Goal: Task Accomplishment & Management: Manage account settings

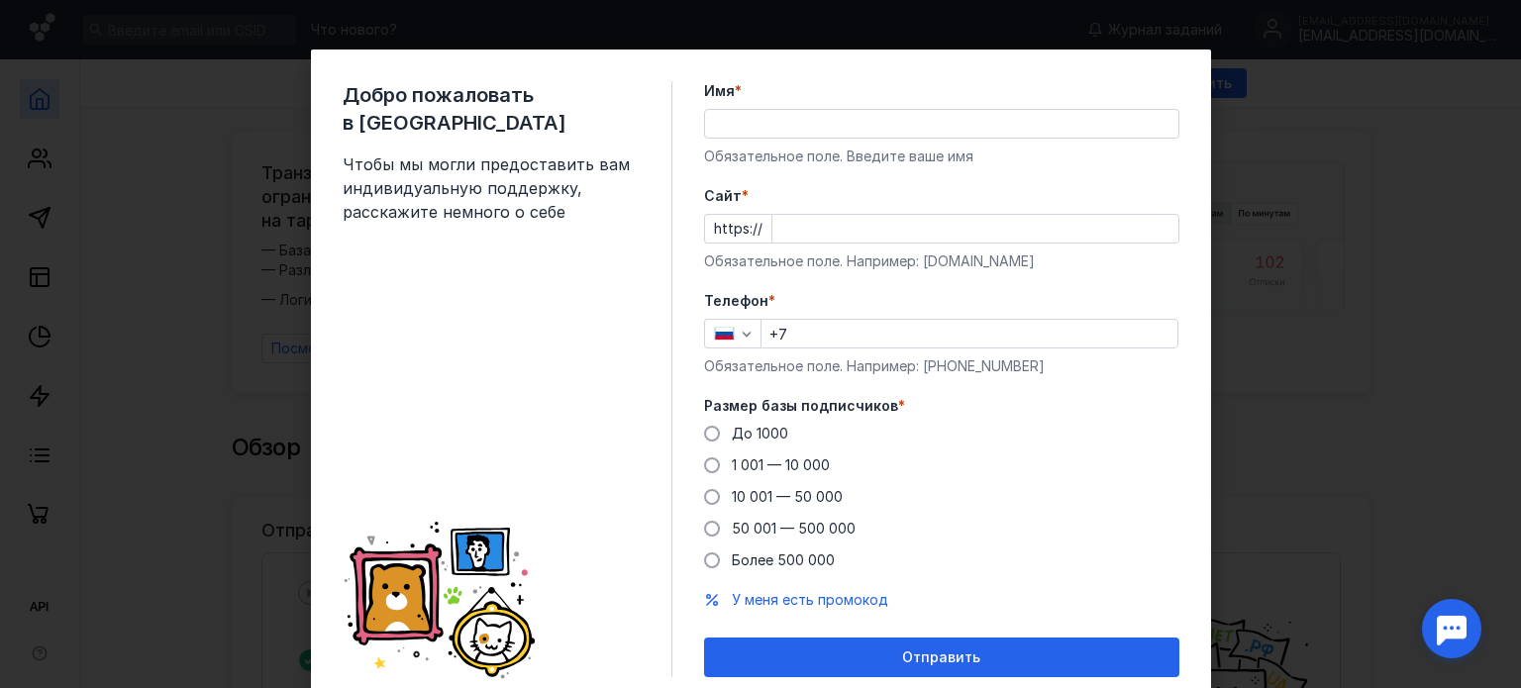
click at [770, 134] on input "Имя *" at bounding box center [941, 124] width 473 height 28
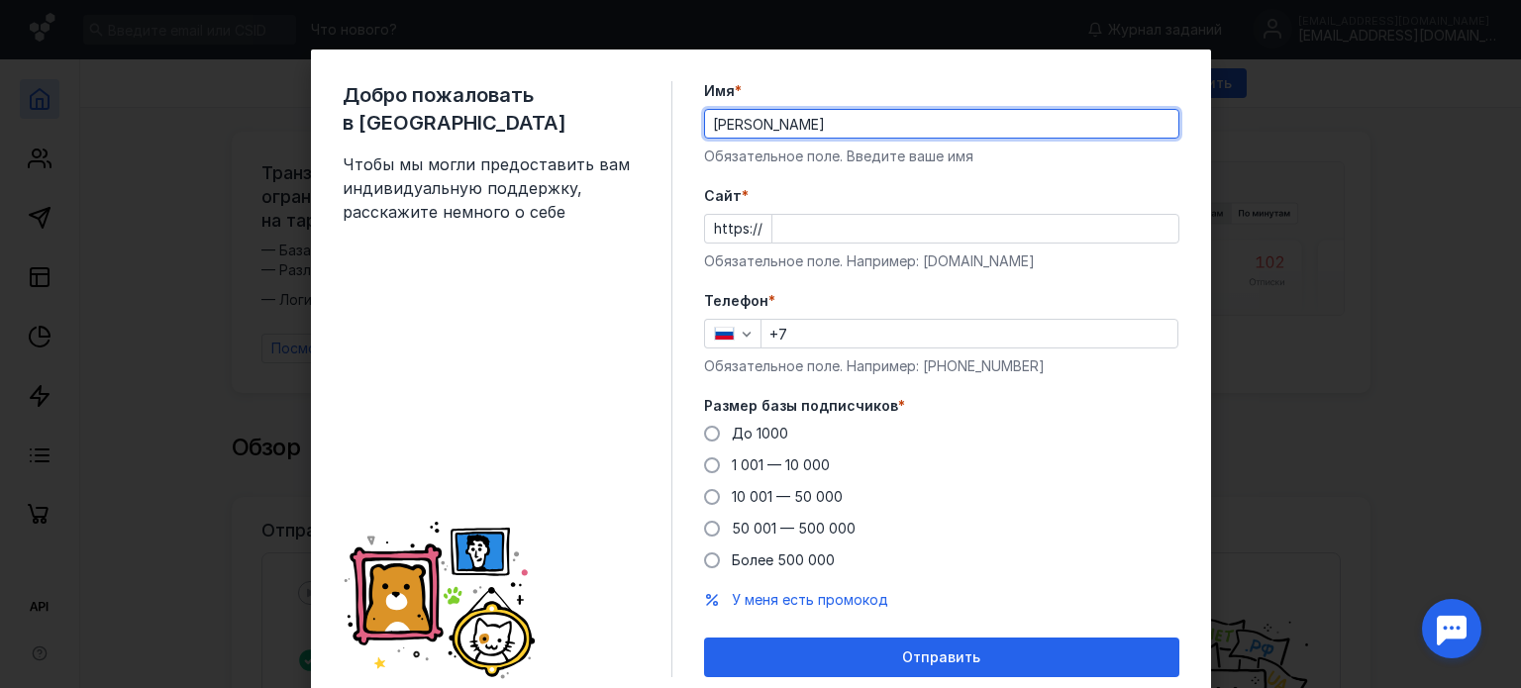
click at [737, 119] on input "[PERSON_NAME]" at bounding box center [941, 124] width 473 height 28
type input "[PERSON_NAME]"
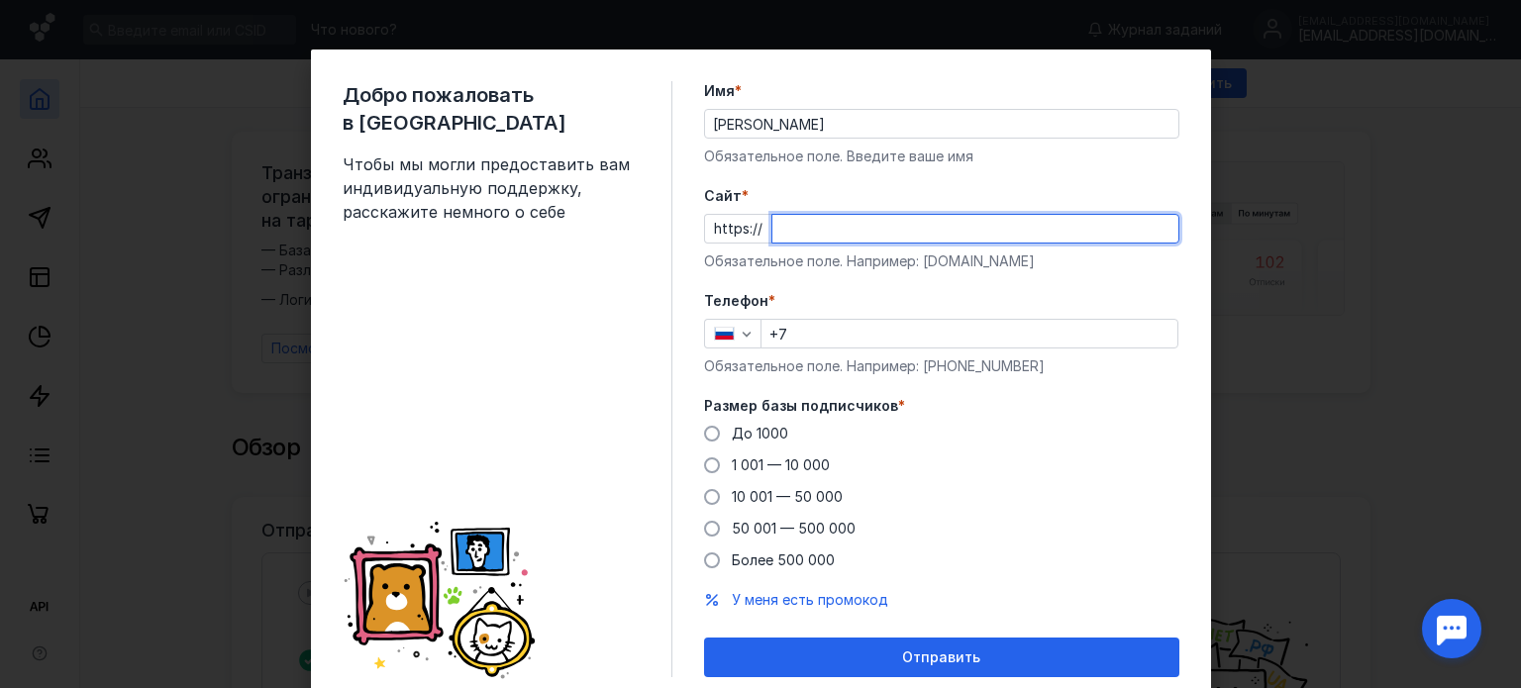
click at [822, 234] on input "Cайт *" at bounding box center [976, 229] width 406 height 28
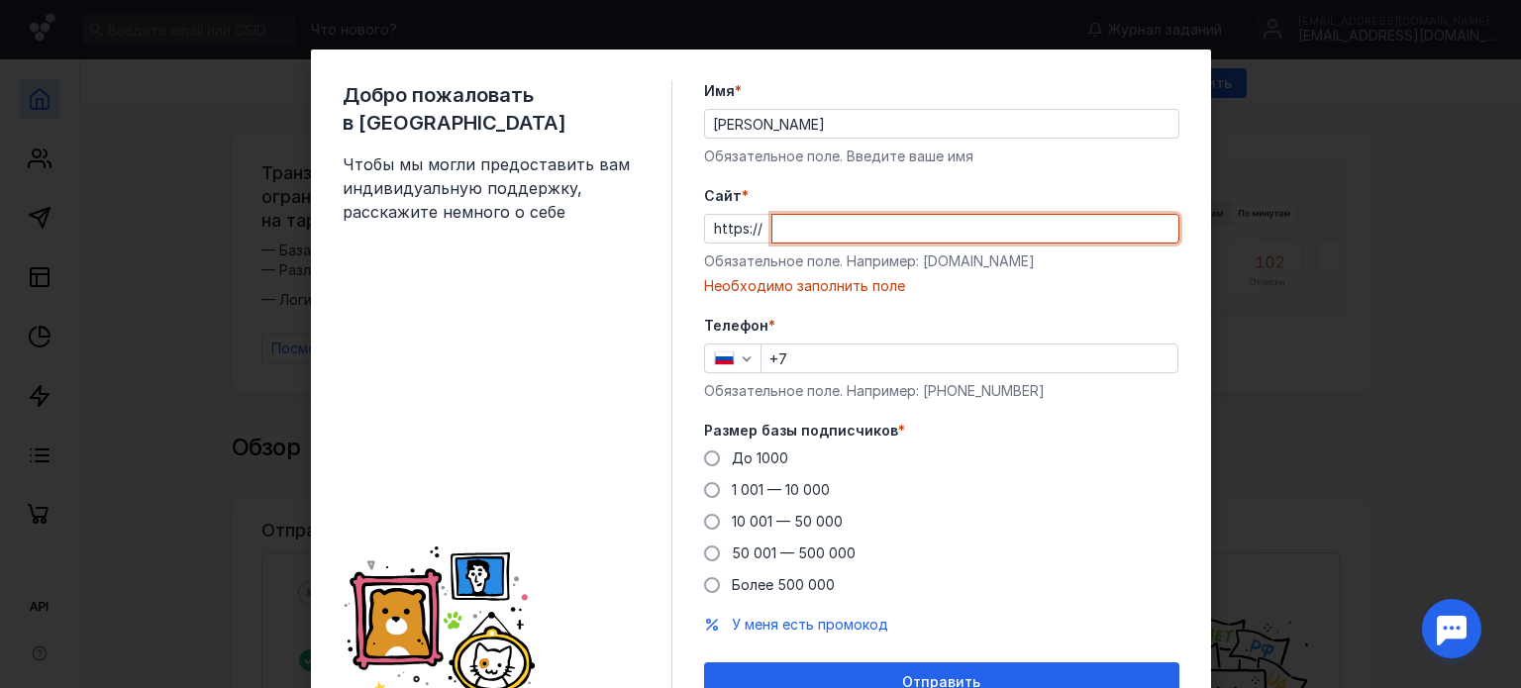
type input "м"
paste input "[URL][DOMAIN_NAME]"
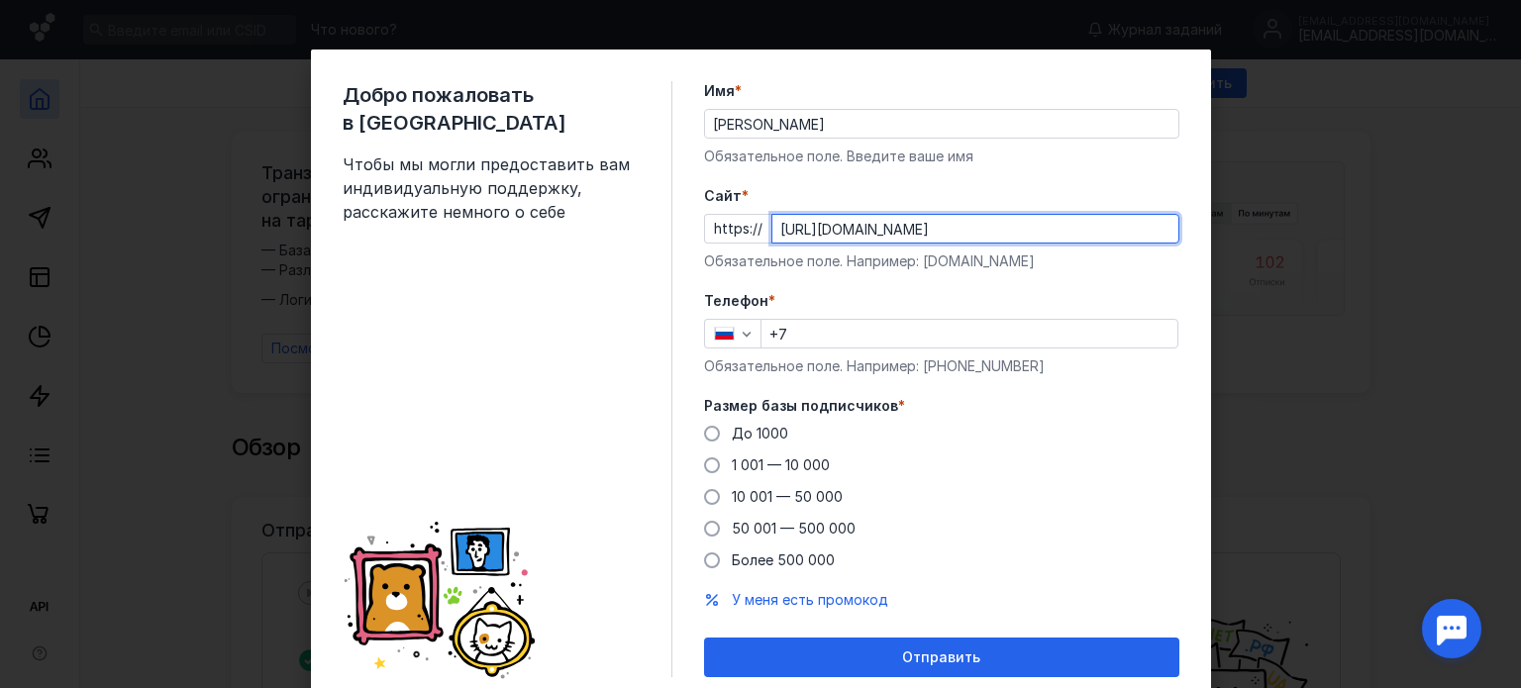
drag, startPoint x: 808, startPoint y: 232, endPoint x: 765, endPoint y: 225, distance: 44.1
click at [773, 228] on input "[URL][DOMAIN_NAME]" at bounding box center [976, 229] width 406 height 28
type input "[DOMAIN_NAME][URL]"
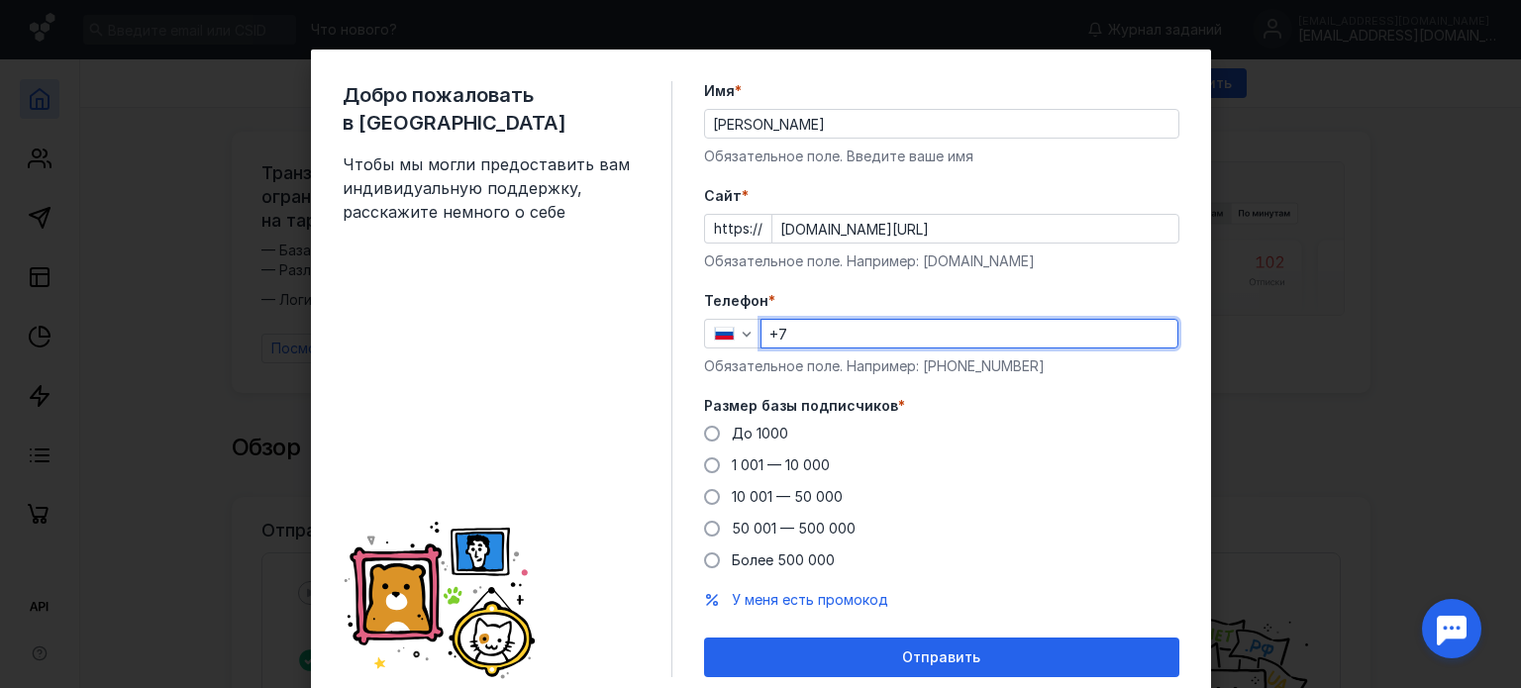
click at [829, 328] on input "+7" at bounding box center [970, 334] width 416 height 28
type input "[PHONE_NUMBER]"
click at [732, 432] on span "До 1000" at bounding box center [760, 433] width 56 height 17
click at [0, 0] on input "До 1000" at bounding box center [0, 0] width 0 height 0
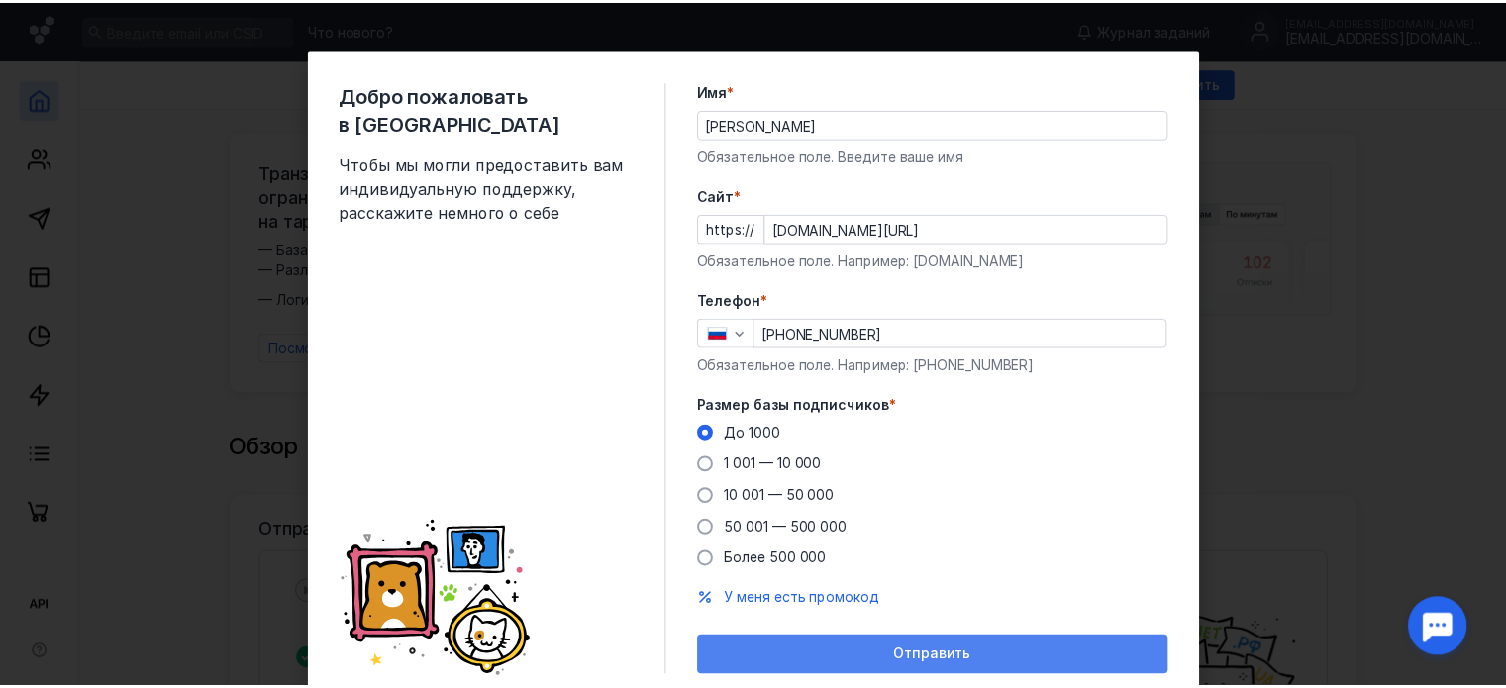
scroll to position [70, 0]
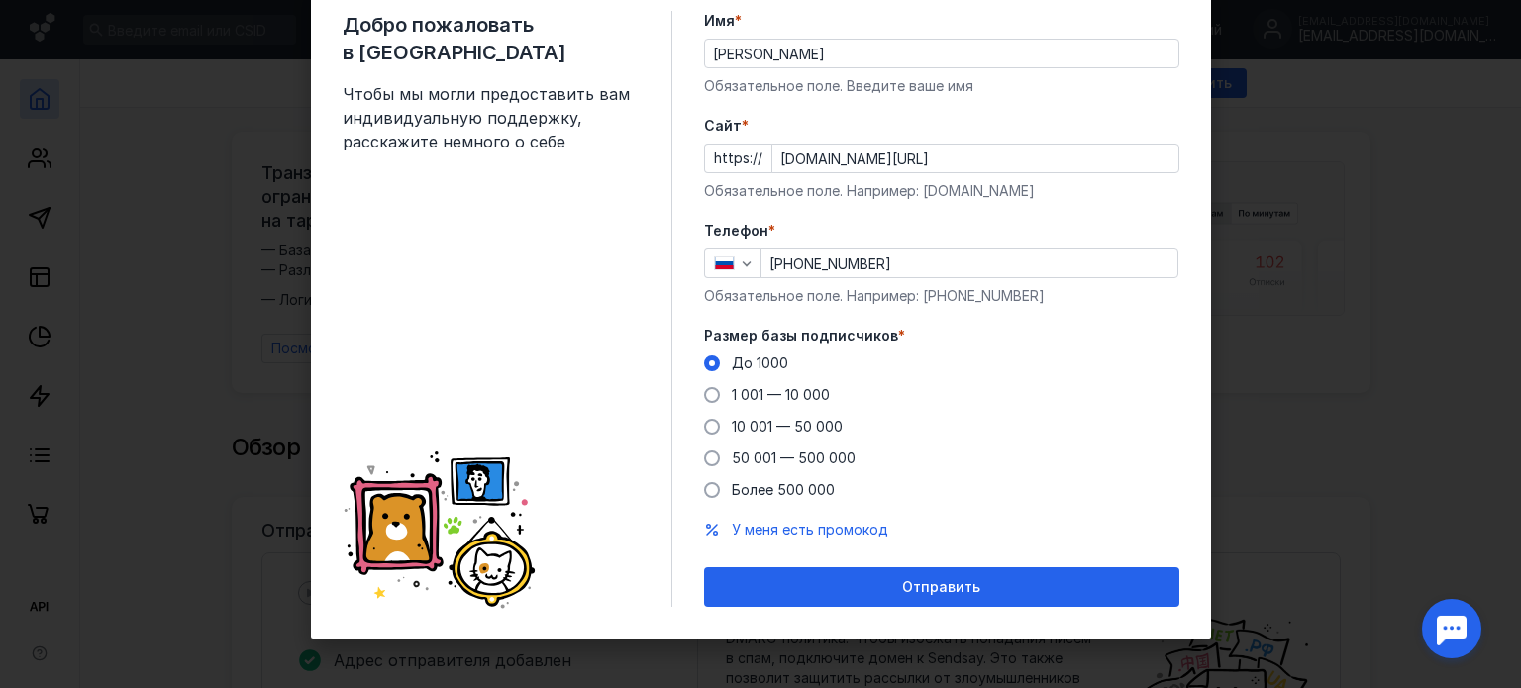
click at [947, 583] on span "Отправить" at bounding box center [941, 587] width 78 height 17
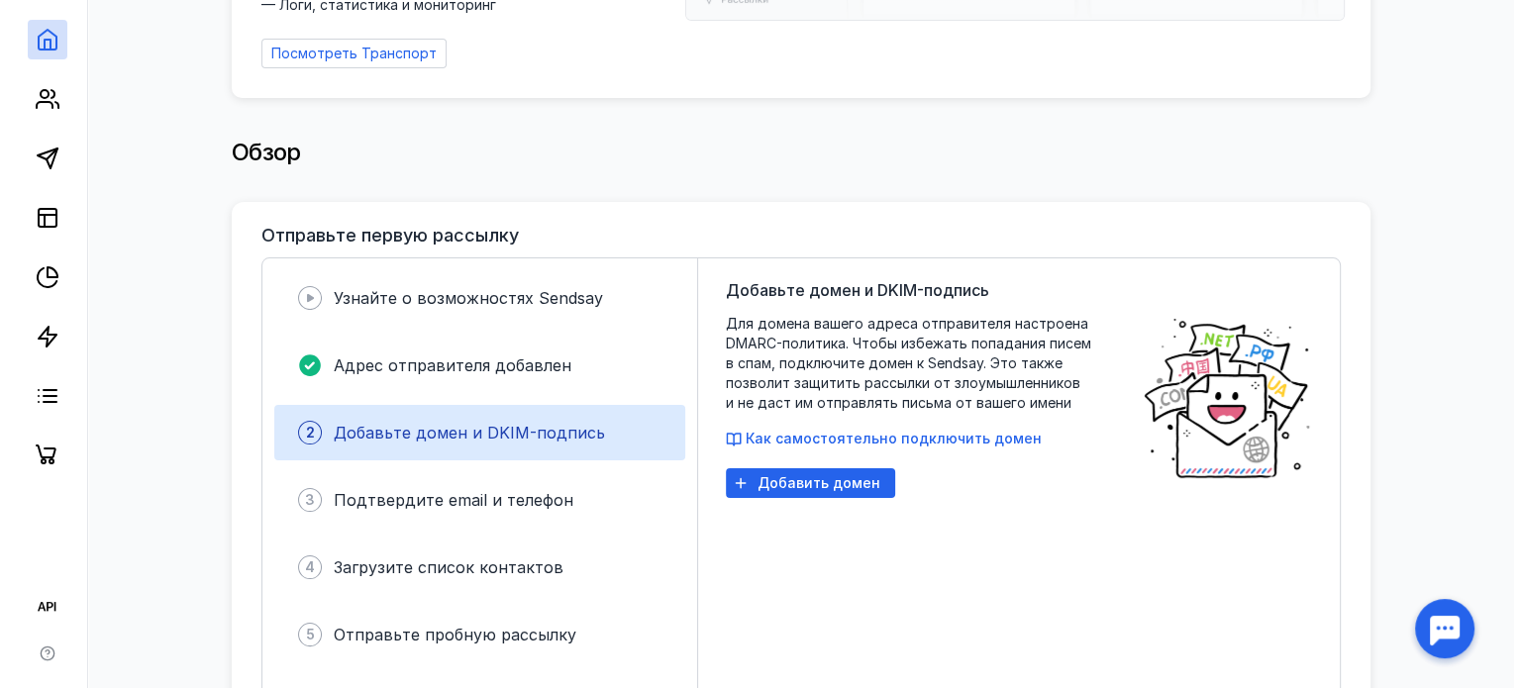
scroll to position [297, 0]
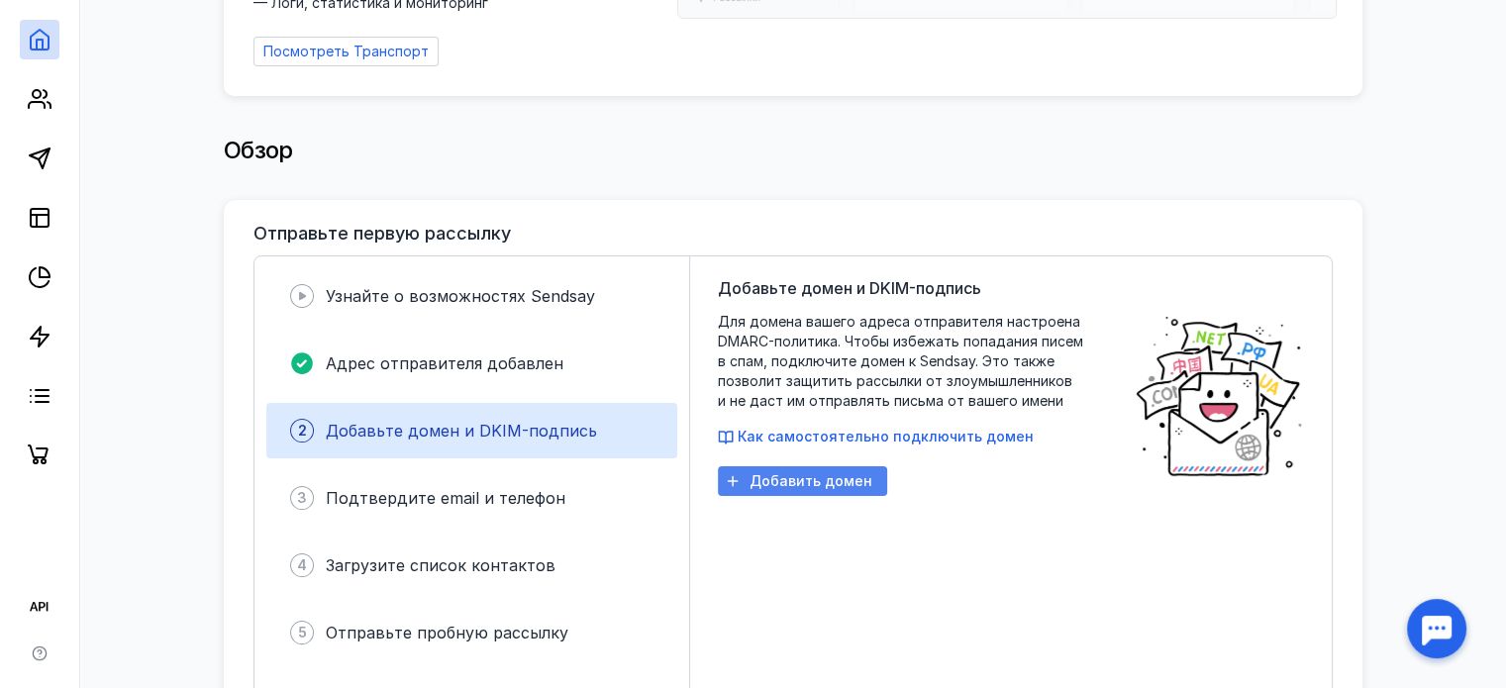
click at [815, 466] on div "Добавить домен" at bounding box center [802, 481] width 169 height 30
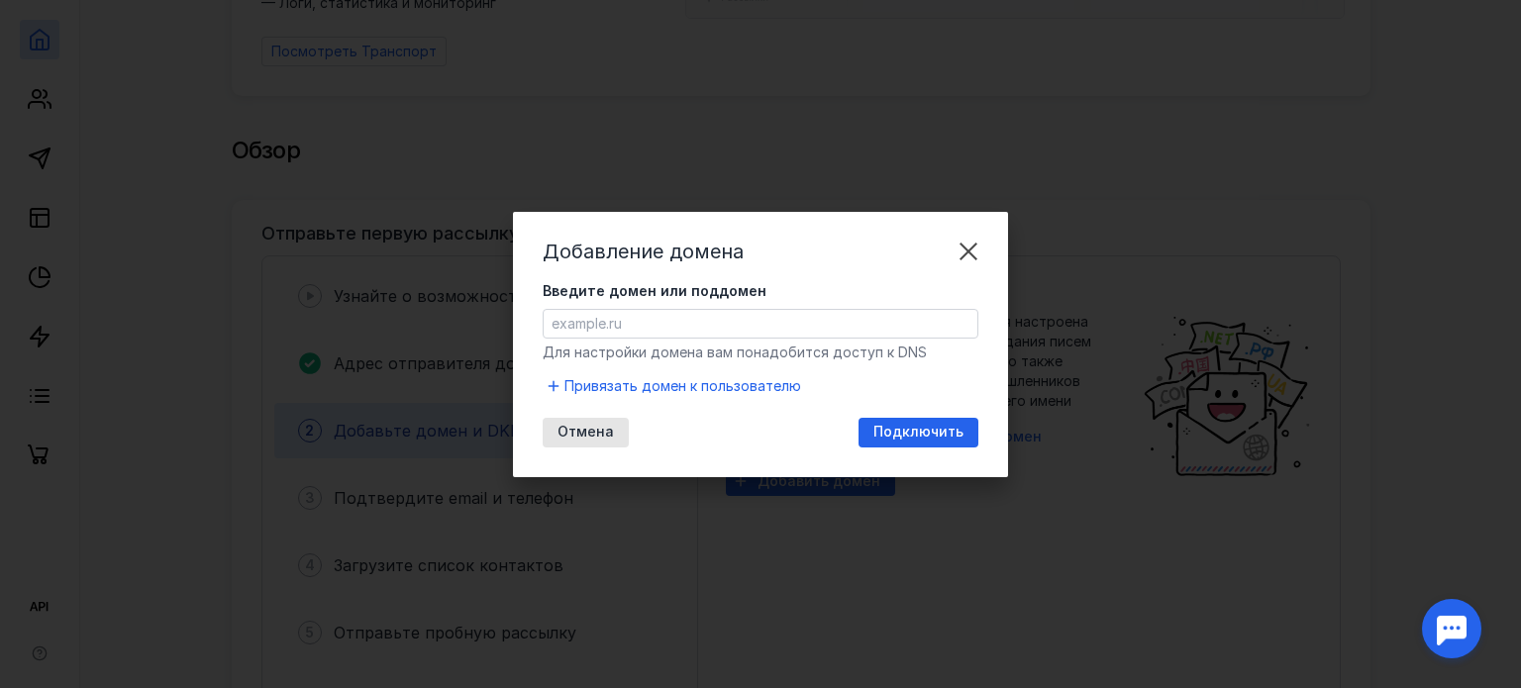
click at [704, 327] on input "Введите домен или поддомен" at bounding box center [761, 324] width 434 height 28
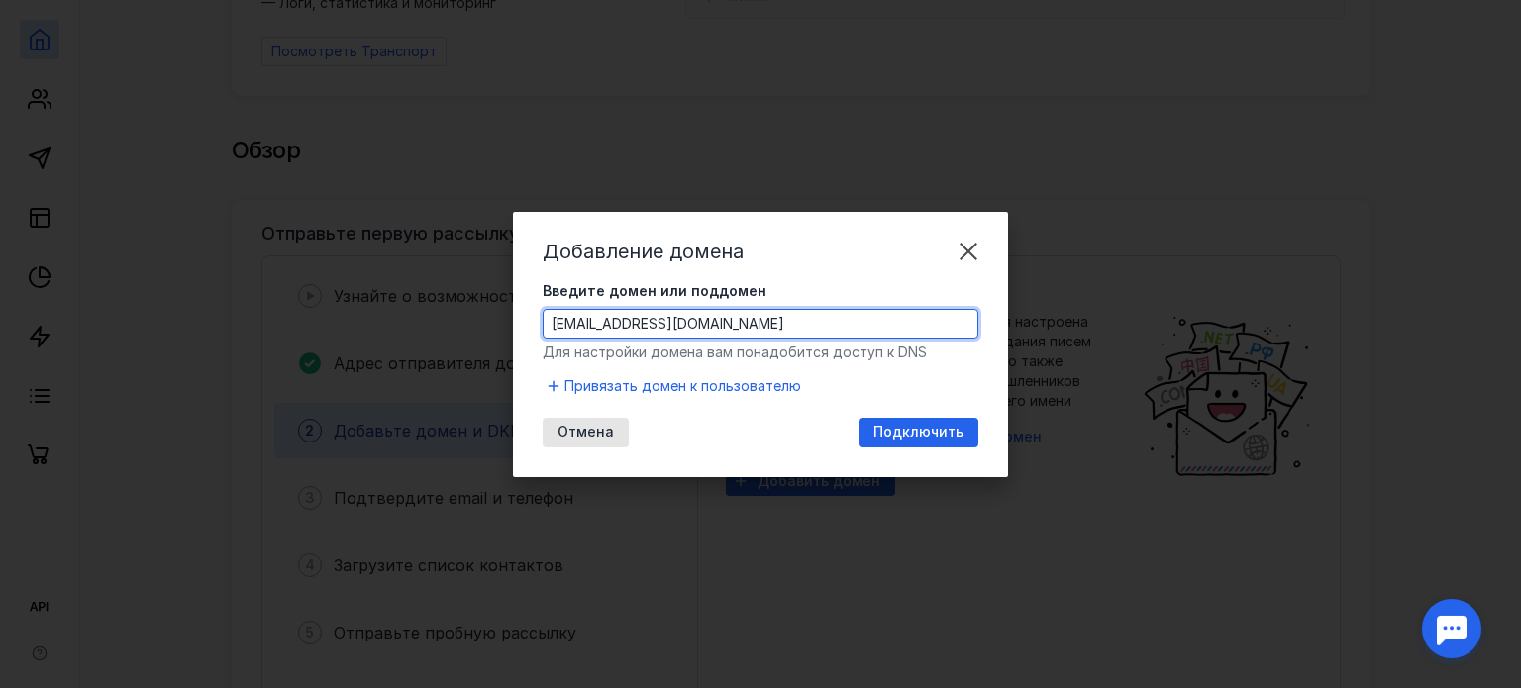
drag, startPoint x: 592, startPoint y: 323, endPoint x: 531, endPoint y: 320, distance: 61.5
click at [535, 320] on div "Добавление домена Введите домен или поддомен [EMAIL_ADDRESS][DOMAIN_NAME] Для н…" at bounding box center [760, 344] width 495 height 265
type input "[DOMAIN_NAME]"
click at [910, 431] on span "Подключить" at bounding box center [919, 432] width 90 height 17
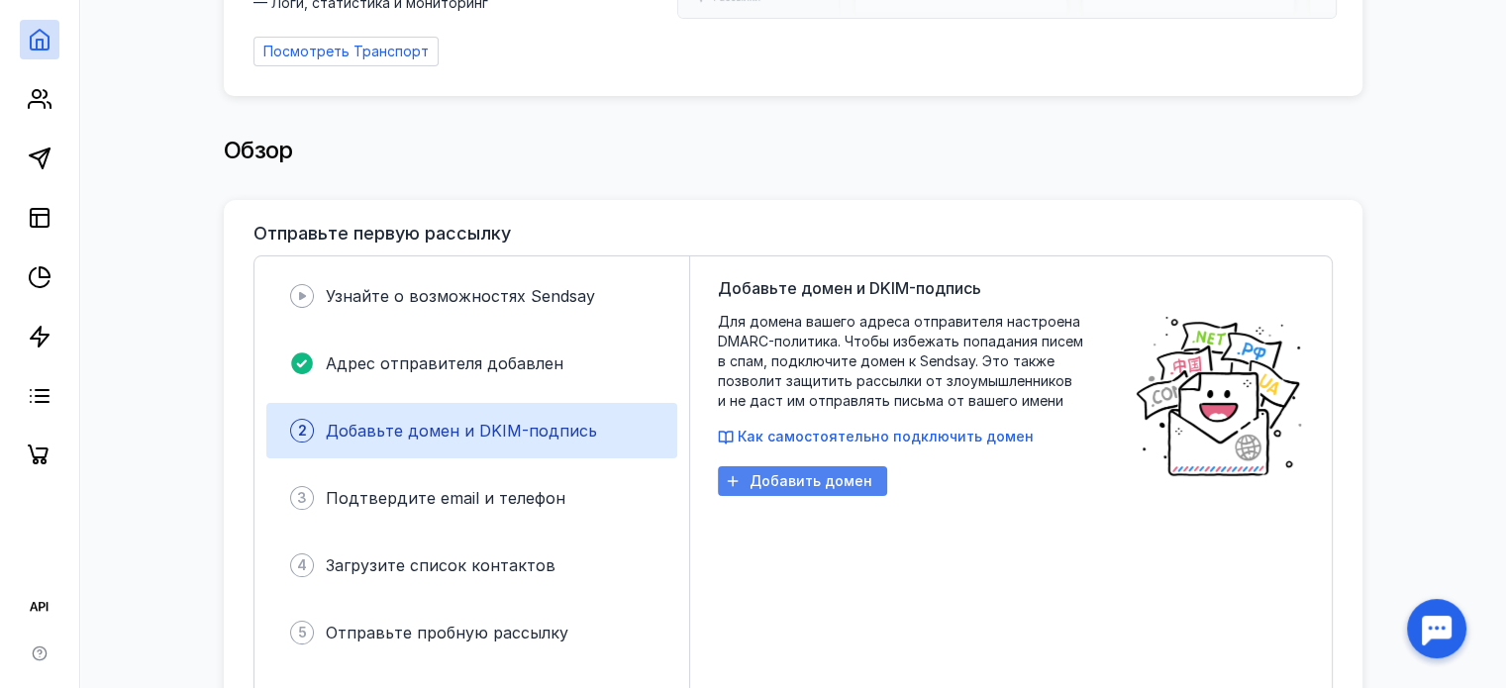
click at [843, 480] on div "Добавить домен" at bounding box center [802, 481] width 169 height 30
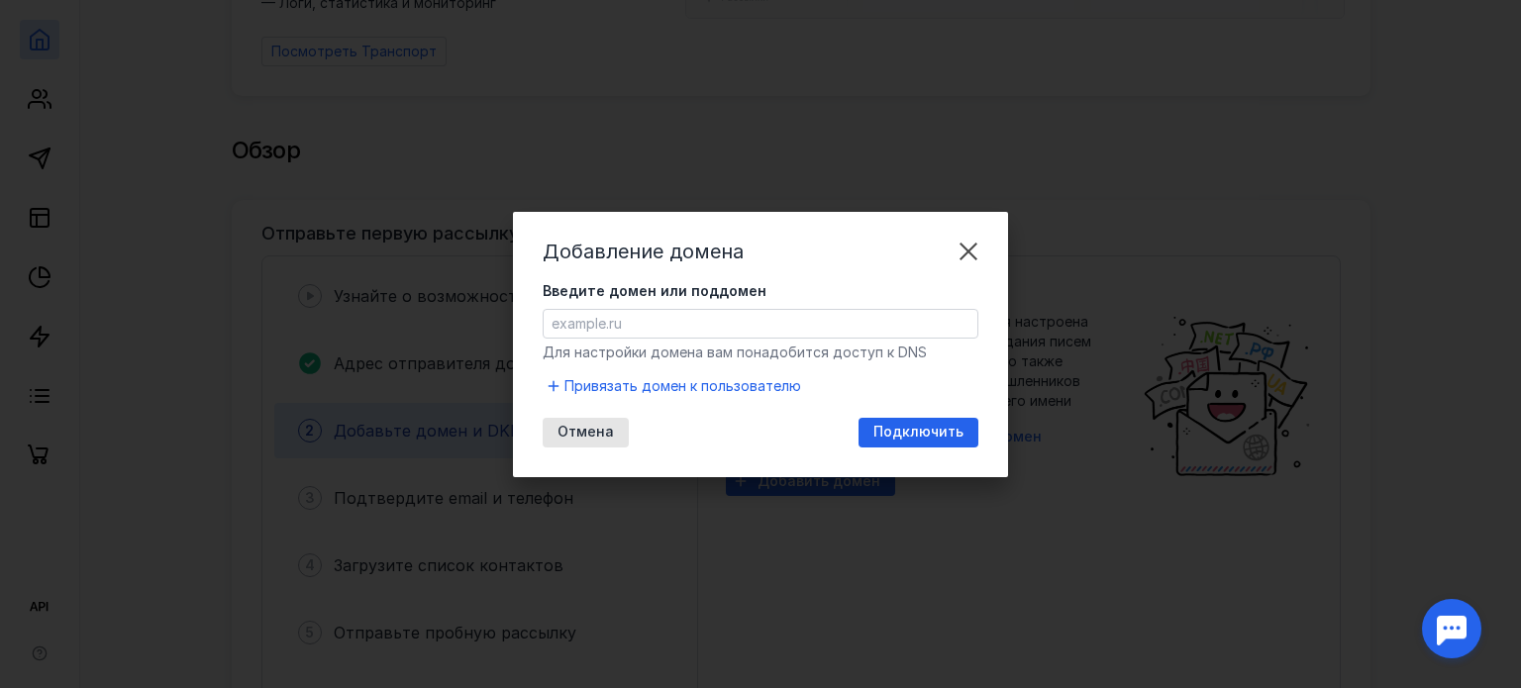
click at [709, 328] on input "Введите домен или поддомен" at bounding box center [761, 324] width 434 height 28
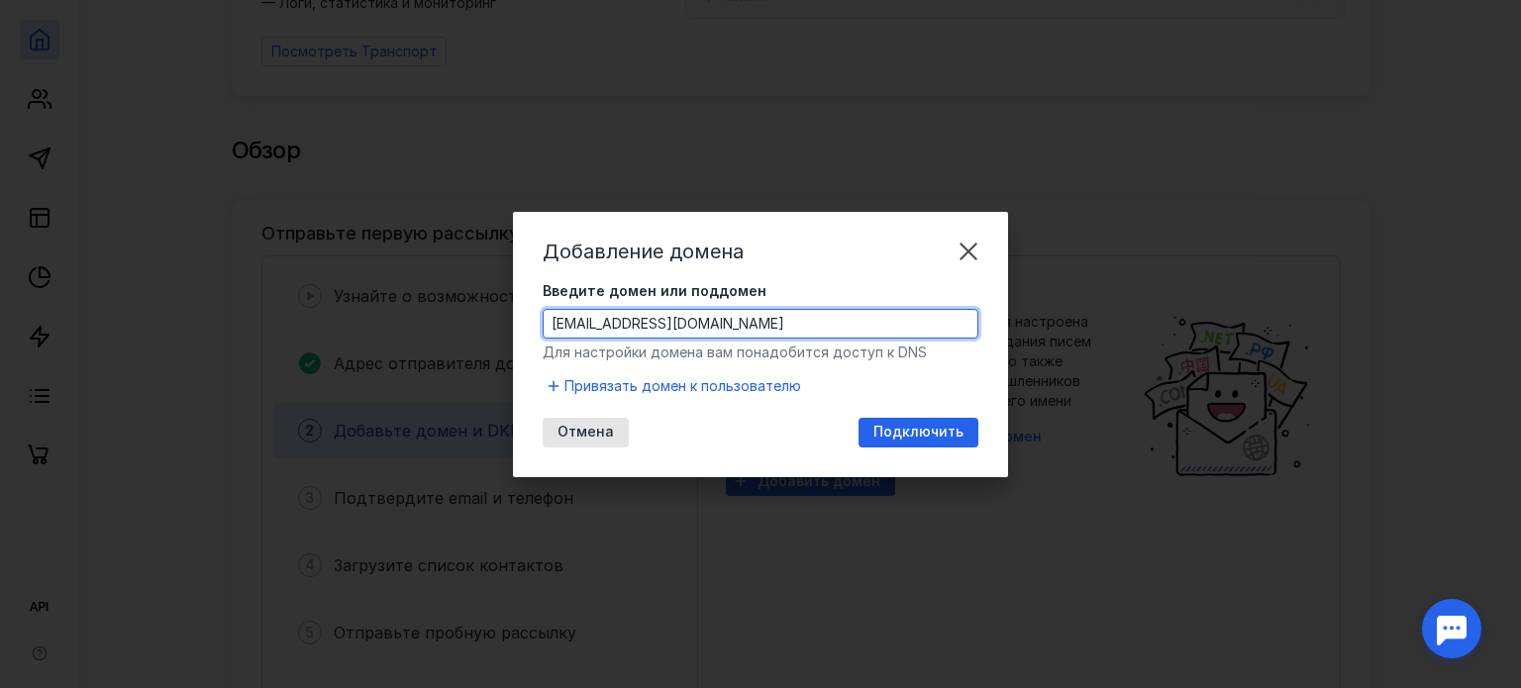
drag, startPoint x: 588, startPoint y: 321, endPoint x: 540, endPoint y: 324, distance: 48.6
click at [540, 324] on div "Добавление домена Введите домен или поддомен [EMAIL_ADDRESS][DOMAIN_NAME] Для н…" at bounding box center [760, 344] width 495 height 265
type input "[DOMAIN_NAME]"
click at [907, 430] on span "Подключить" at bounding box center [919, 432] width 90 height 17
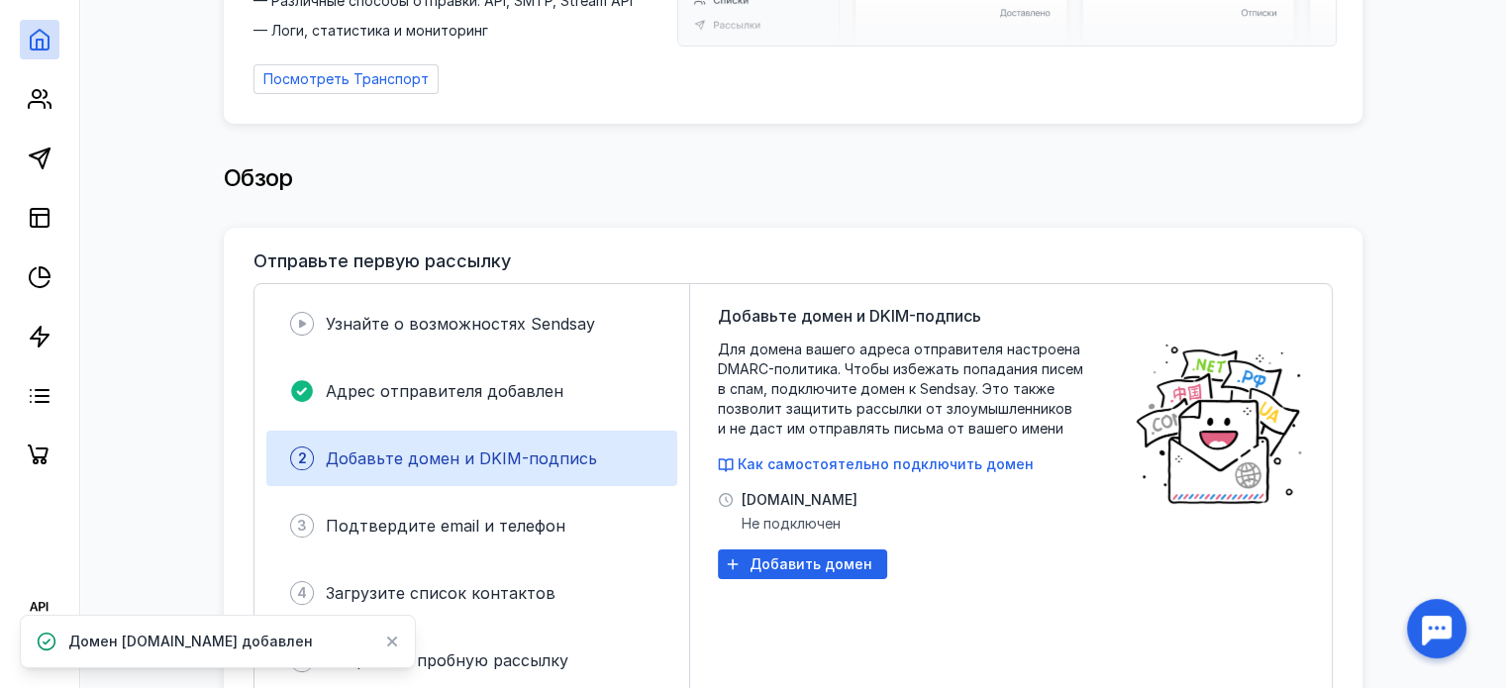
scroll to position [495, 0]
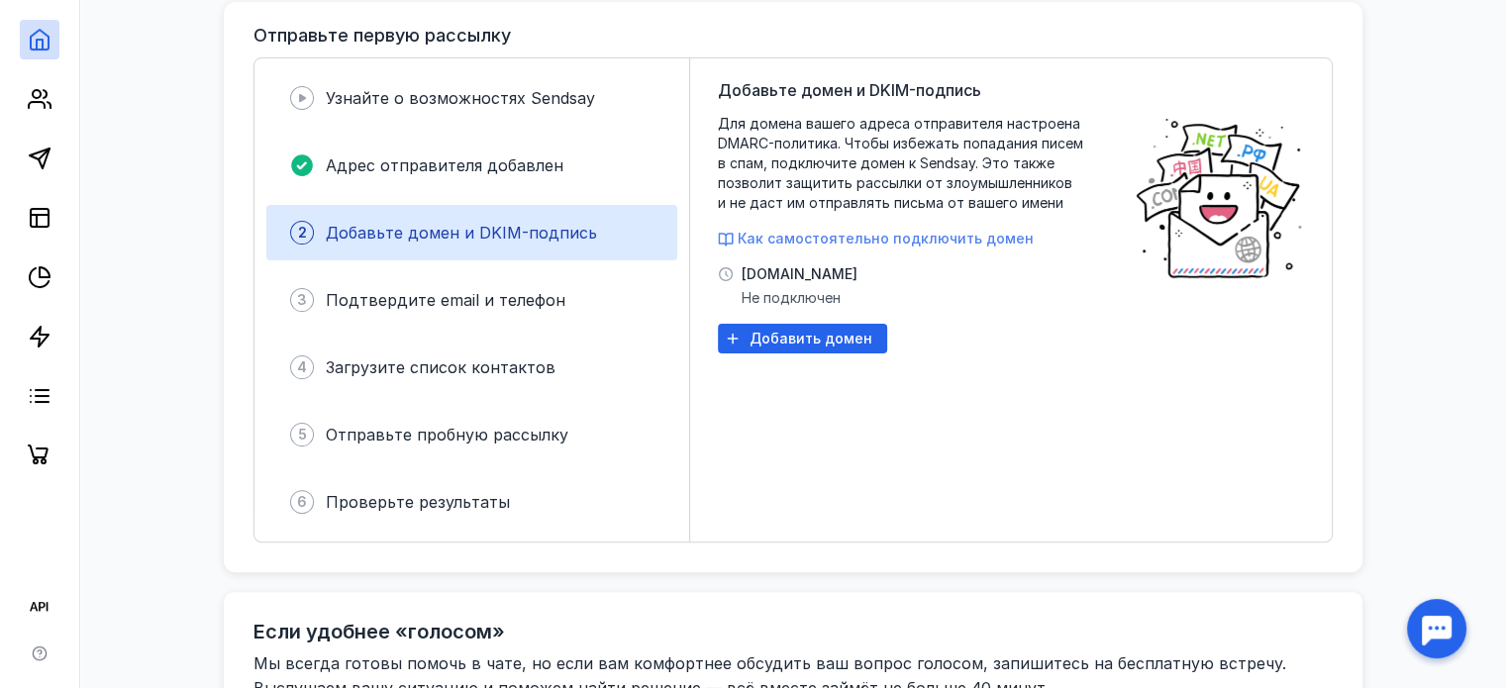
click at [951, 230] on span "Как самостоятельно подключить домен" at bounding box center [886, 238] width 296 height 17
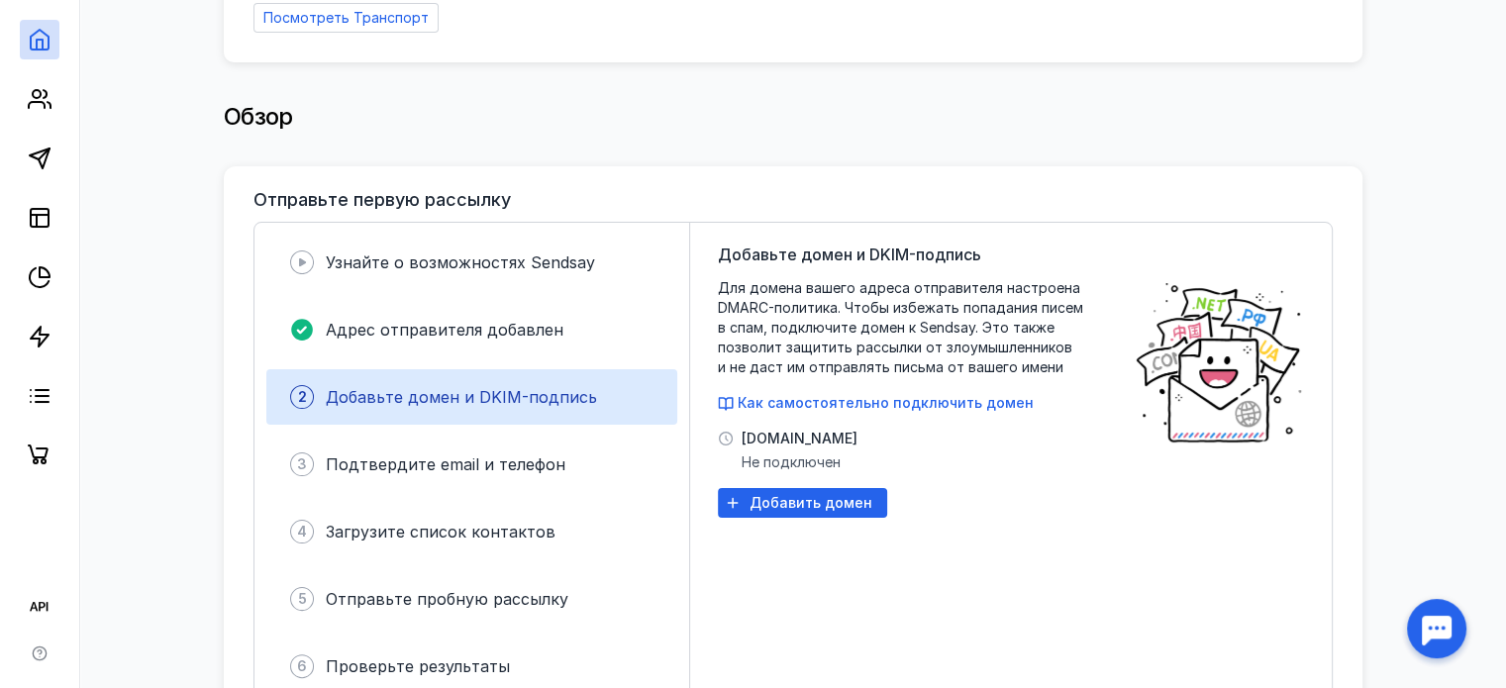
scroll to position [0, 0]
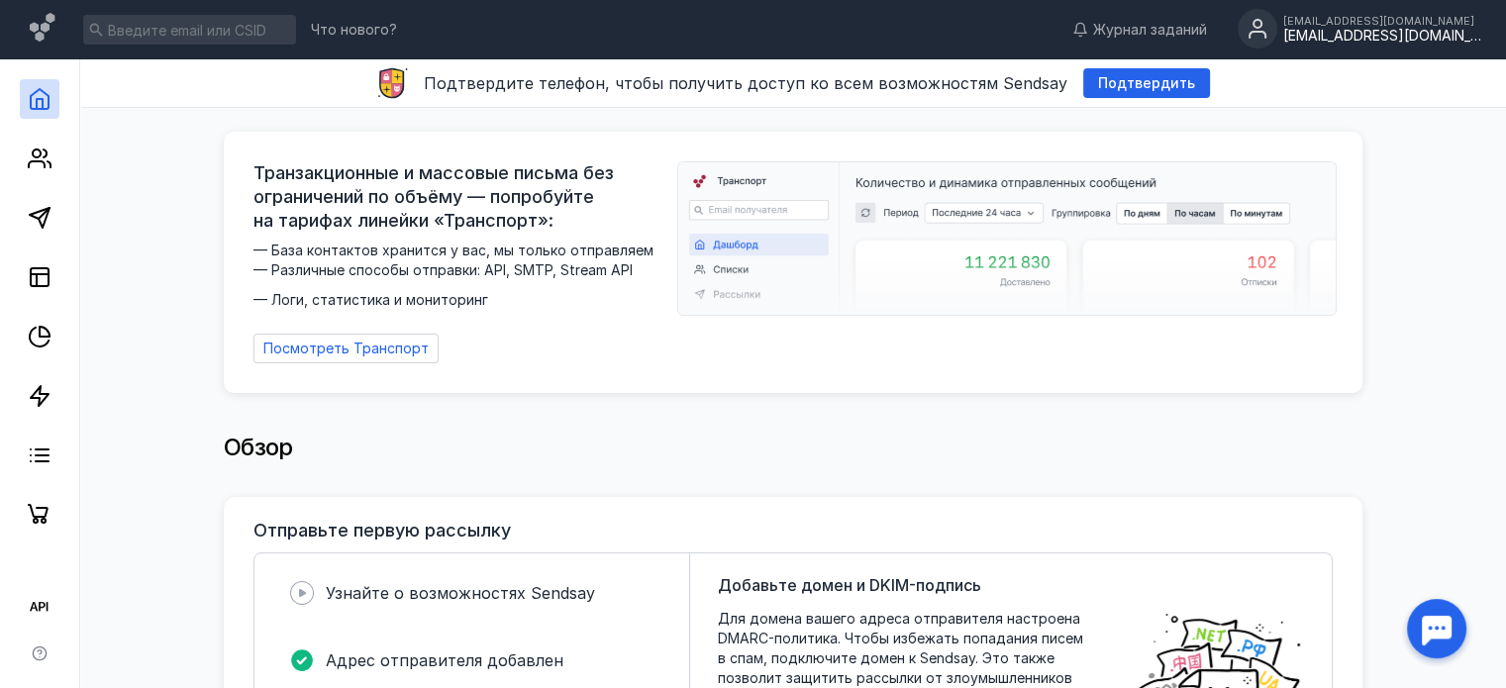
click at [1450, 37] on div "[EMAIL_ADDRESS][DOMAIN_NAME]" at bounding box center [1383, 36] width 198 height 17
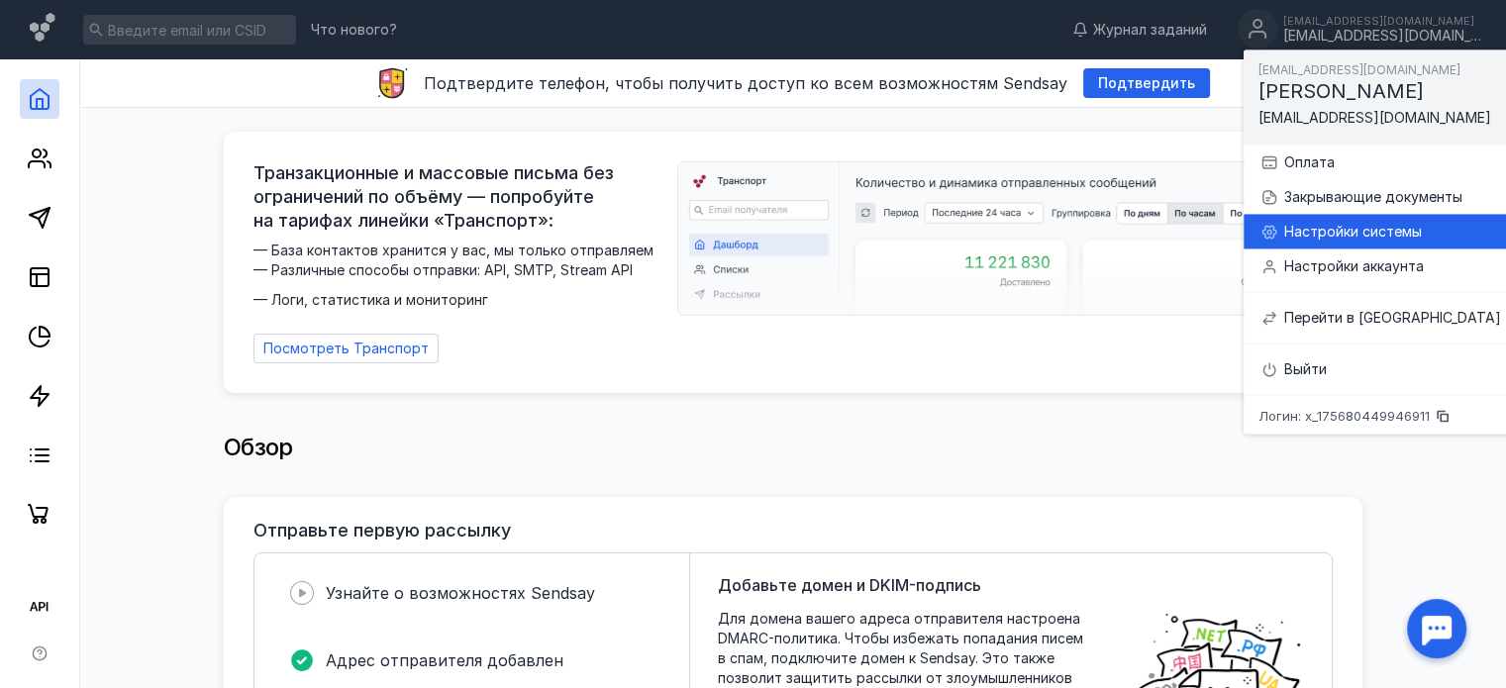
click at [1354, 233] on div "Настройки системы" at bounding box center [1393, 232] width 217 height 20
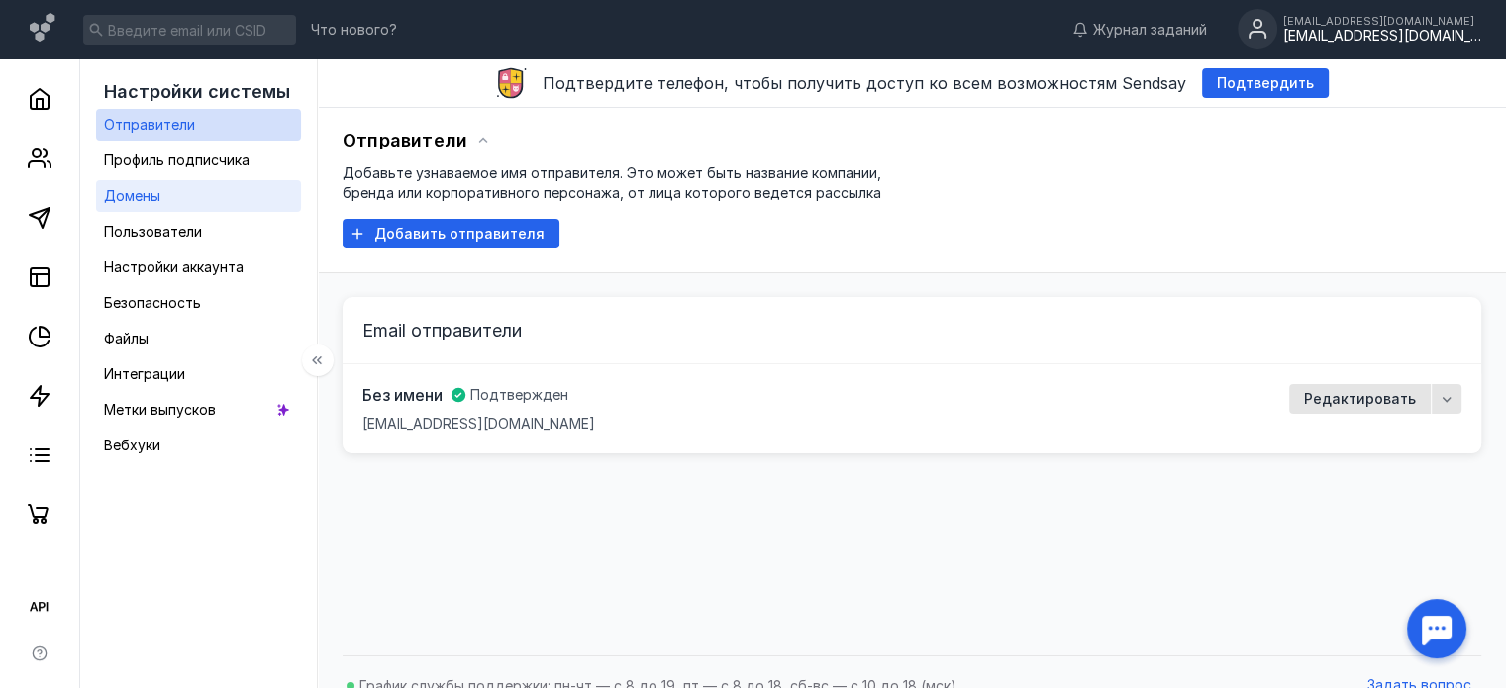
click at [157, 200] on span "Домены" at bounding box center [132, 195] width 56 height 17
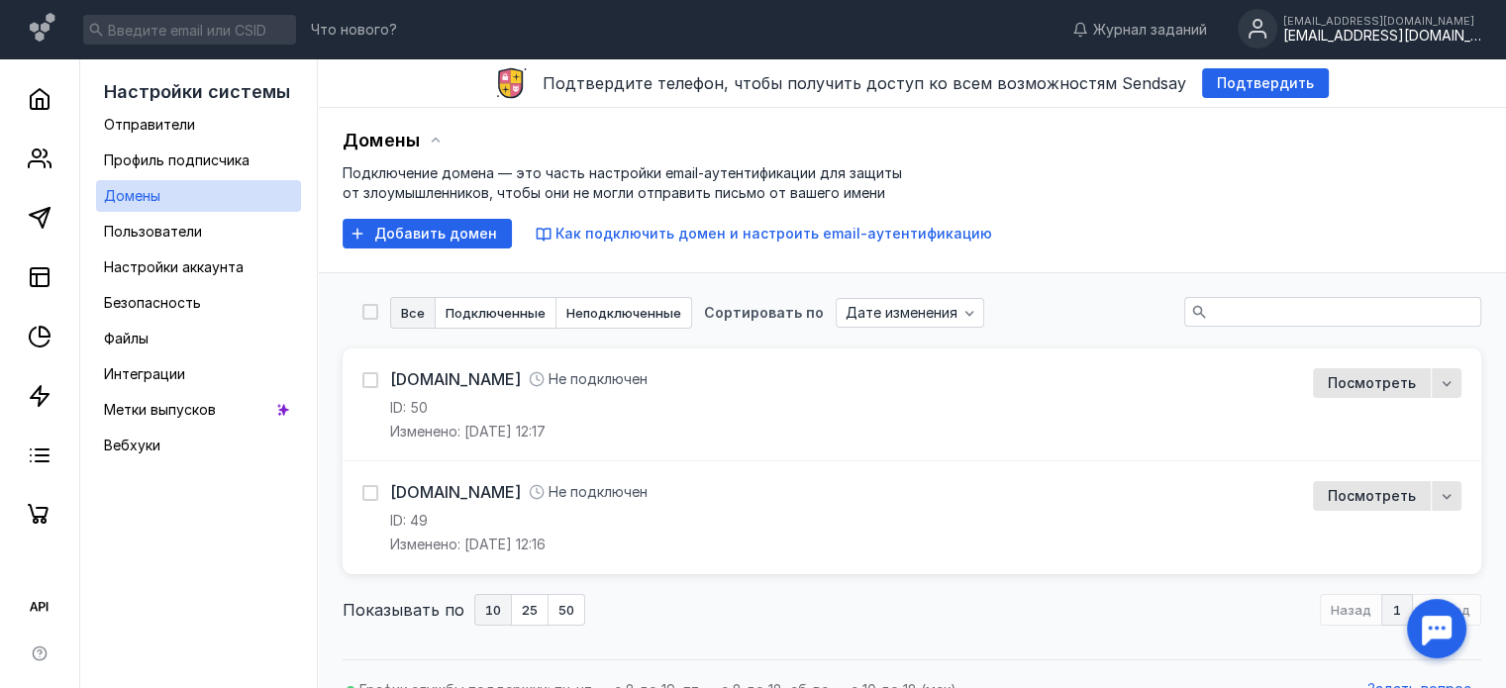
click at [367, 483] on label at bounding box center [371, 493] width 16 height 20
click at [367, 483] on input "checkbox" at bounding box center [369, 489] width 13 height 13
checkbox input "true"
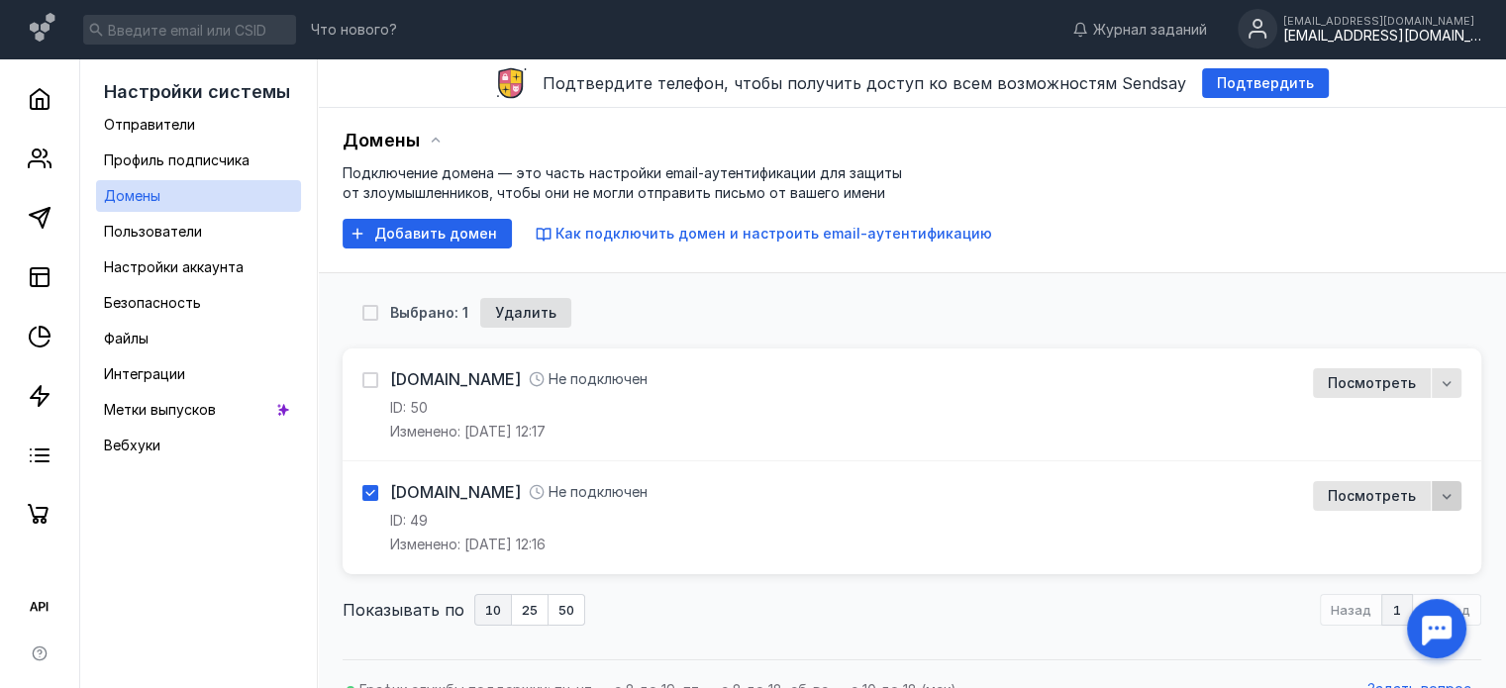
click at [1438, 495] on div "button" at bounding box center [1447, 496] width 20 height 20
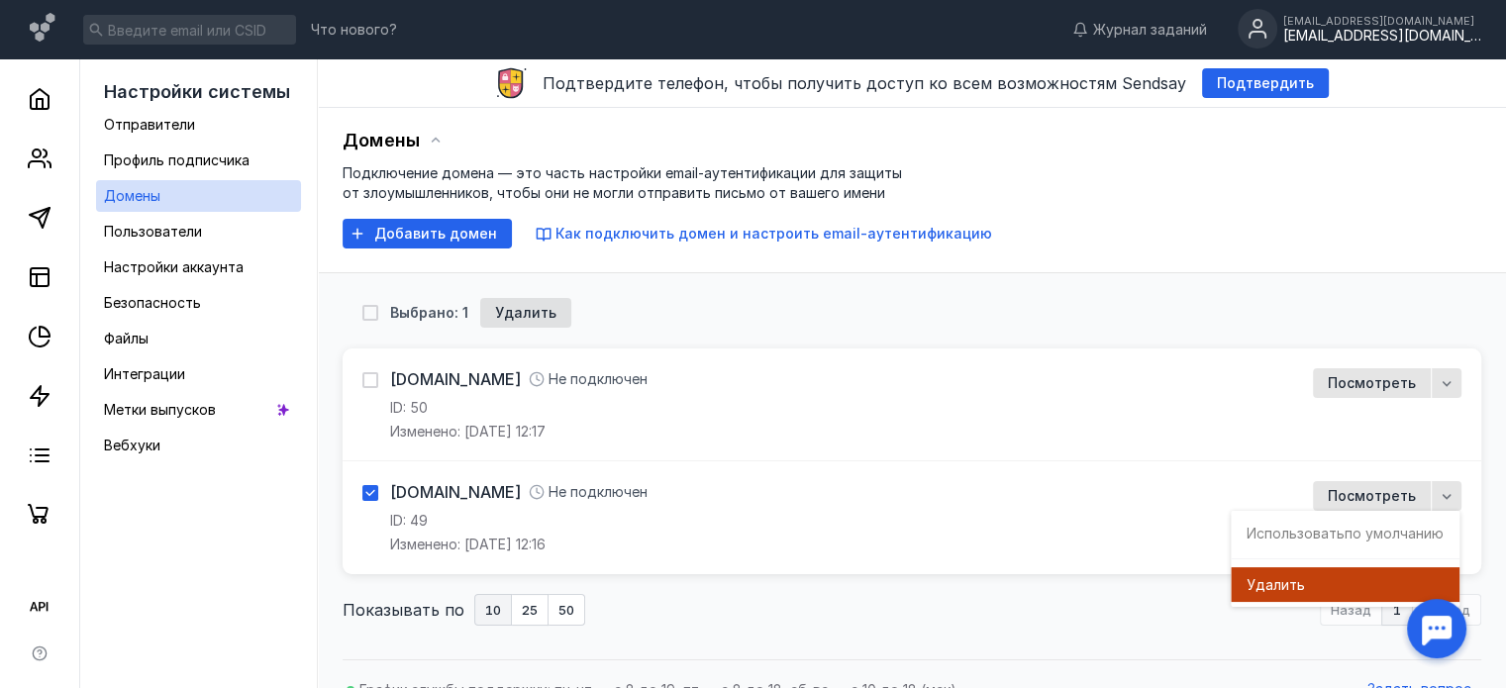
click at [1252, 583] on span "Удал" at bounding box center [1264, 585] width 35 height 20
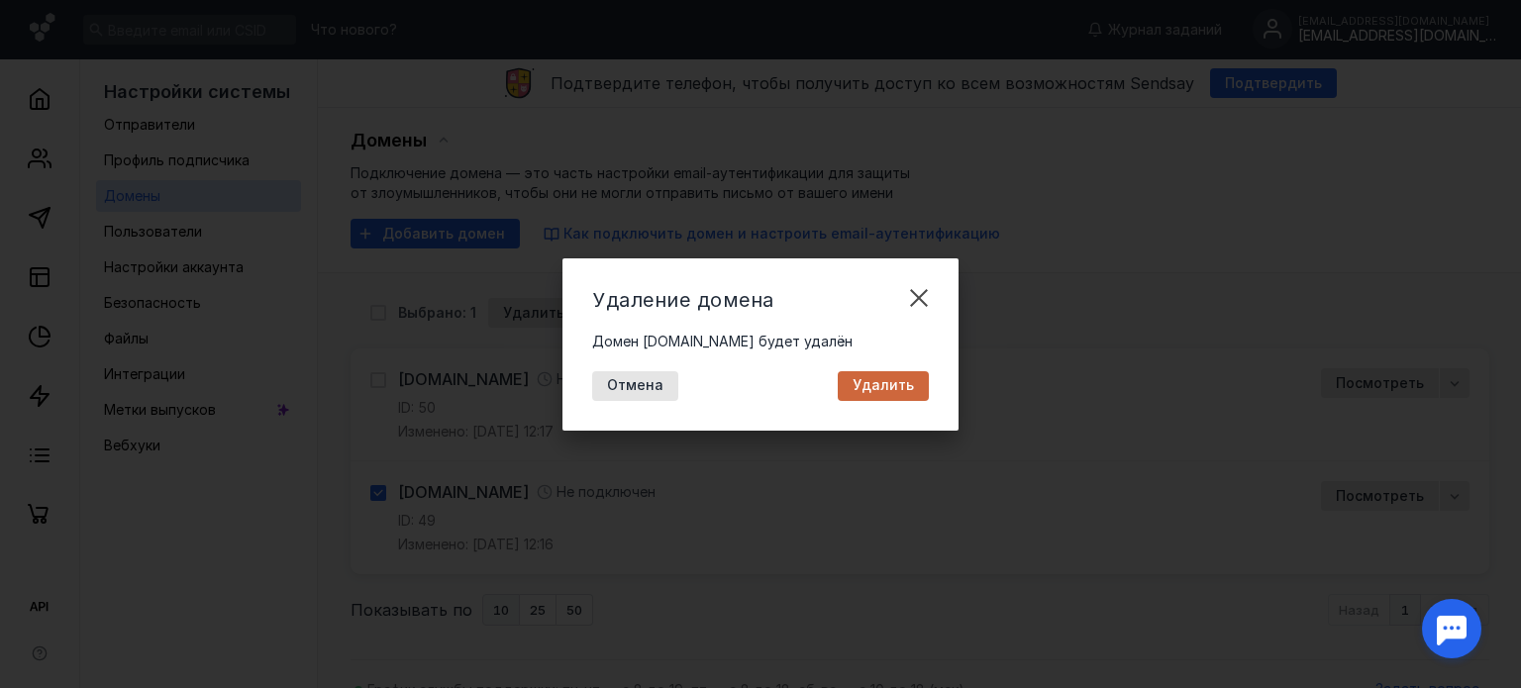
click at [912, 397] on div "Удалить" at bounding box center [883, 386] width 91 height 30
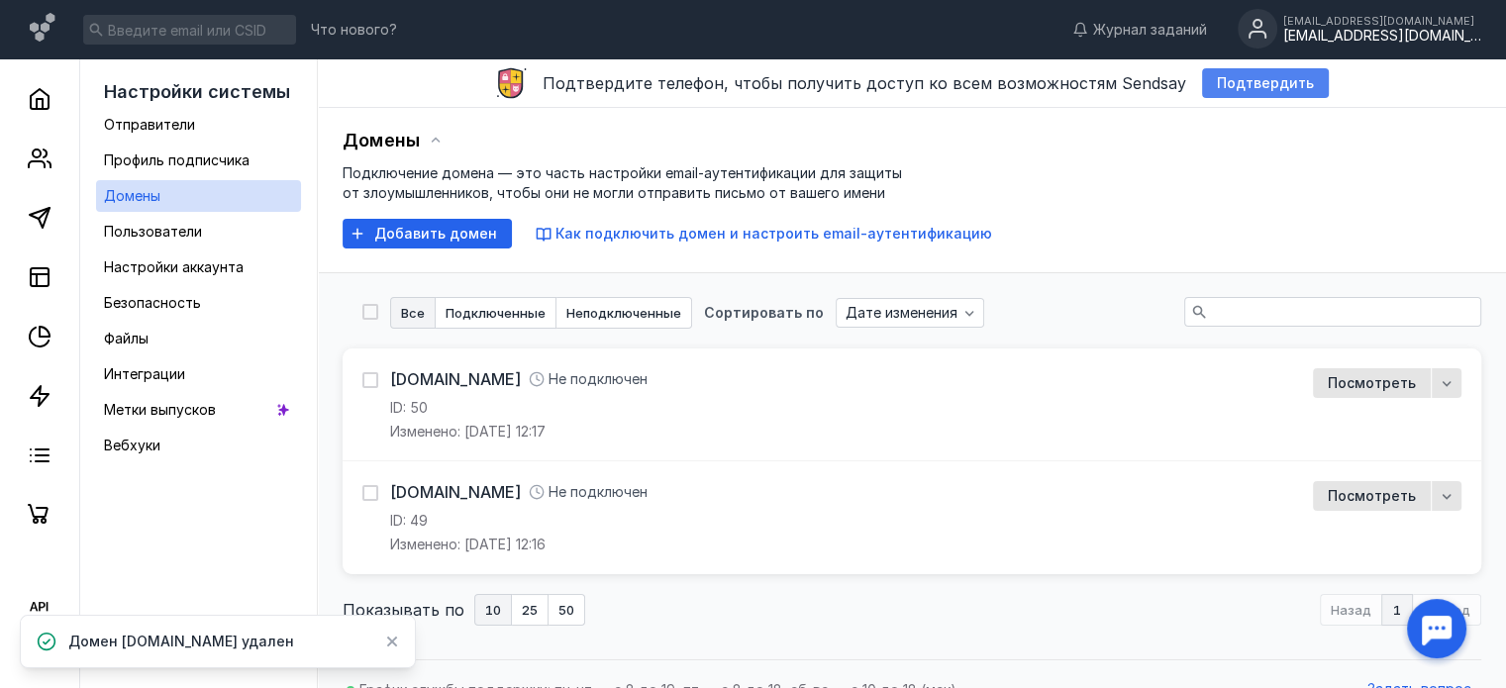
click at [1224, 86] on span "Подтвердить" at bounding box center [1265, 83] width 97 height 17
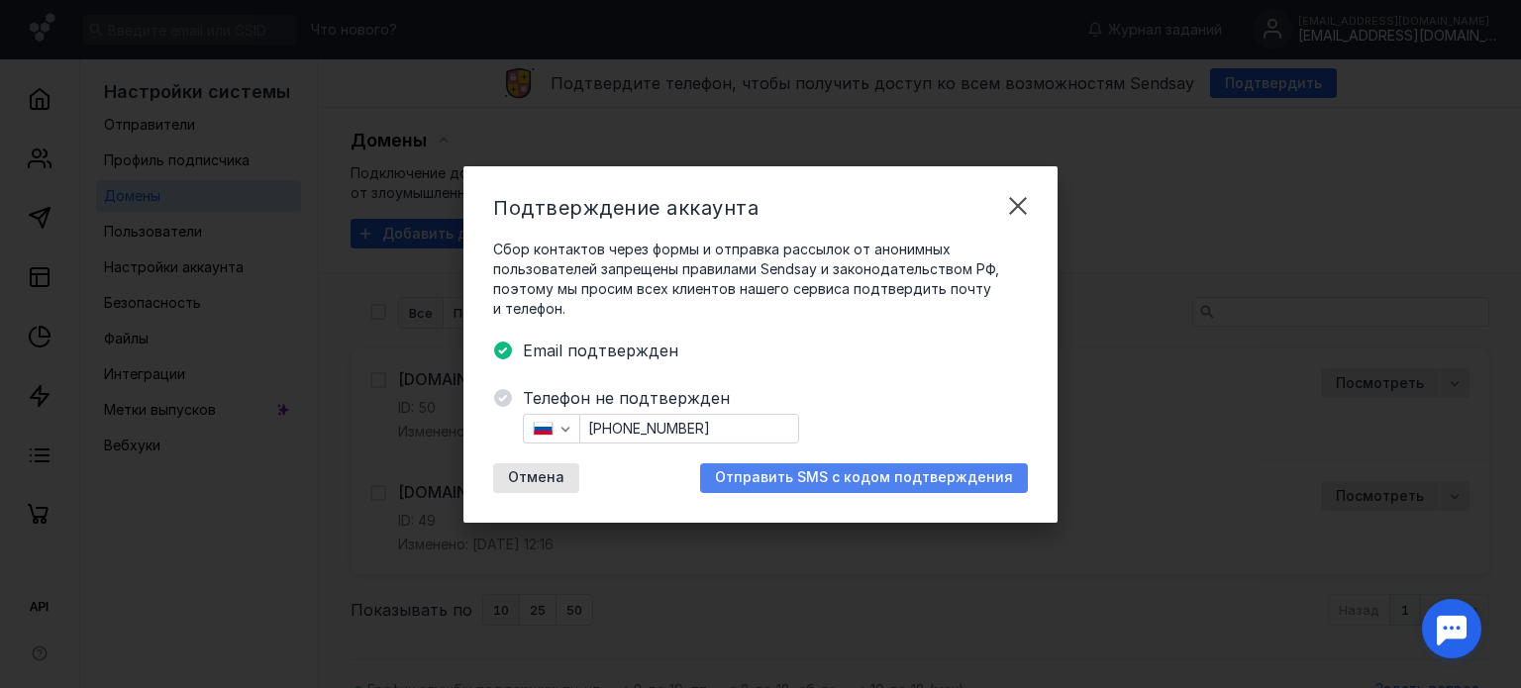
click at [831, 464] on div "Отправить SMS с кодом подтверждения" at bounding box center [864, 479] width 328 height 30
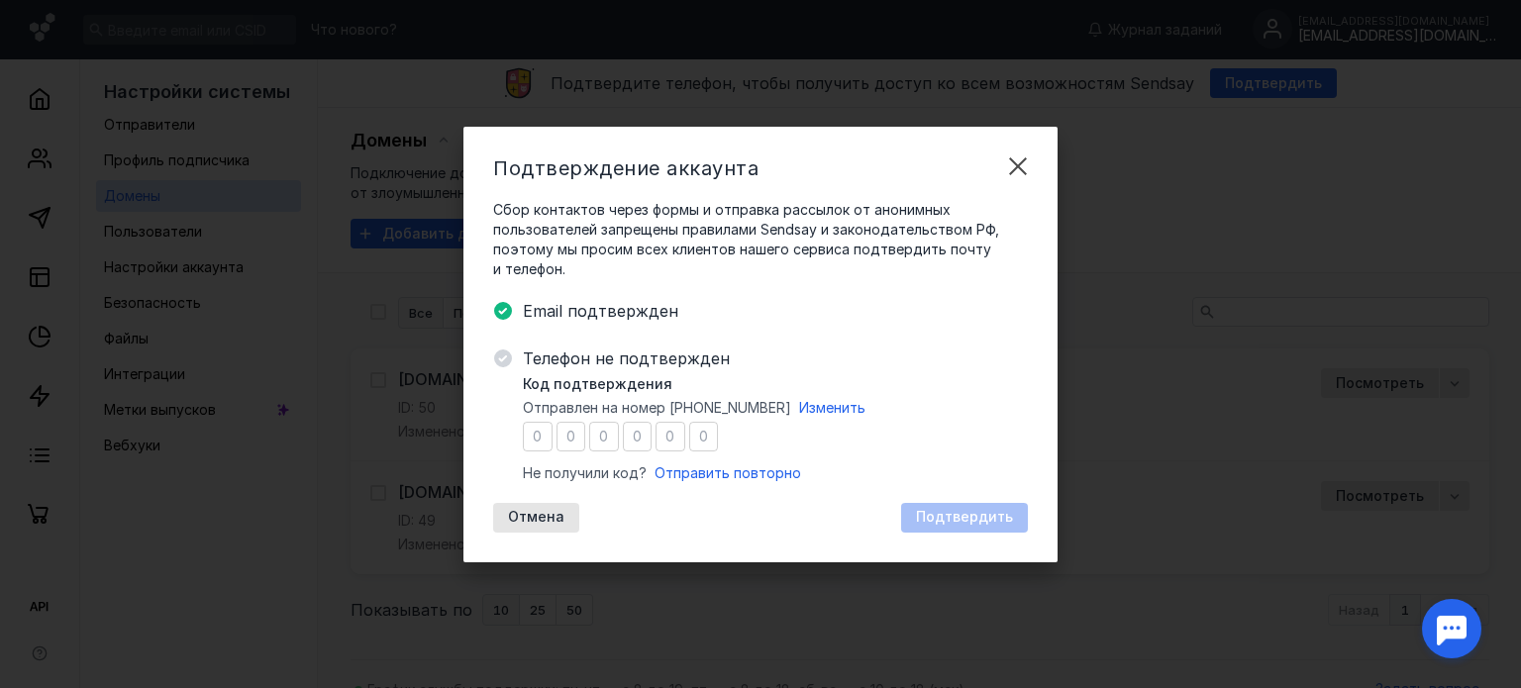
type input "8"
type input "9"
type input "1"
type input "4"
type input "1"
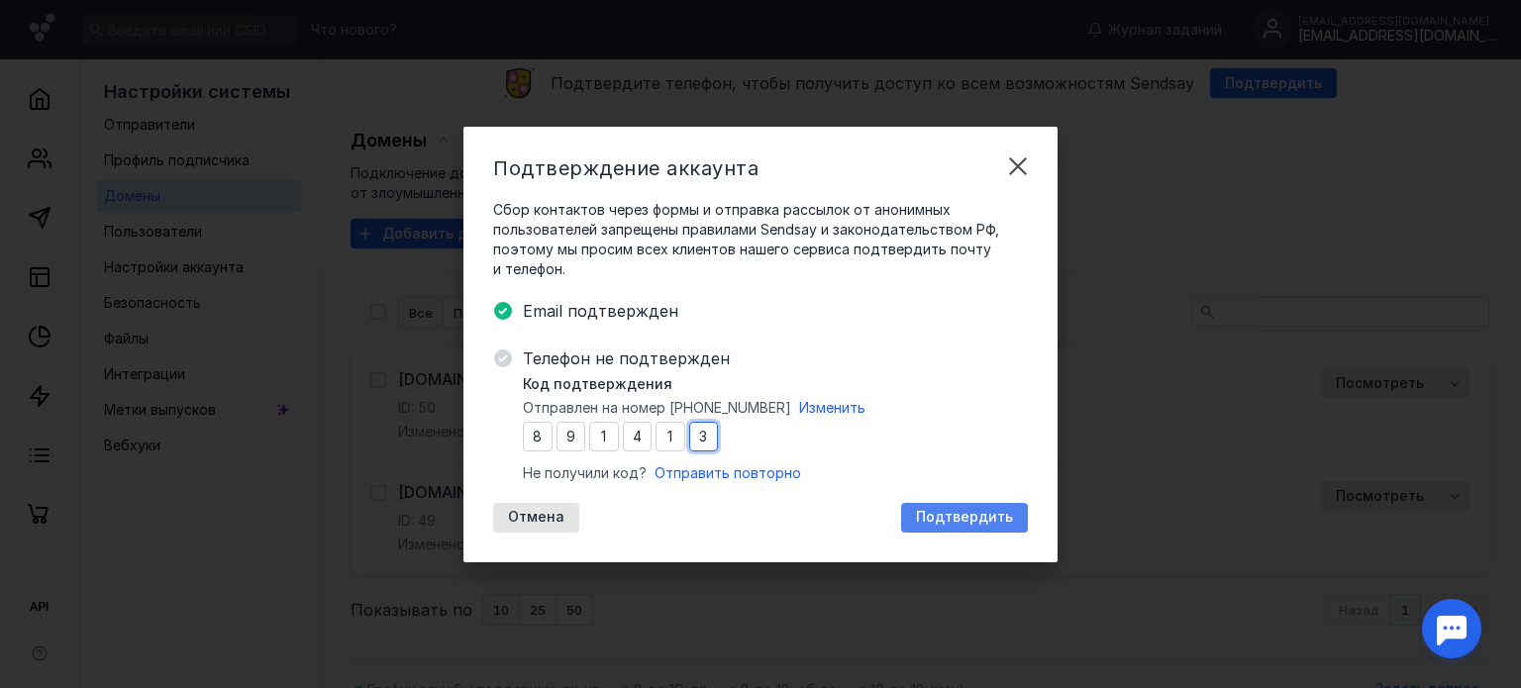
type input "3"
click at [963, 518] on span "Подтвердить" at bounding box center [964, 517] width 97 height 17
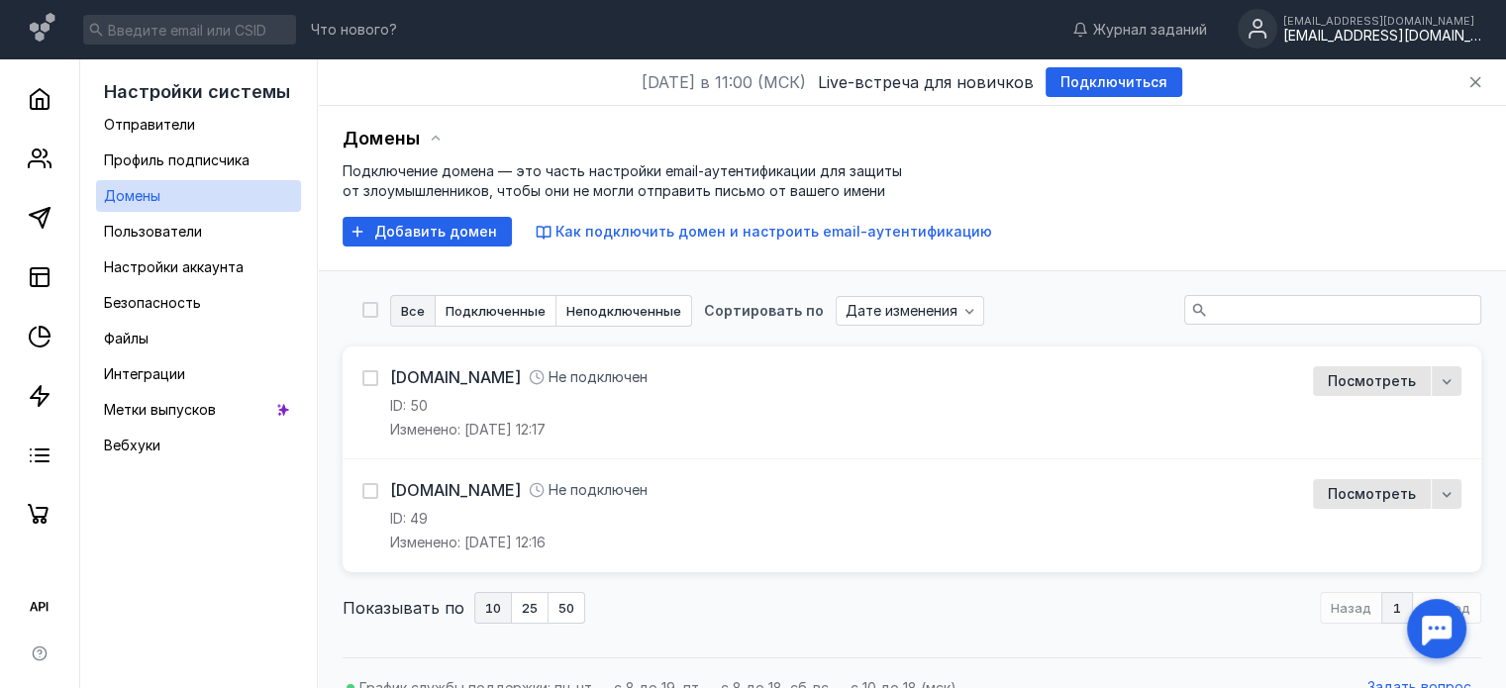
drag, startPoint x: 567, startPoint y: 115, endPoint x: 580, endPoint y: 116, distance: 13.9
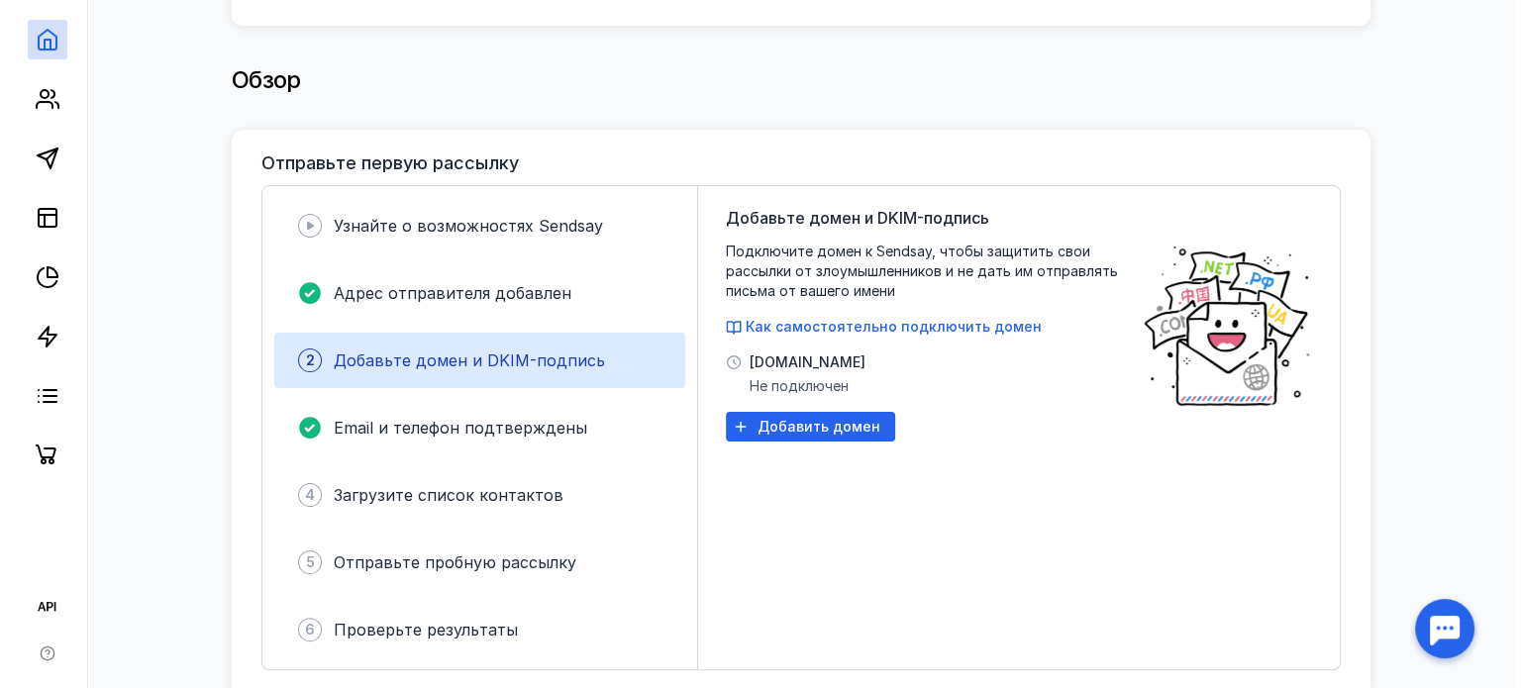
scroll to position [396, 0]
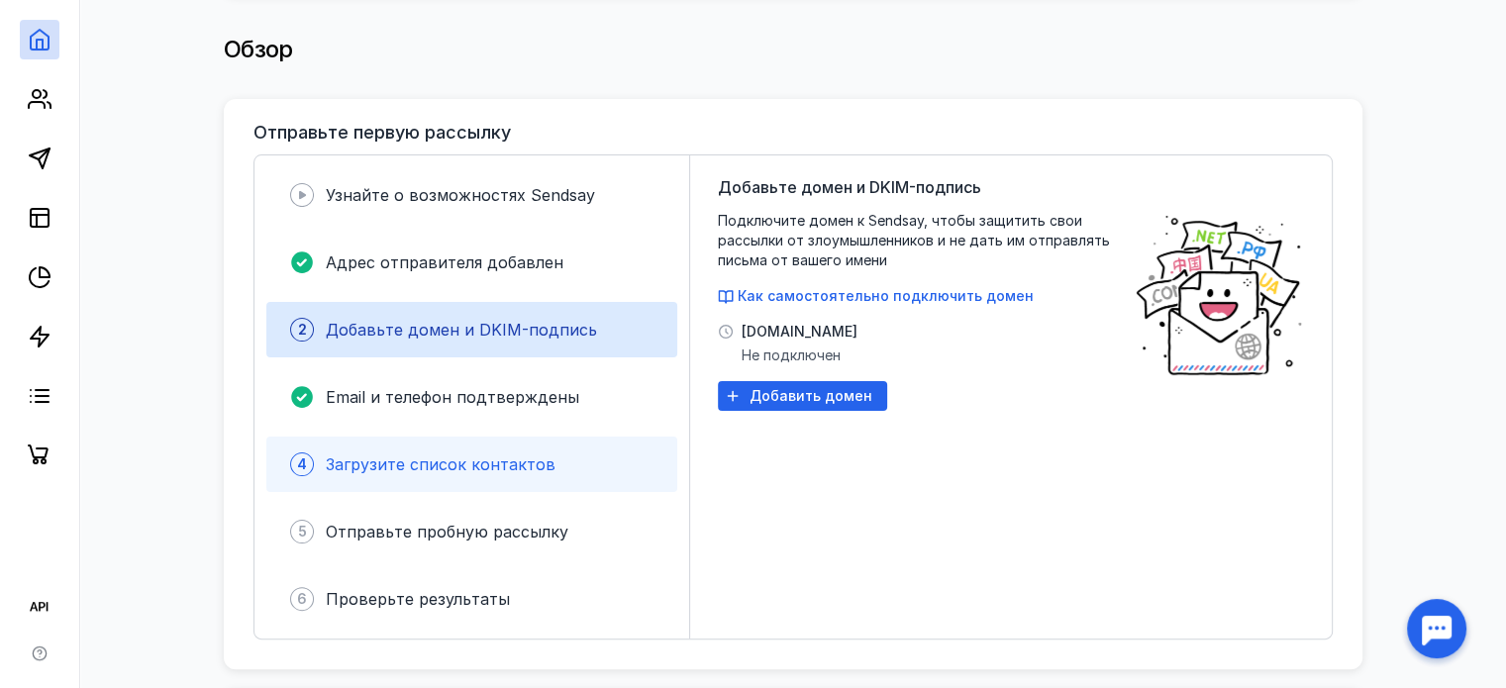
click at [498, 458] on span "Загрузите список контактов" at bounding box center [441, 465] width 230 height 20
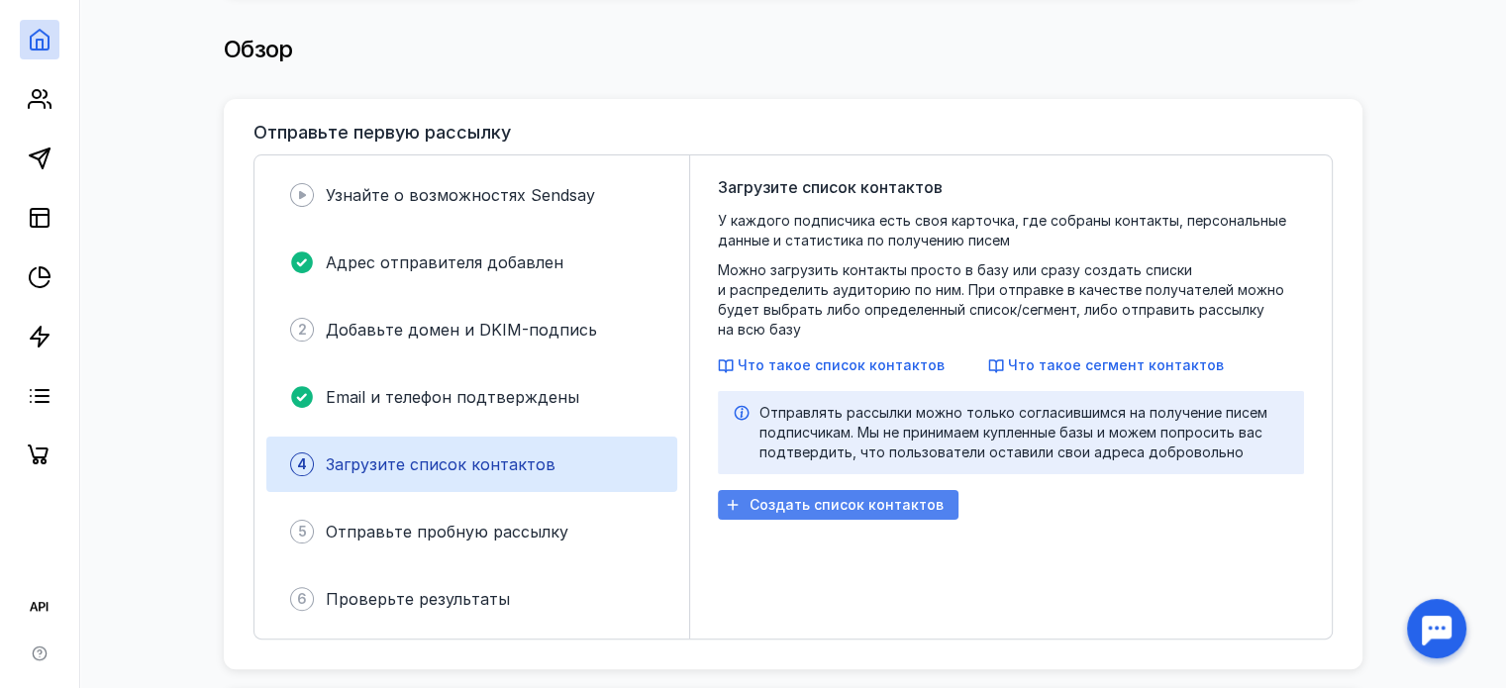
click at [877, 496] on div "Создать список контактов" at bounding box center [838, 505] width 241 height 30
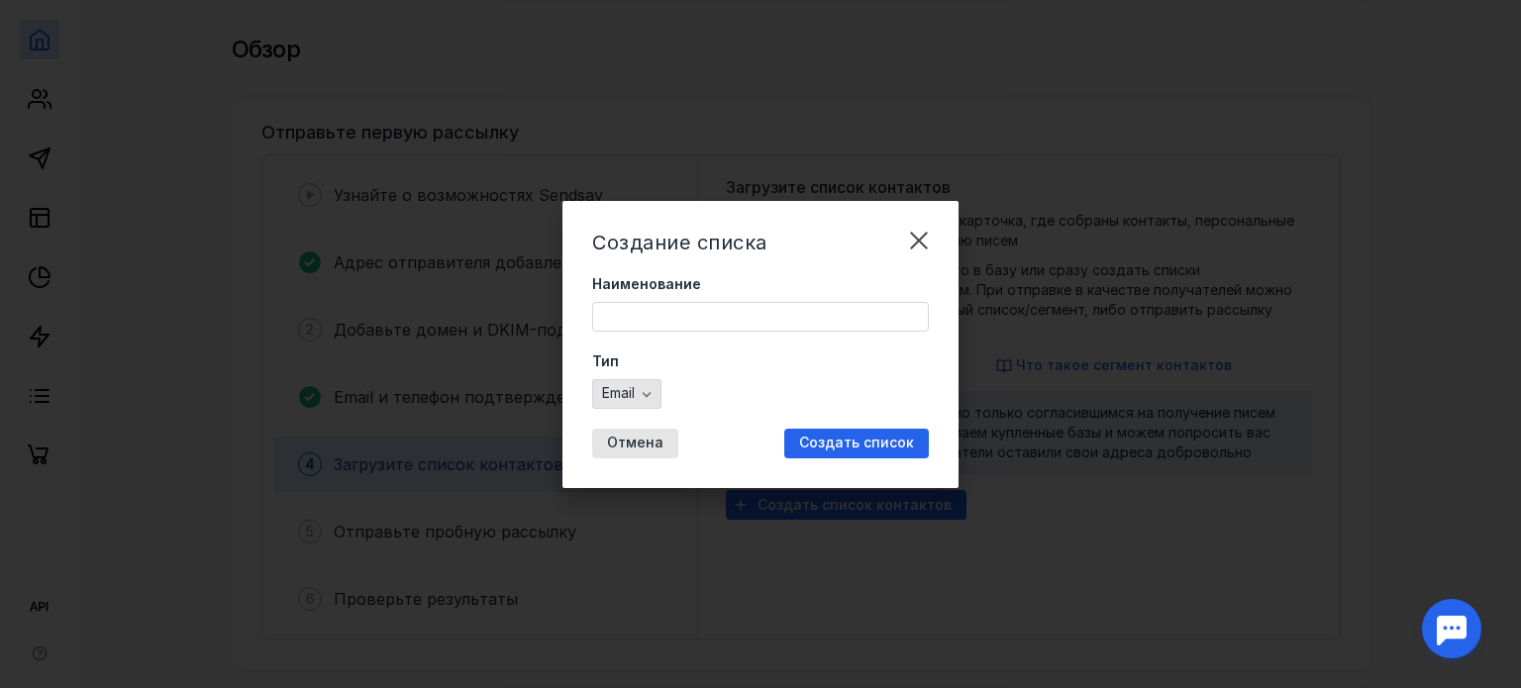
click at [645, 389] on icon "button" at bounding box center [647, 394] width 16 height 16
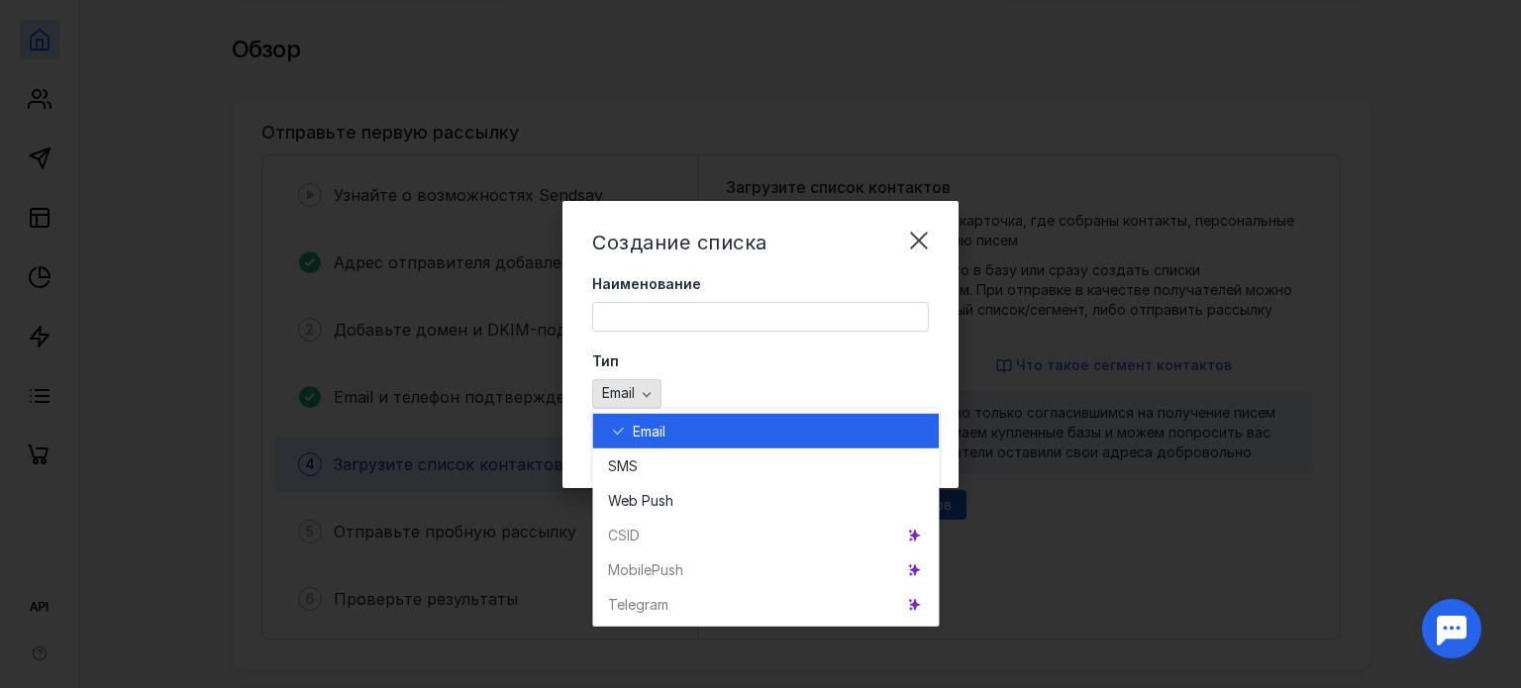
click at [645, 390] on icon "button" at bounding box center [647, 394] width 16 height 16
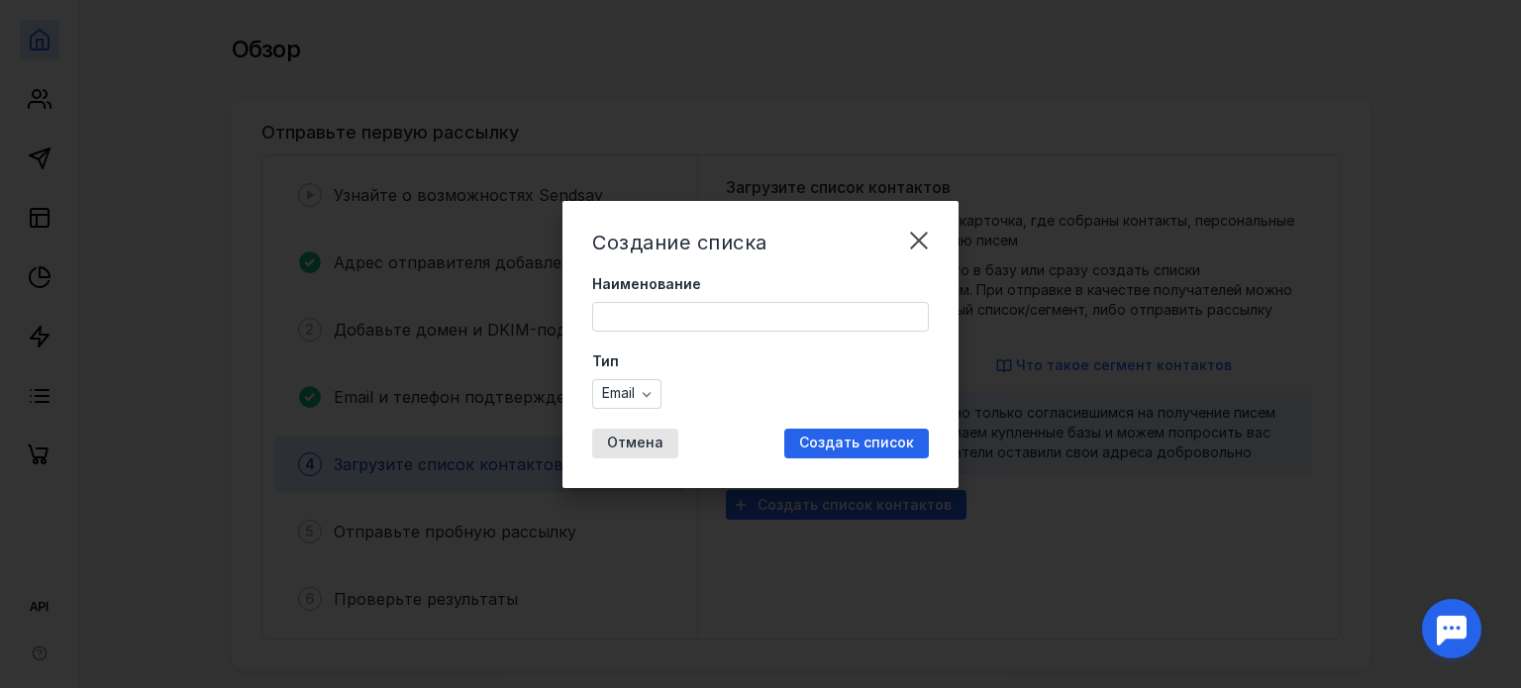
click at [687, 316] on input "Наименование" at bounding box center [760, 317] width 335 height 28
click at [692, 312] on input "Наименование" at bounding box center [760, 317] width 335 height 28
type input "Рассылка"
click at [881, 426] on div "Создание списка Наименование Рассылка Тип Email Отмена Создать список" at bounding box center [761, 344] width 396 height 287
click at [879, 438] on span "Создать список" at bounding box center [856, 443] width 115 height 17
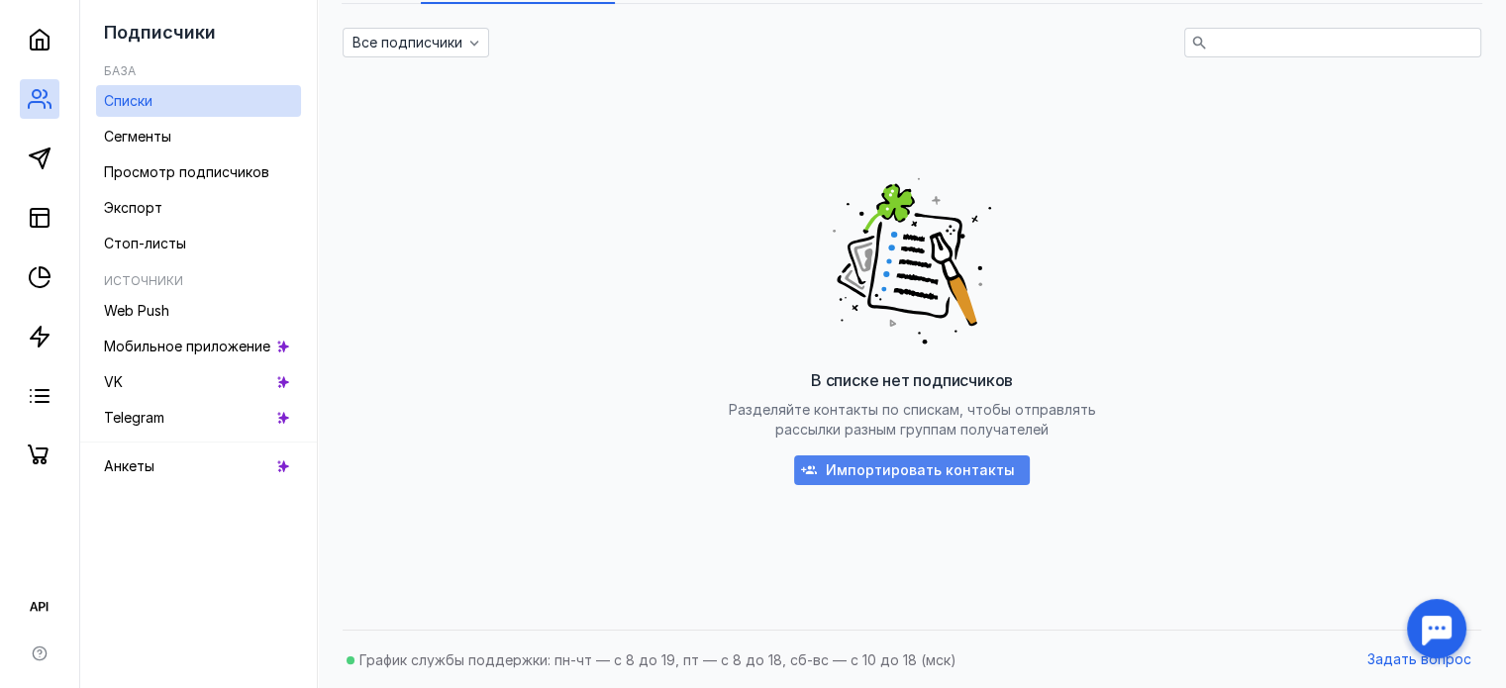
click at [890, 472] on span "Импортировать контакты" at bounding box center [920, 471] width 189 height 17
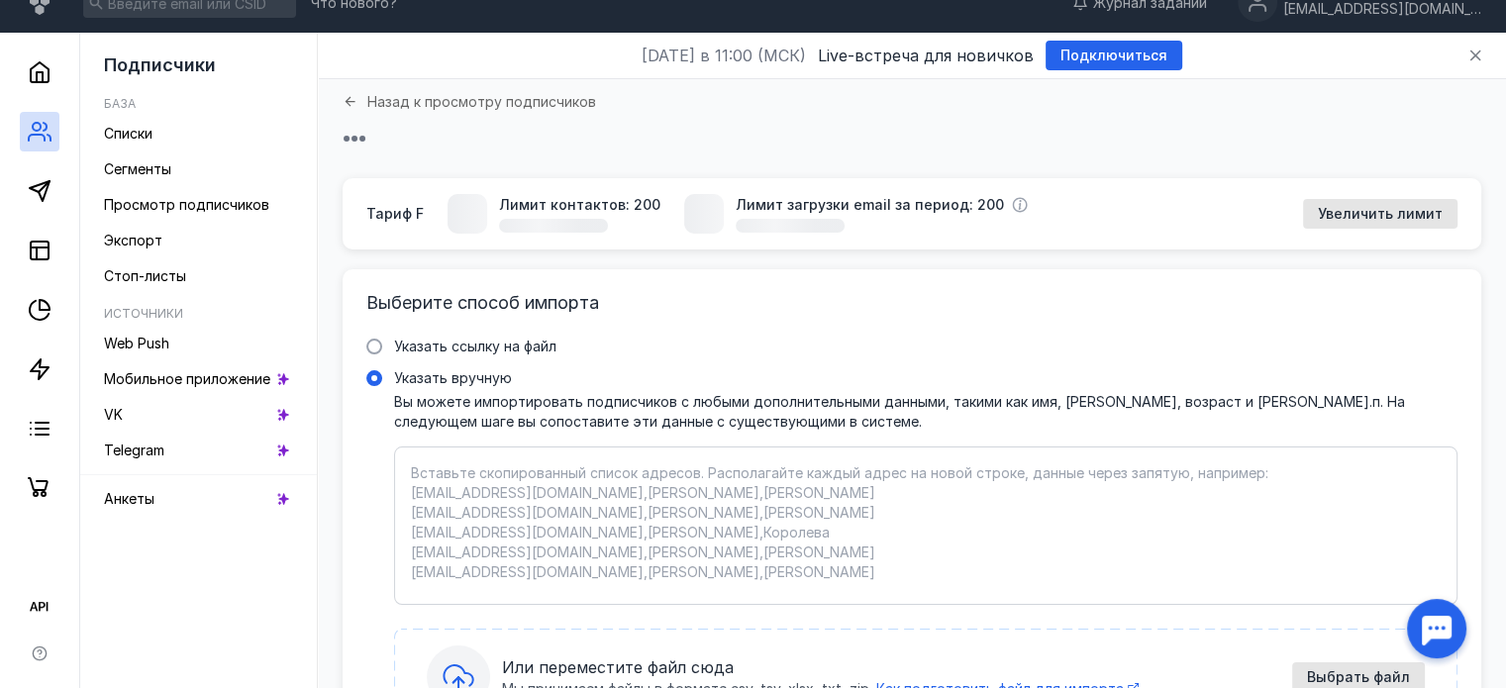
scroll to position [201, 0]
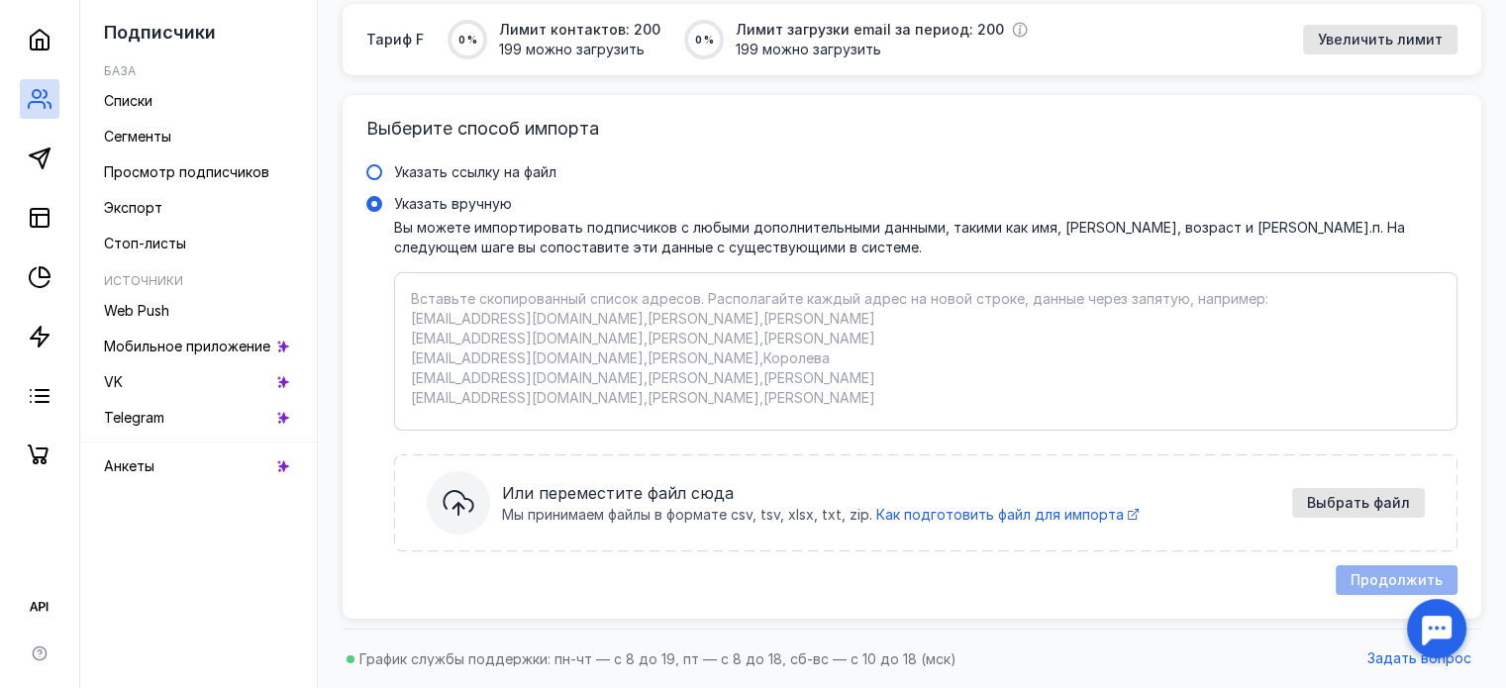
click at [501, 163] on span "Указать ссылку на файл" at bounding box center [475, 171] width 162 height 17
click at [0, 0] on input "Указать ссылку на файл" at bounding box center [0, 0] width 0 height 0
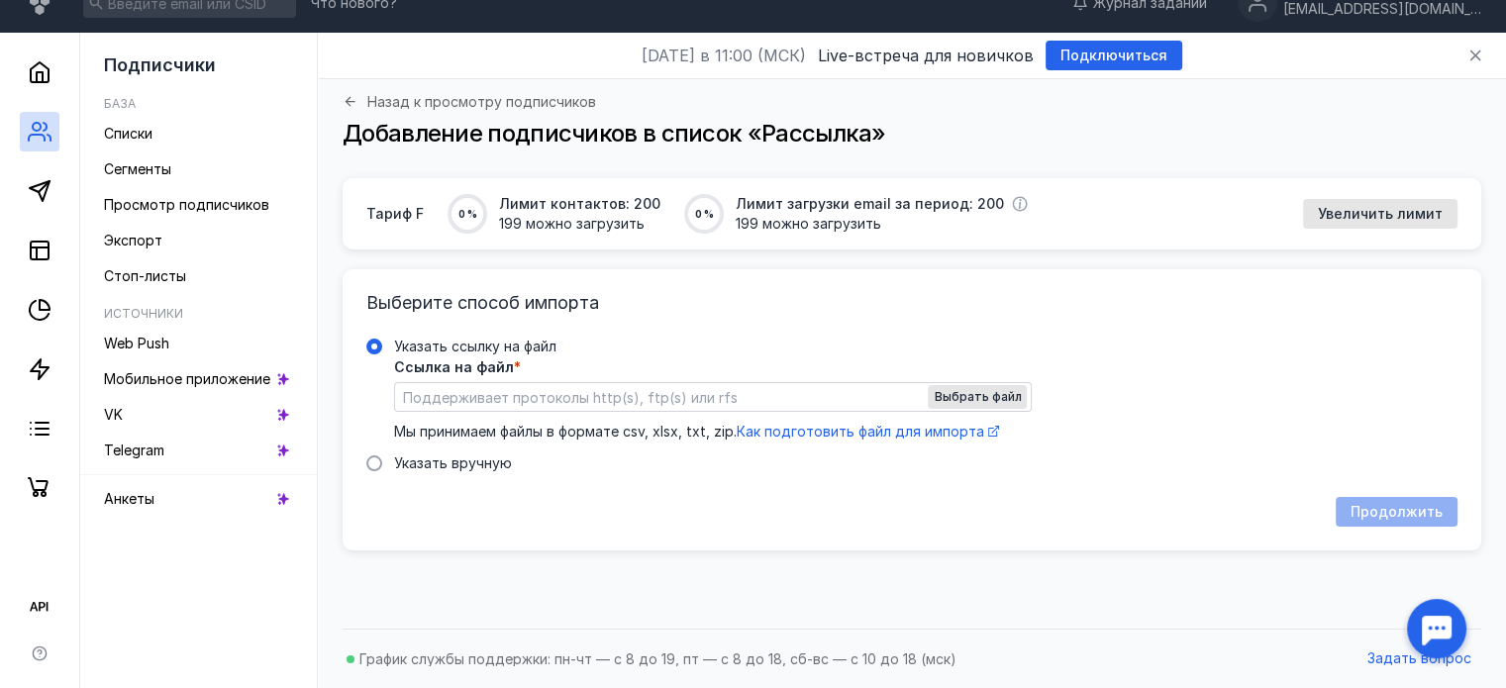
scroll to position [27, 0]
click at [843, 435] on span "Как подготовить файл для импорта" at bounding box center [861, 431] width 248 height 17
click at [983, 399] on span "Выбрать файл" at bounding box center [977, 397] width 87 height 14
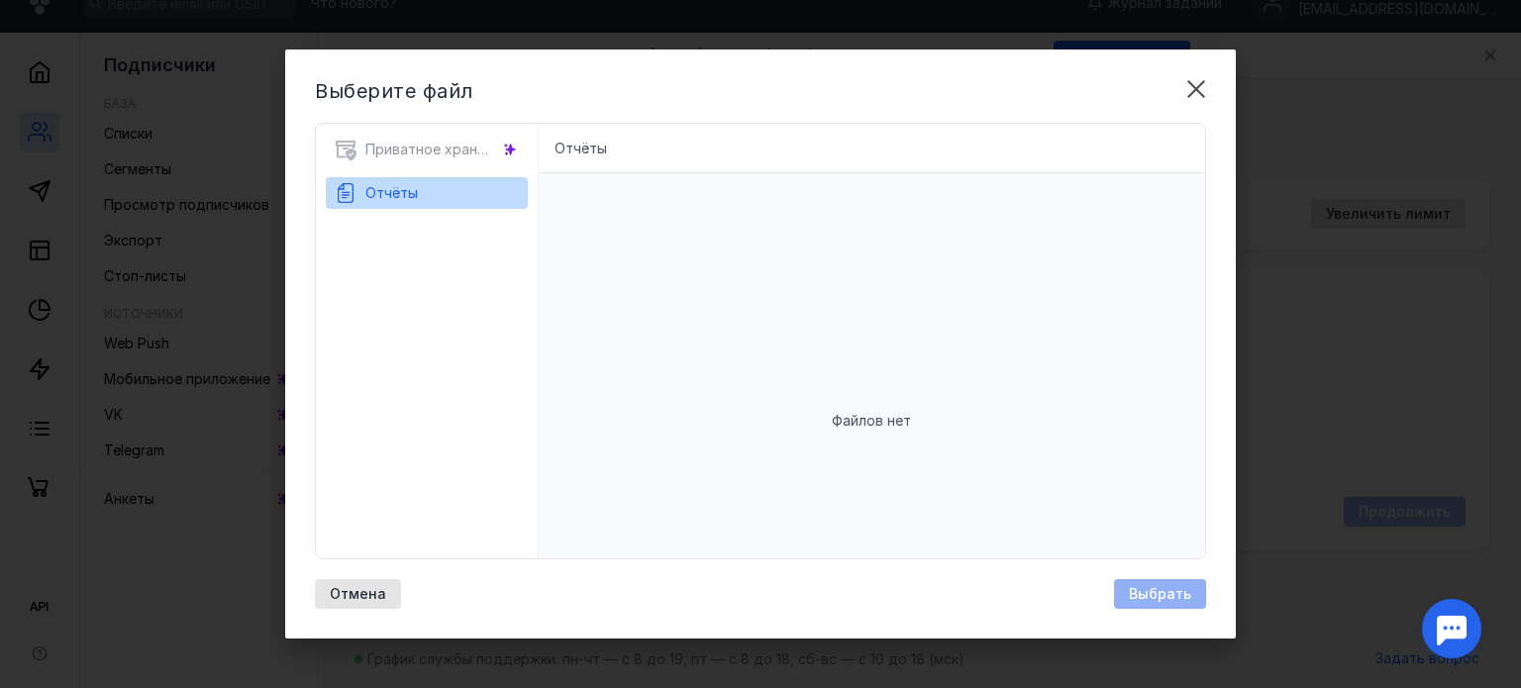
drag, startPoint x: 385, startPoint y: 84, endPoint x: 391, endPoint y: 102, distance: 18.8
click at [385, 84] on span "Выберите файл" at bounding box center [394, 91] width 158 height 24
click at [405, 142] on div "Приватное хранилище" at bounding box center [427, 156] width 202 height 44
click at [670, 152] on div "Отчёты" at bounding box center [873, 149] width 668 height 50
drag, startPoint x: 819, startPoint y: 411, endPoint x: 881, endPoint y: 412, distance: 61.4
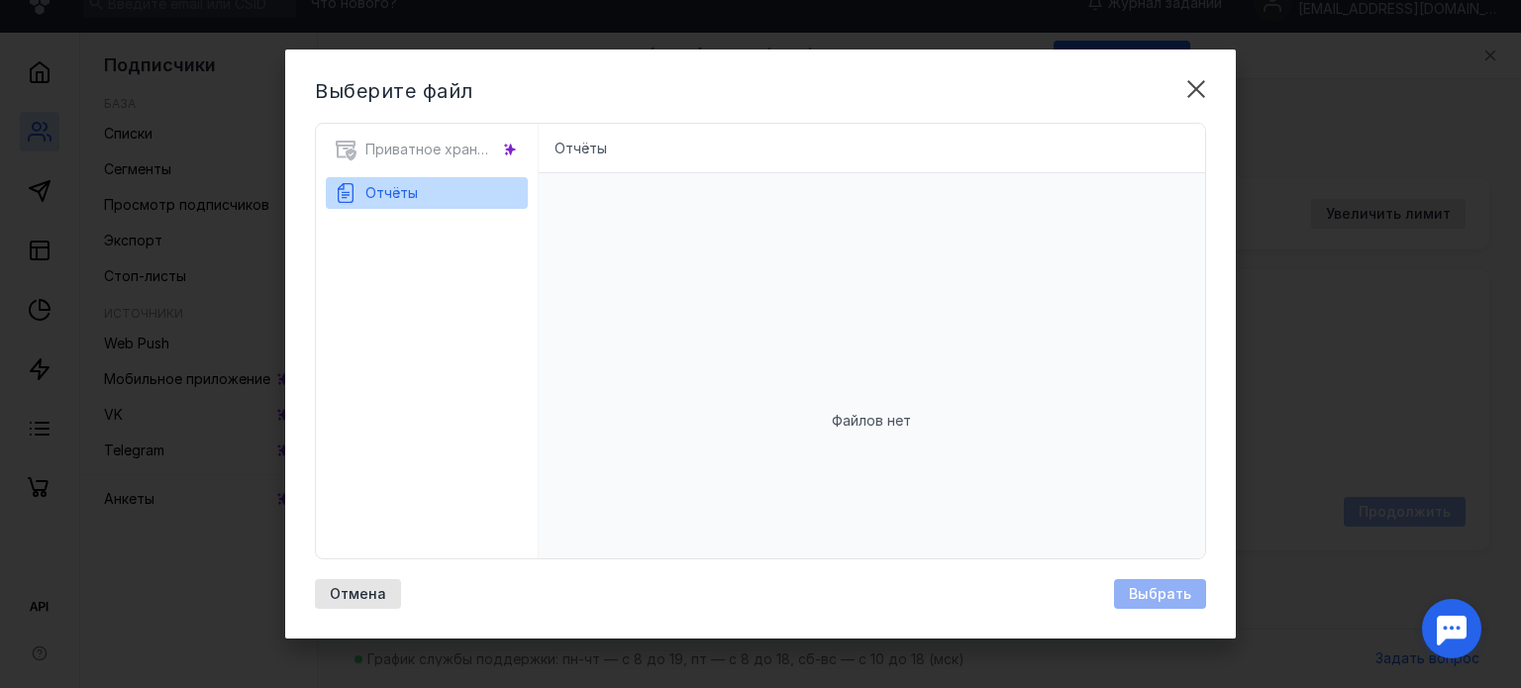
click at [824, 411] on div "Файлов нет" at bounding box center [873, 420] width 668 height 495
click at [911, 415] on div "Файлов нет" at bounding box center [873, 420] width 668 height 495
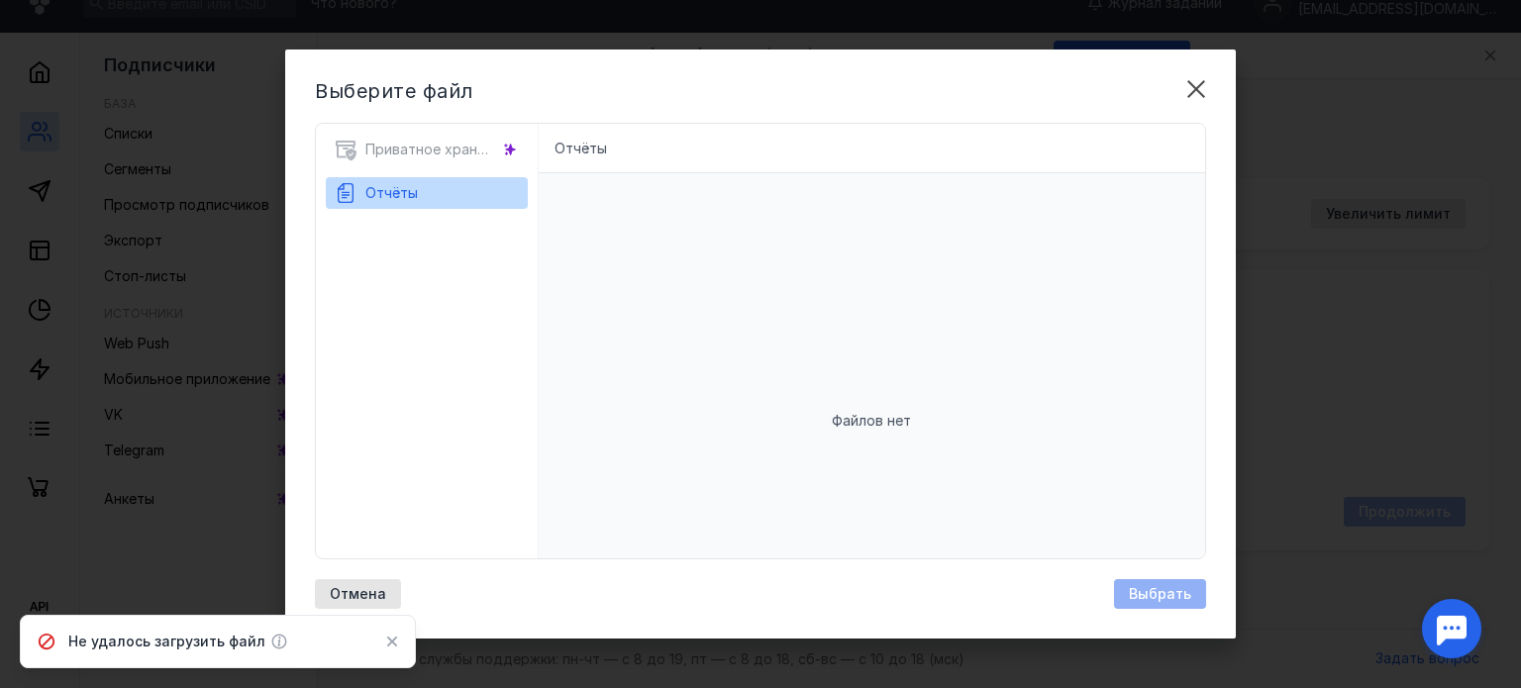
click at [402, 185] on span "Отчёты" at bounding box center [391, 192] width 52 height 17
click at [385, 196] on span "Отчёты" at bounding box center [391, 192] width 52 height 17
click at [421, 148] on div "Приватное хранилище" at bounding box center [427, 156] width 202 height 44
click at [599, 142] on li "Отчёты" at bounding box center [581, 149] width 52 height 20
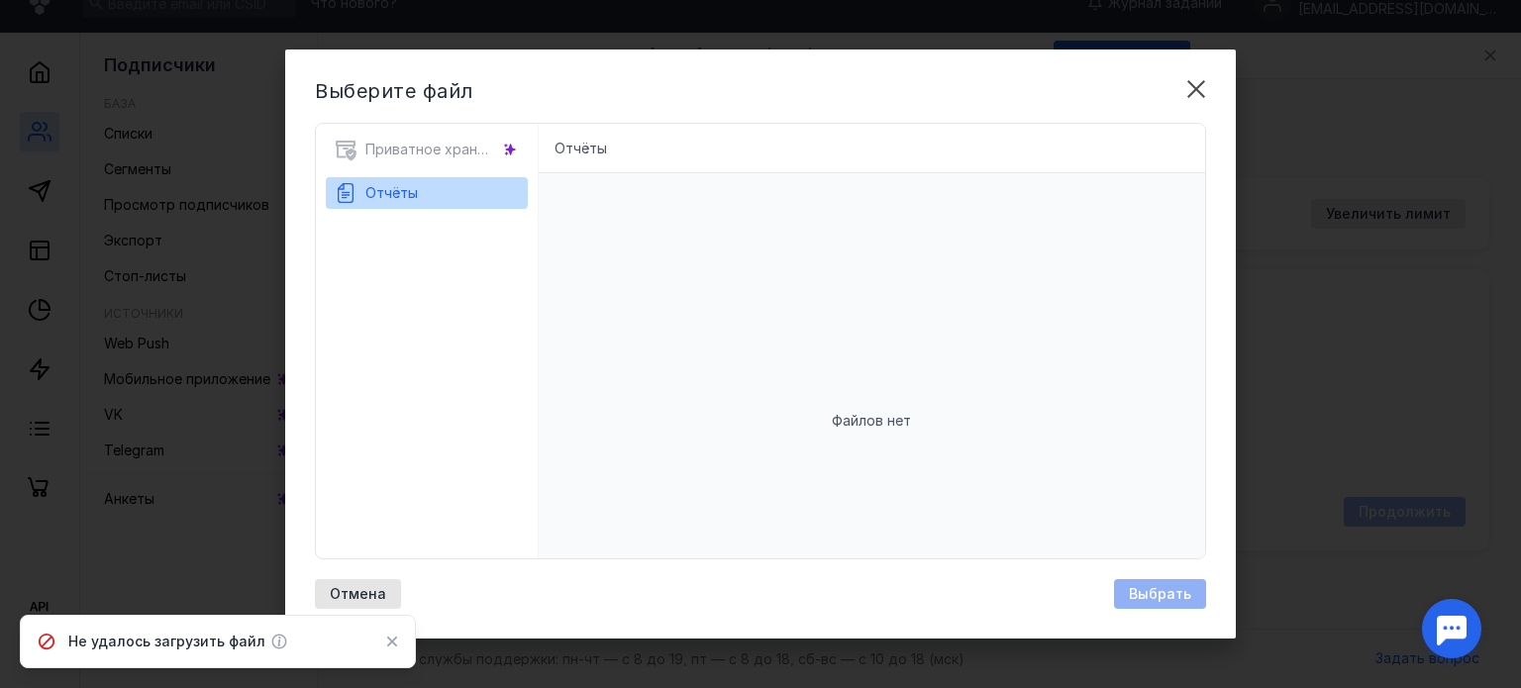
drag, startPoint x: 296, startPoint y: 623, endPoint x: 286, endPoint y: 619, distance: 10.7
click at [290, 621] on div "Не удалось загрузить файл" at bounding box center [218, 641] width 396 height 53
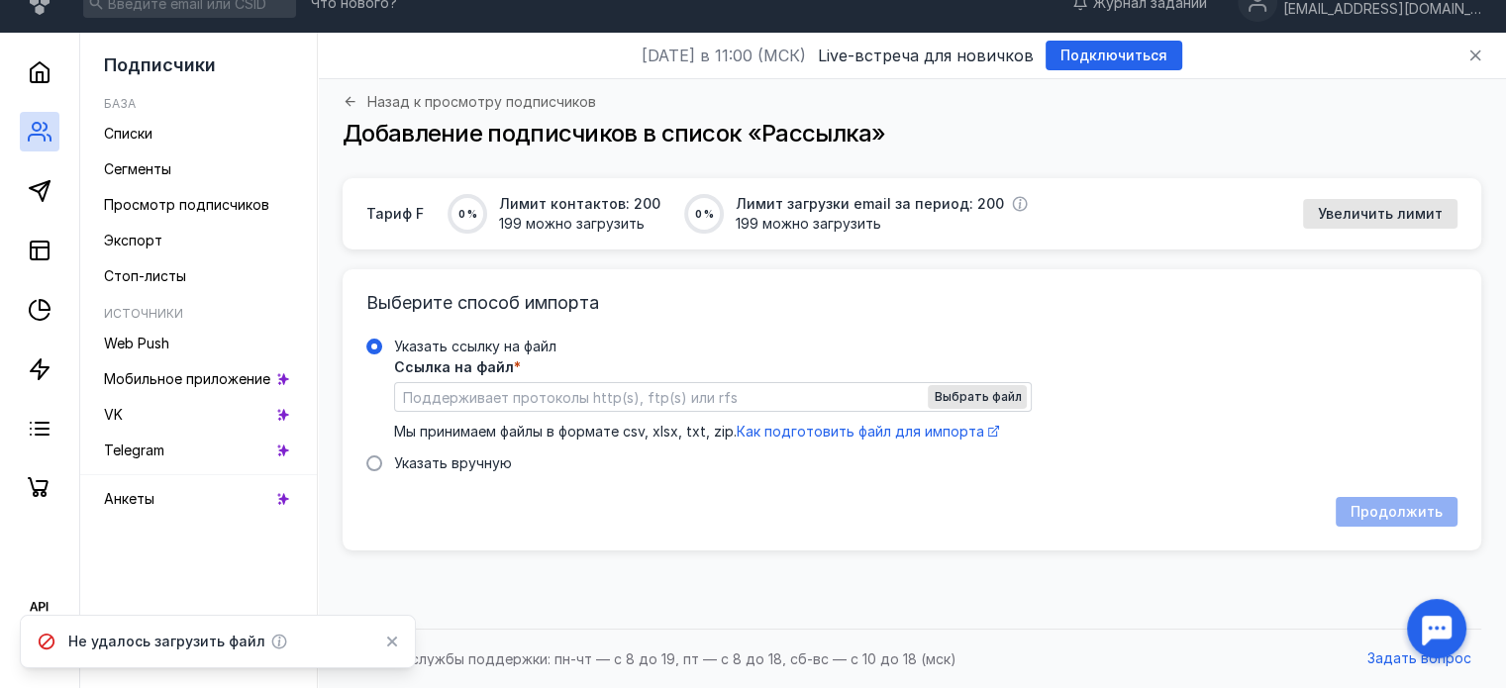
click at [1193, 94] on div "Назад к просмотру подписчиков Добавление подписчиков в список «Рассылка»" at bounding box center [912, 136] width 1139 height 84
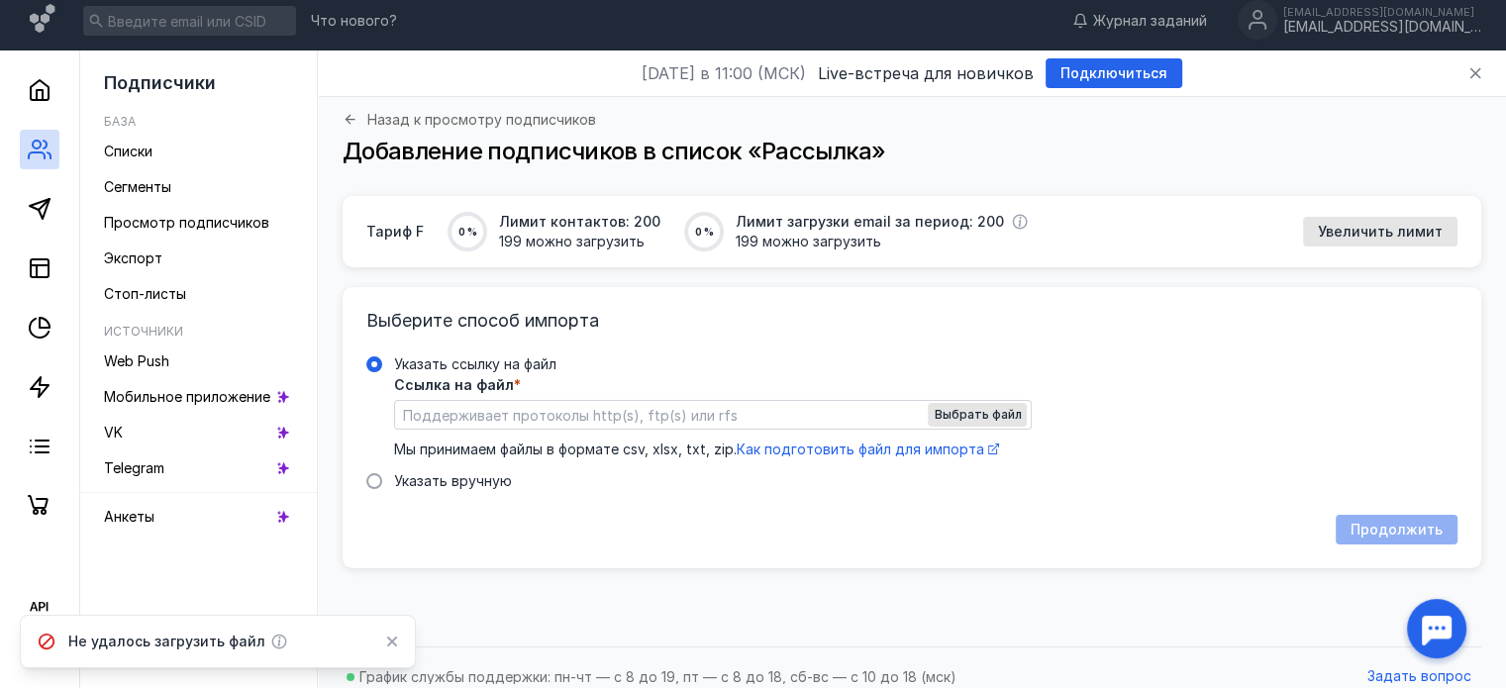
scroll to position [0, 0]
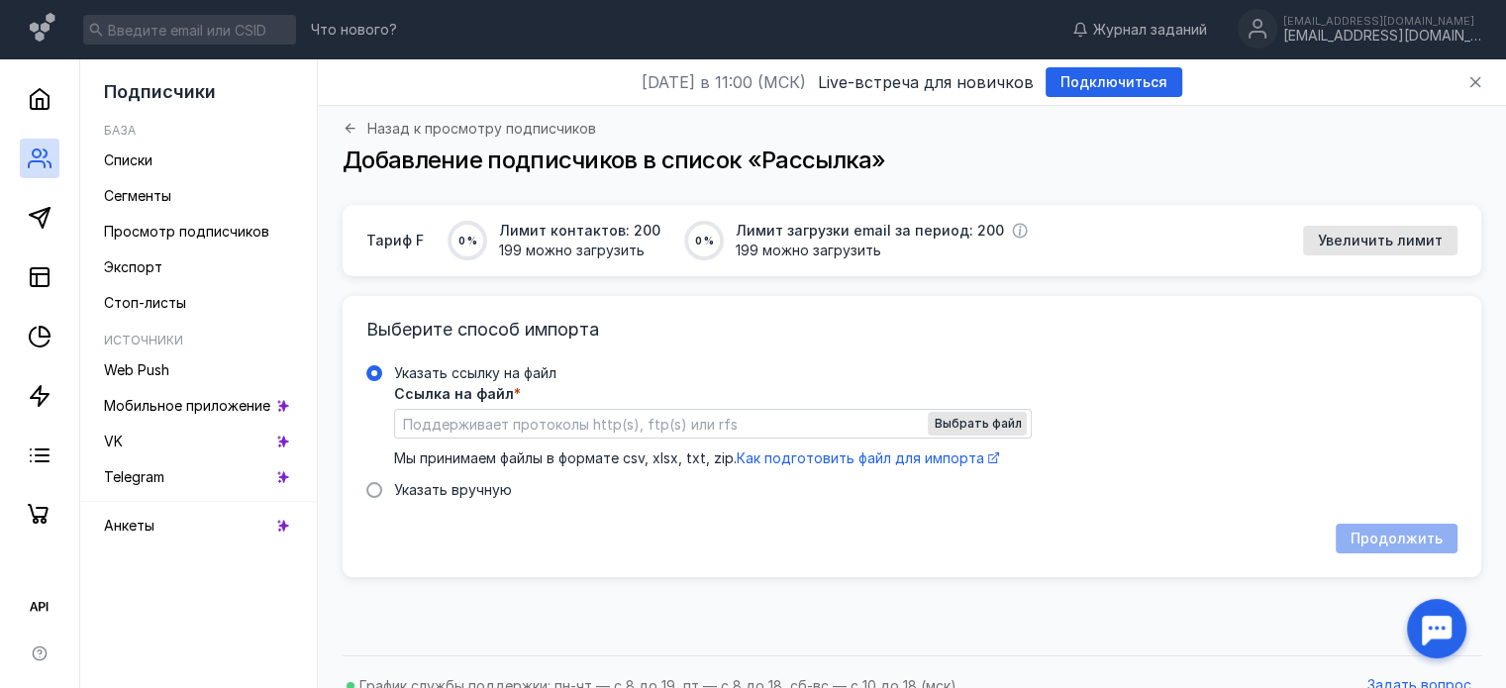
click at [575, 423] on input "Указать ссылку на файл Ссылка на файл * Выбрать файл Мы принимаем файлы в форма…" at bounding box center [713, 424] width 636 height 28
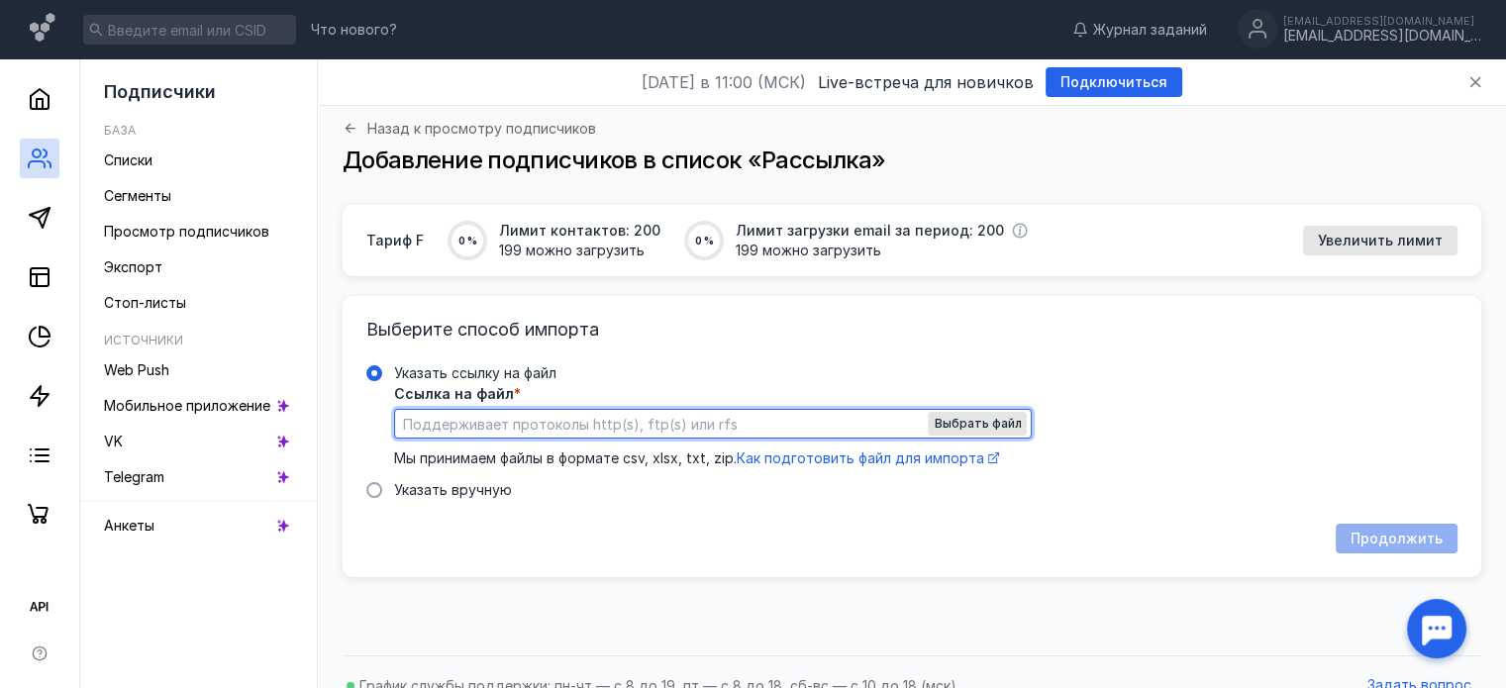
paste input "[URL][DOMAIN_NAME]"
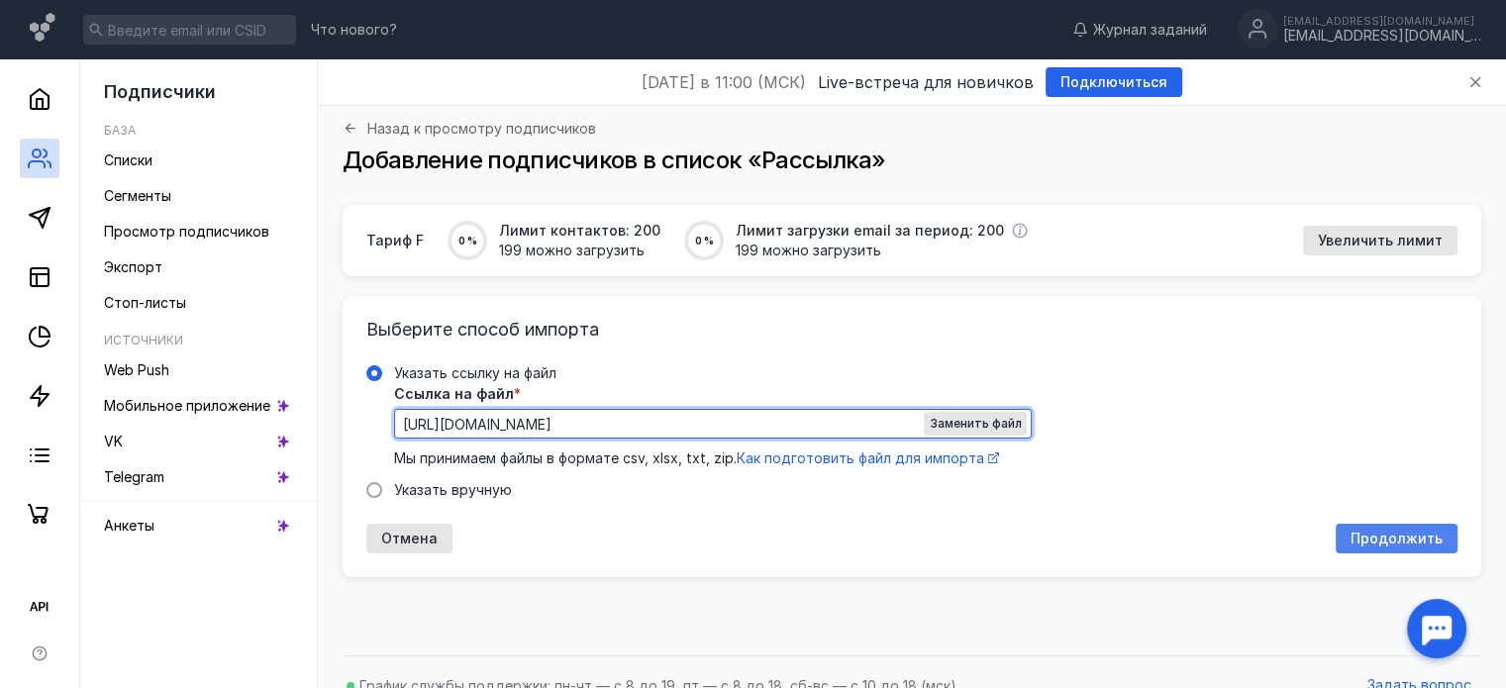
type input "[URL][DOMAIN_NAME]"
click at [1367, 542] on span "Продолжить" at bounding box center [1397, 539] width 92 height 17
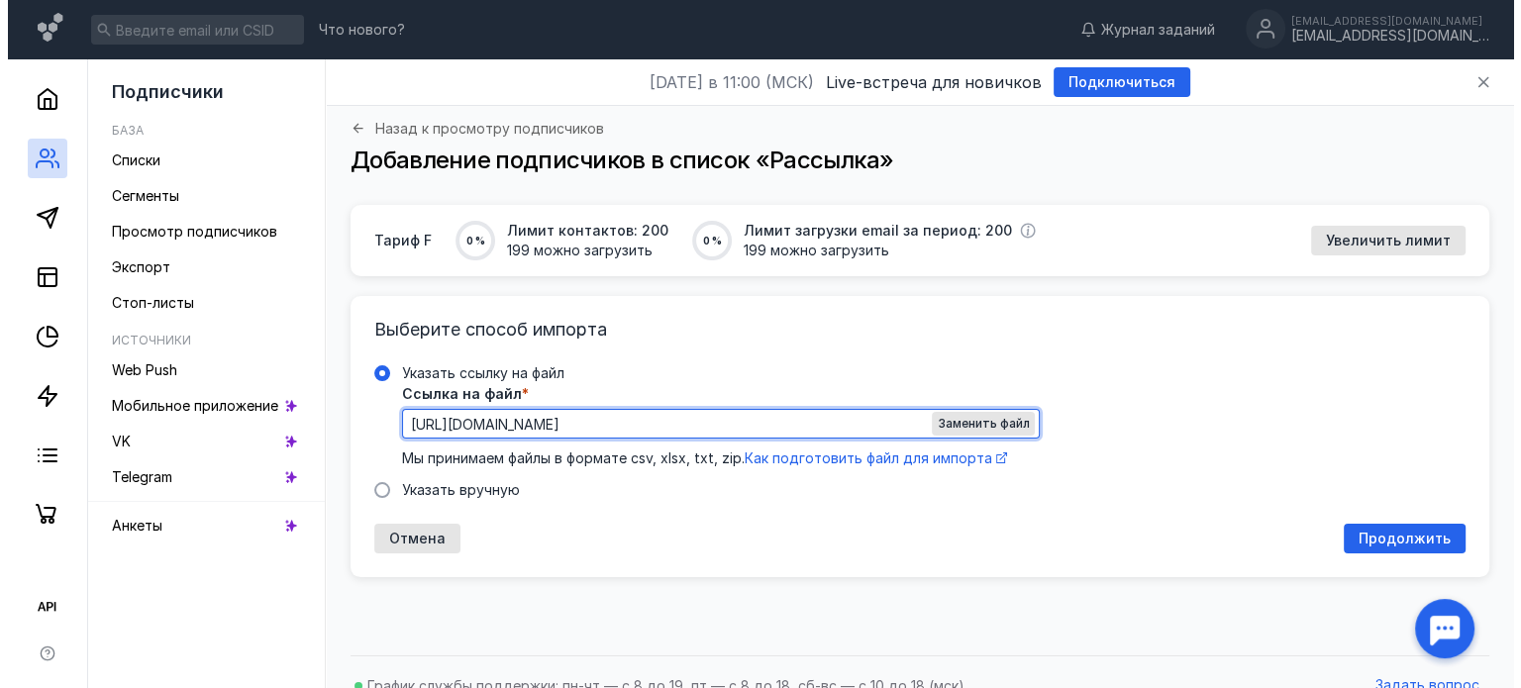
scroll to position [0, 0]
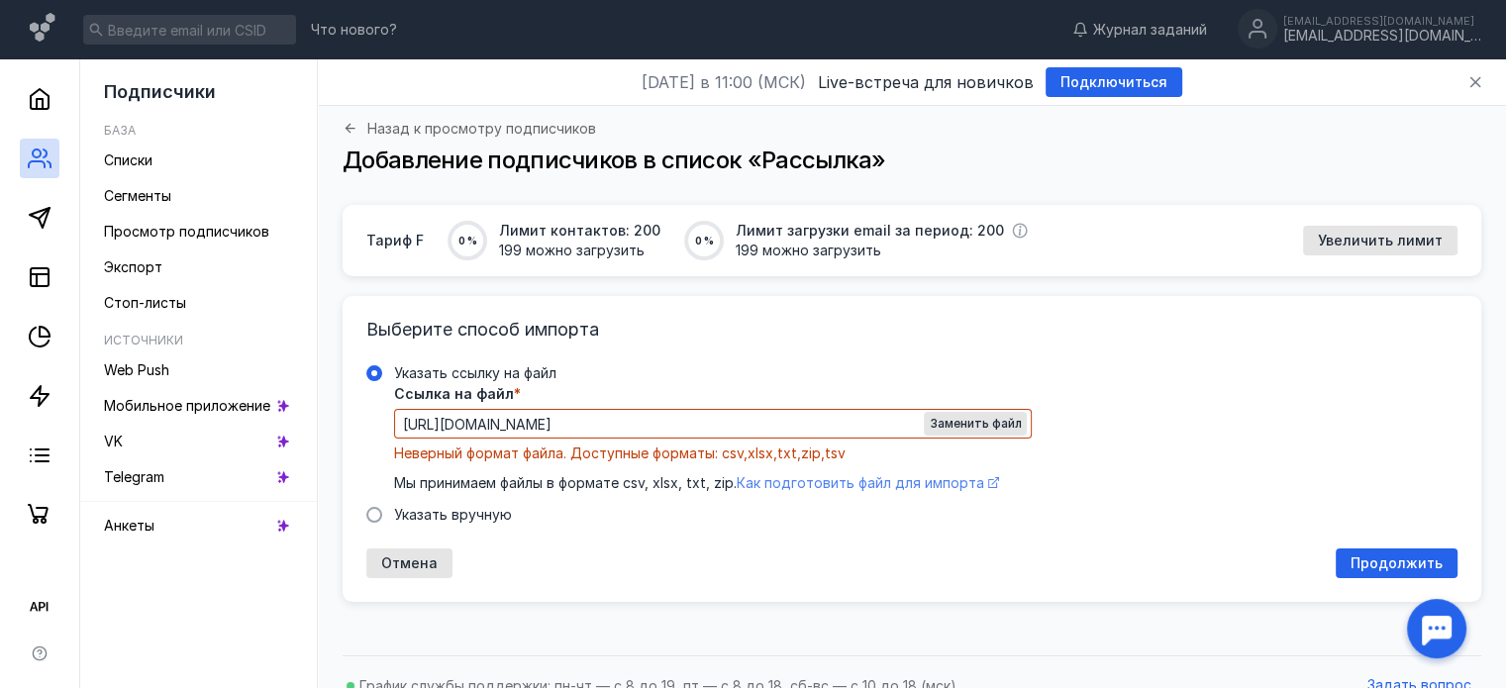
click at [967, 484] on span "Как подготовить файл для импорта" at bounding box center [861, 482] width 248 height 17
click at [970, 422] on span "Заменить файл" at bounding box center [975, 424] width 91 height 14
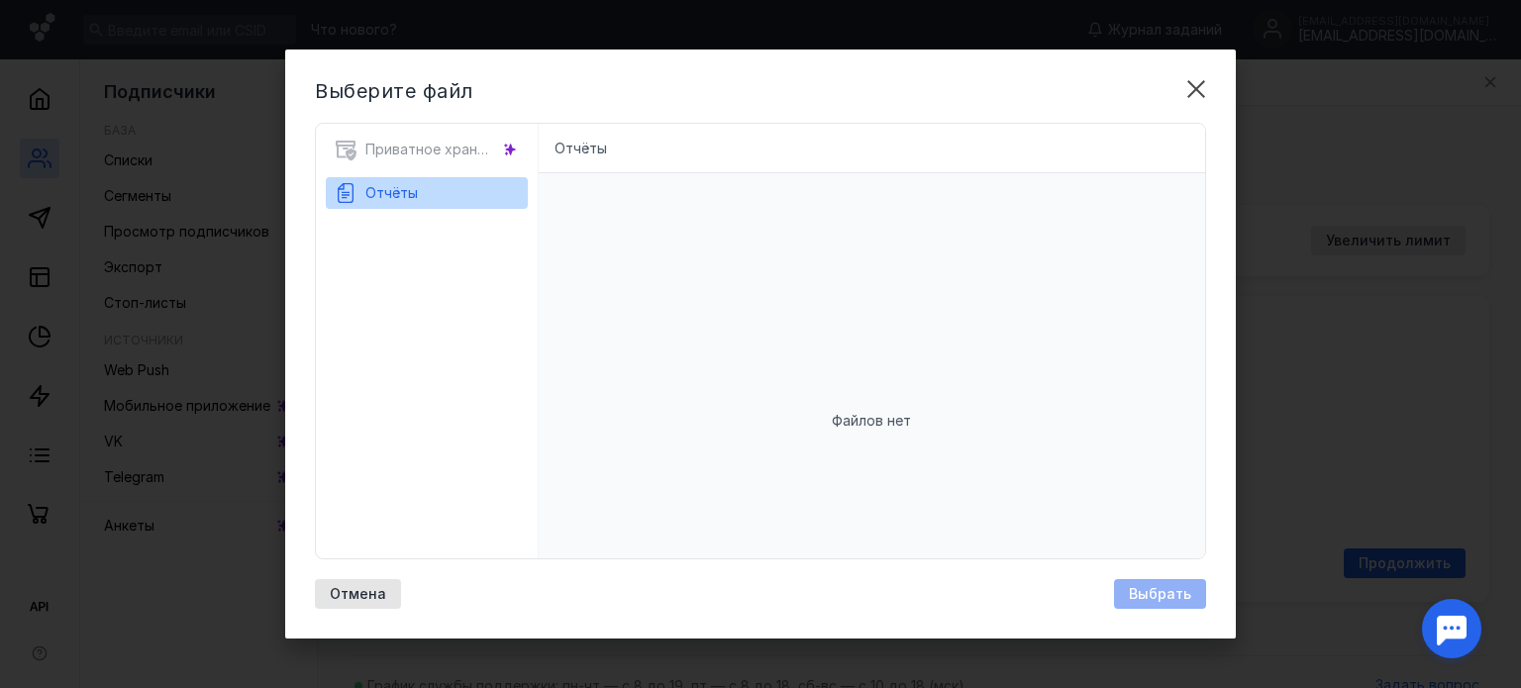
click at [418, 148] on div "Приватное хранилище" at bounding box center [427, 156] width 202 height 44
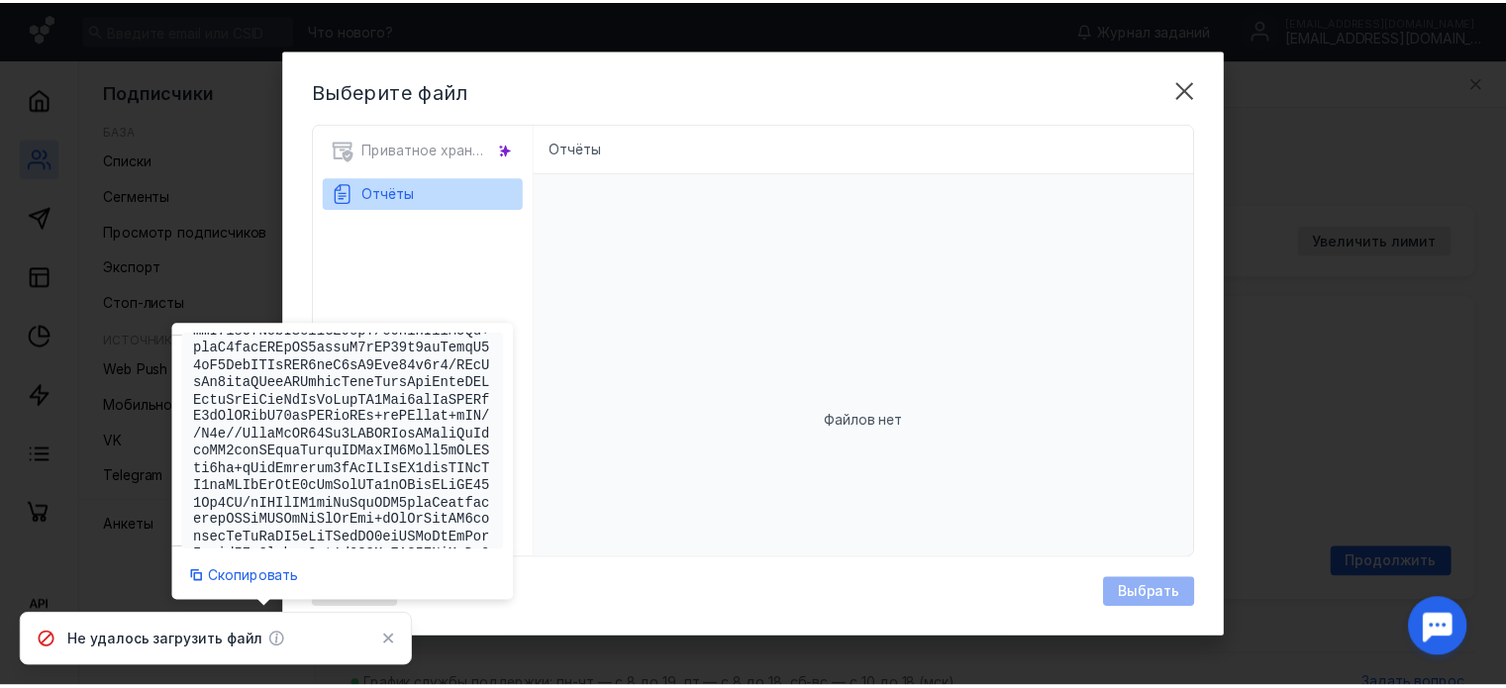
scroll to position [4160, 0]
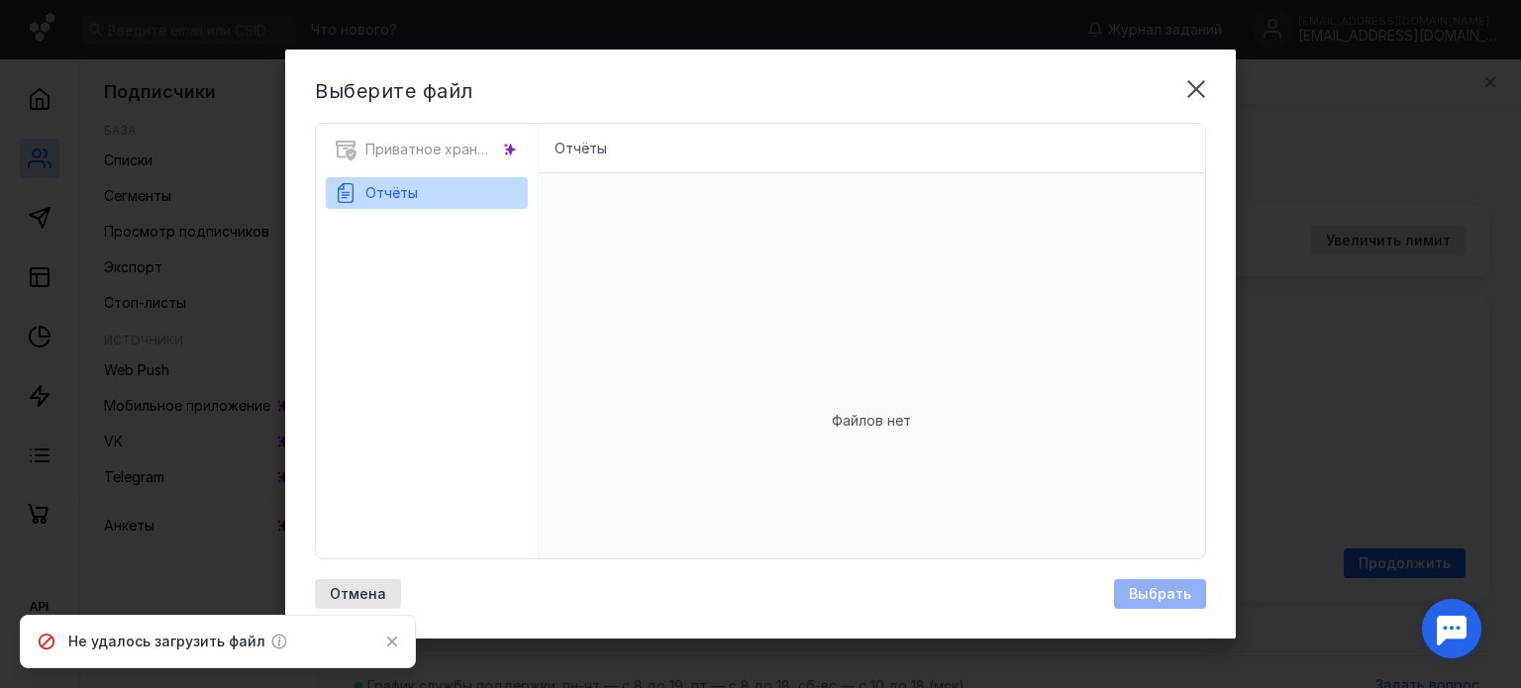
click at [832, 383] on div "Файлов нет" at bounding box center [873, 420] width 668 height 495
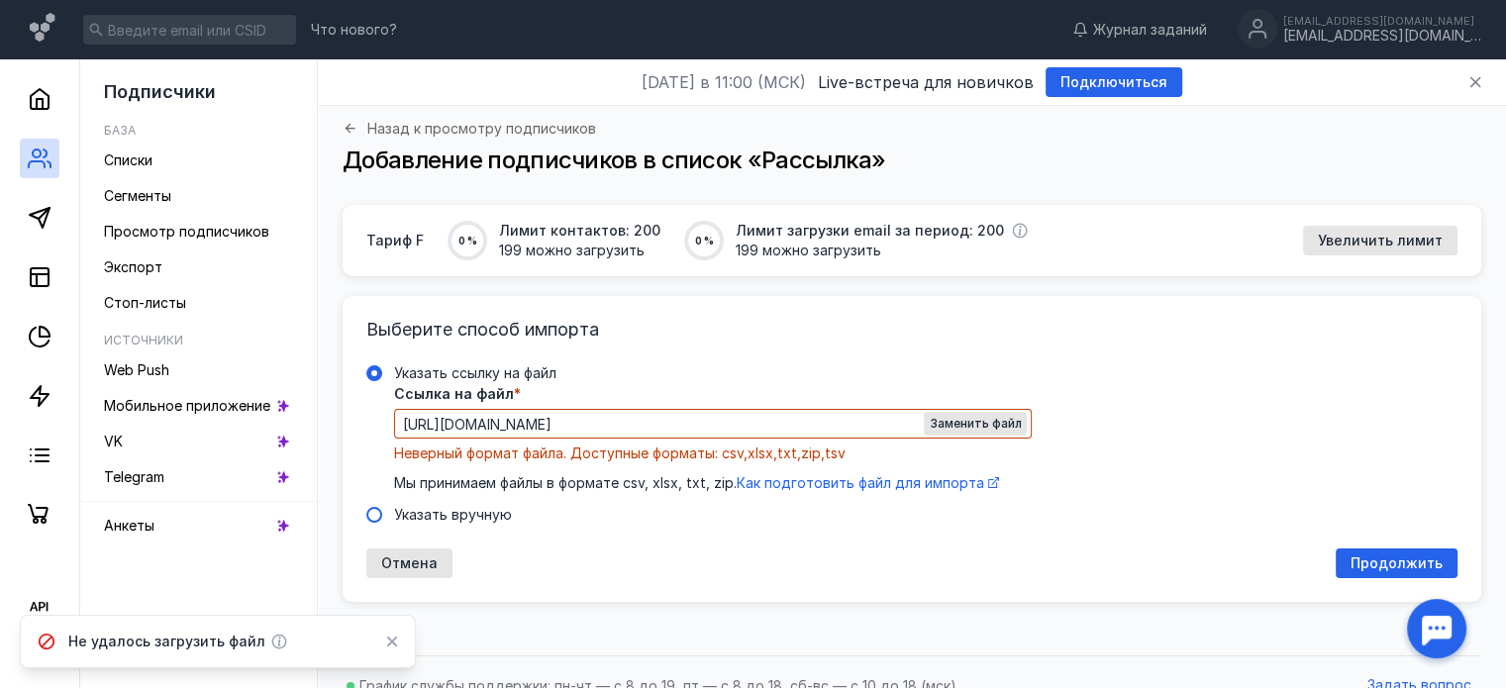
click at [445, 506] on span "Указать вручную" at bounding box center [453, 514] width 118 height 17
click at [0, 0] on input "Указать вручную" at bounding box center [0, 0] width 0 height 0
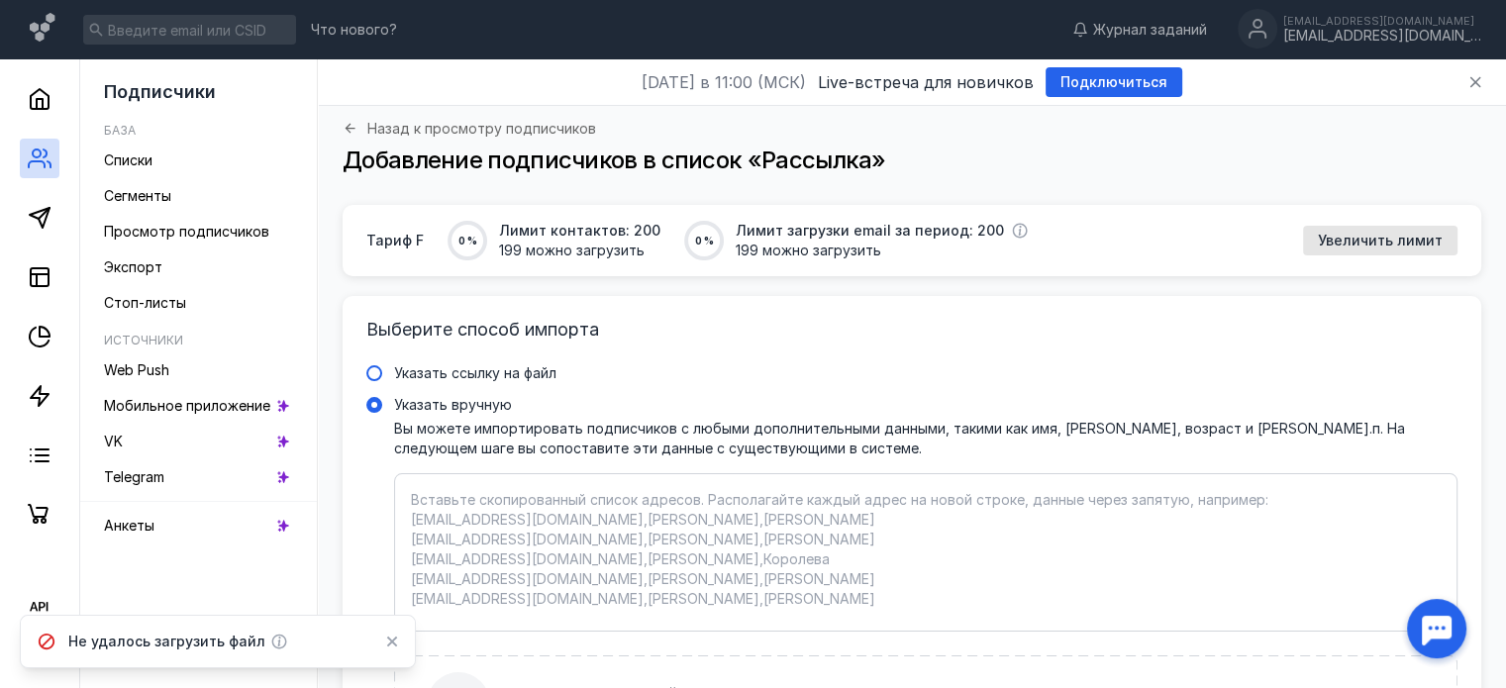
click at [460, 371] on span "Указать ссылку на файл" at bounding box center [475, 372] width 162 height 17
click at [0, 0] on input "Указать ссылку на файл" at bounding box center [0, 0] width 0 height 0
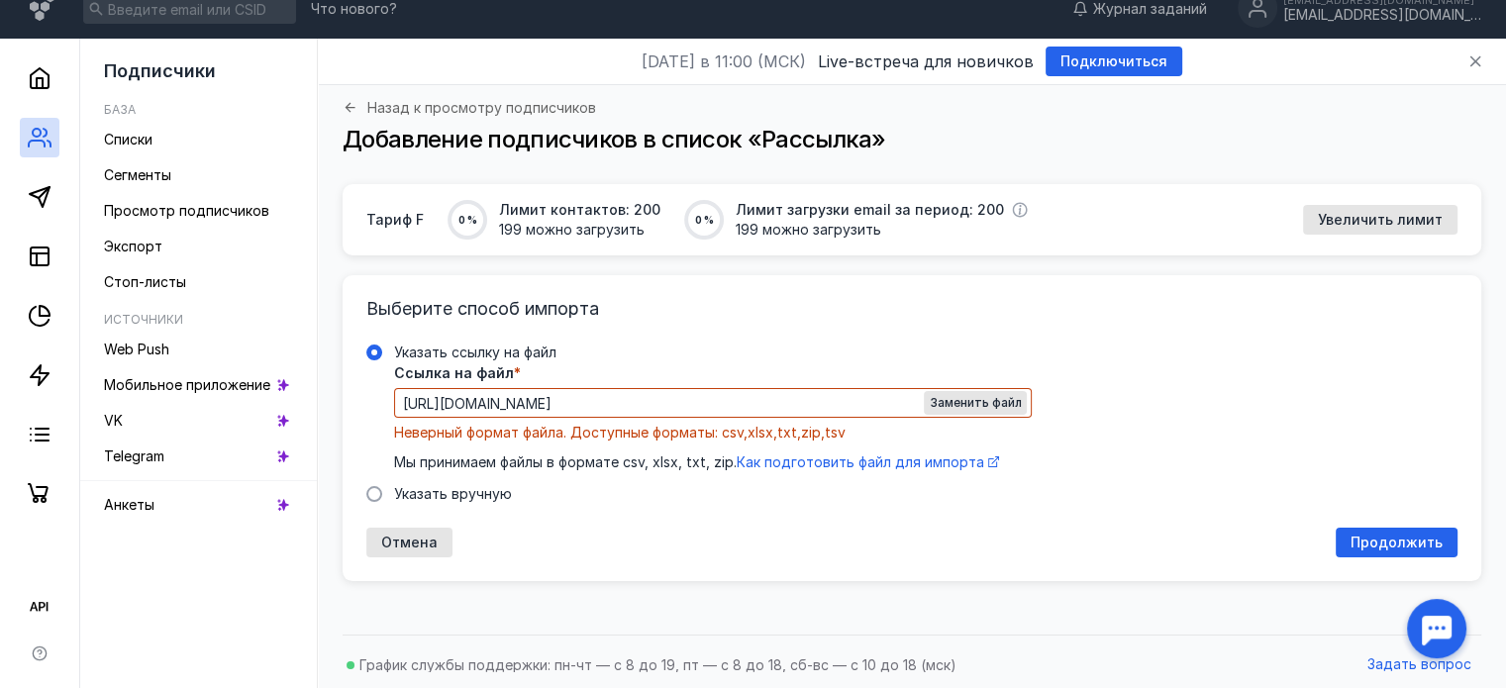
scroll to position [27, 0]
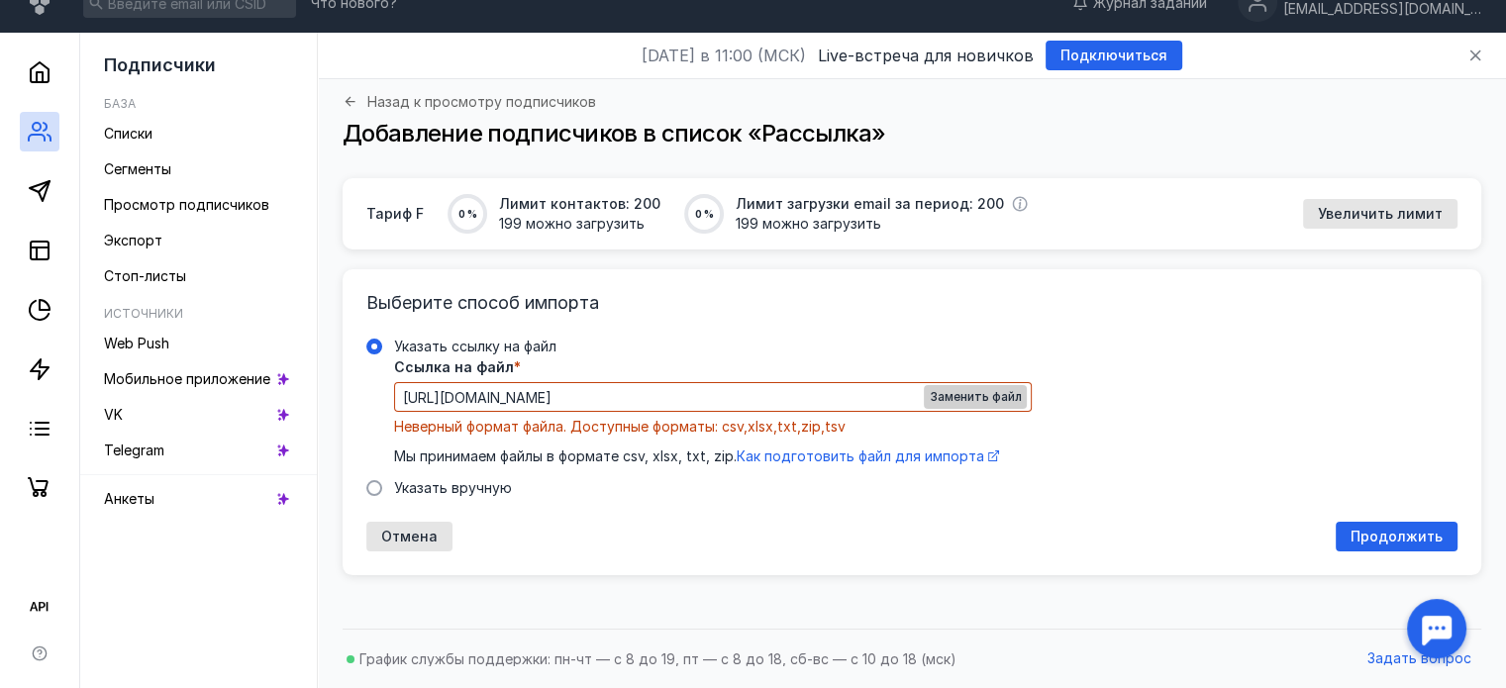
click at [949, 387] on div "Заменить файл" at bounding box center [975, 397] width 103 height 24
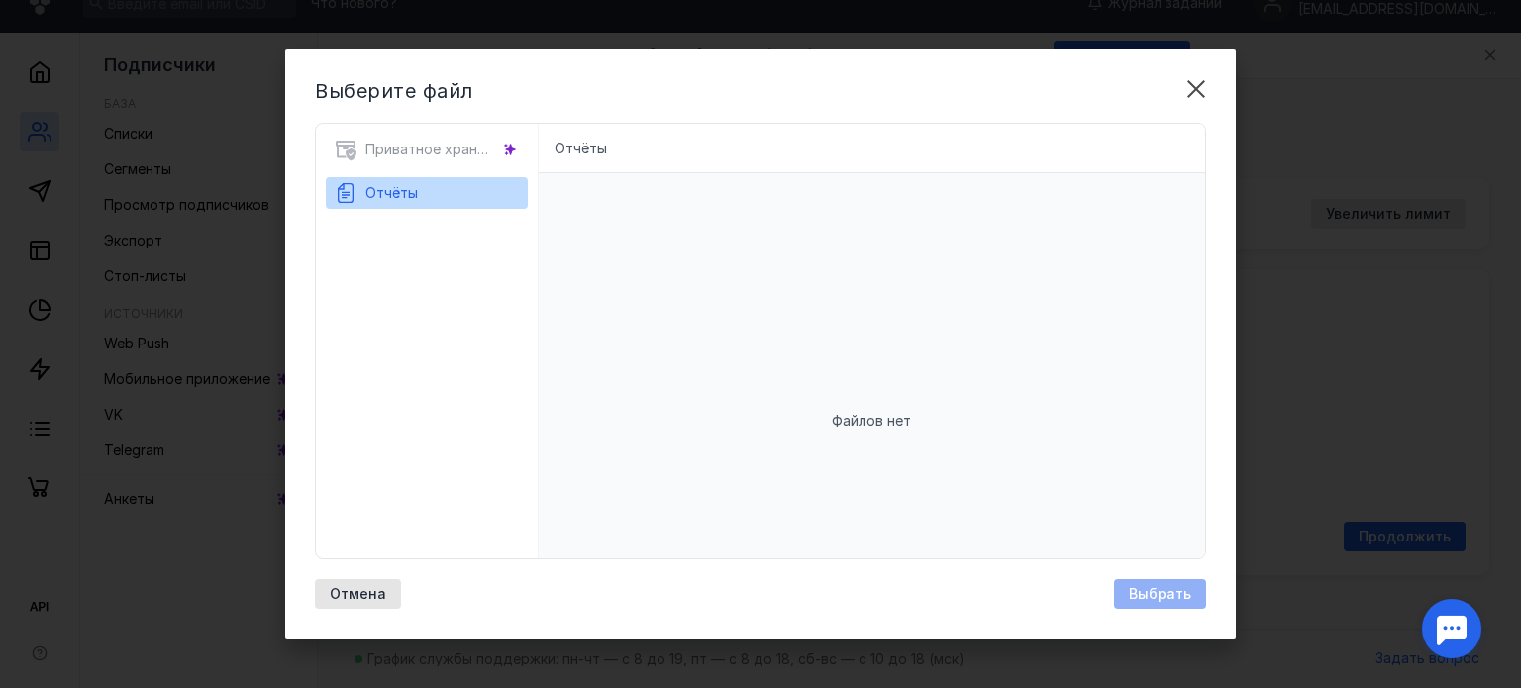
click at [690, 433] on div "Файлов нет" at bounding box center [873, 420] width 668 height 495
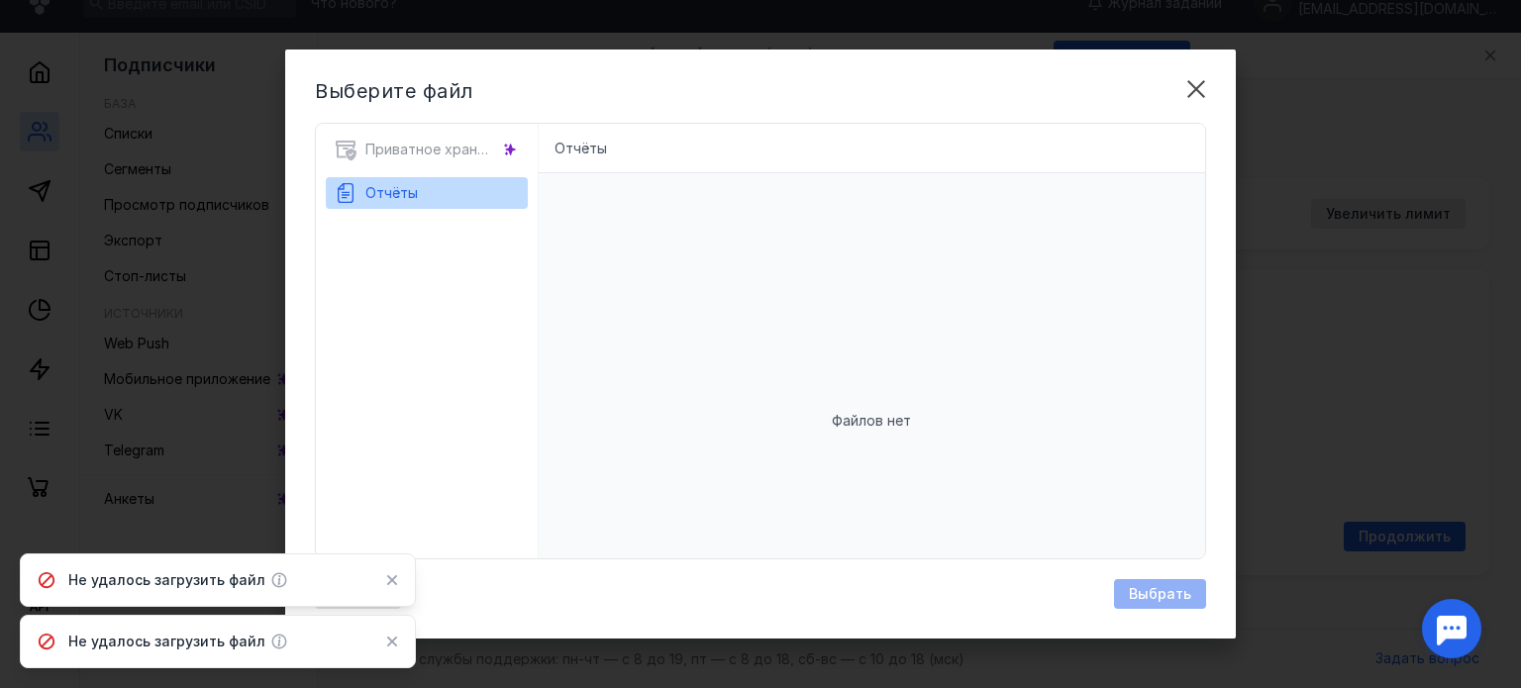
click at [404, 581] on div "Не удалось загрузить файл" at bounding box center [218, 580] width 396 height 53
drag, startPoint x: 396, startPoint y: 582, endPoint x: 398, endPoint y: 605, distance: 22.9
click at [395, 582] on icon at bounding box center [392, 580] width 14 height 16
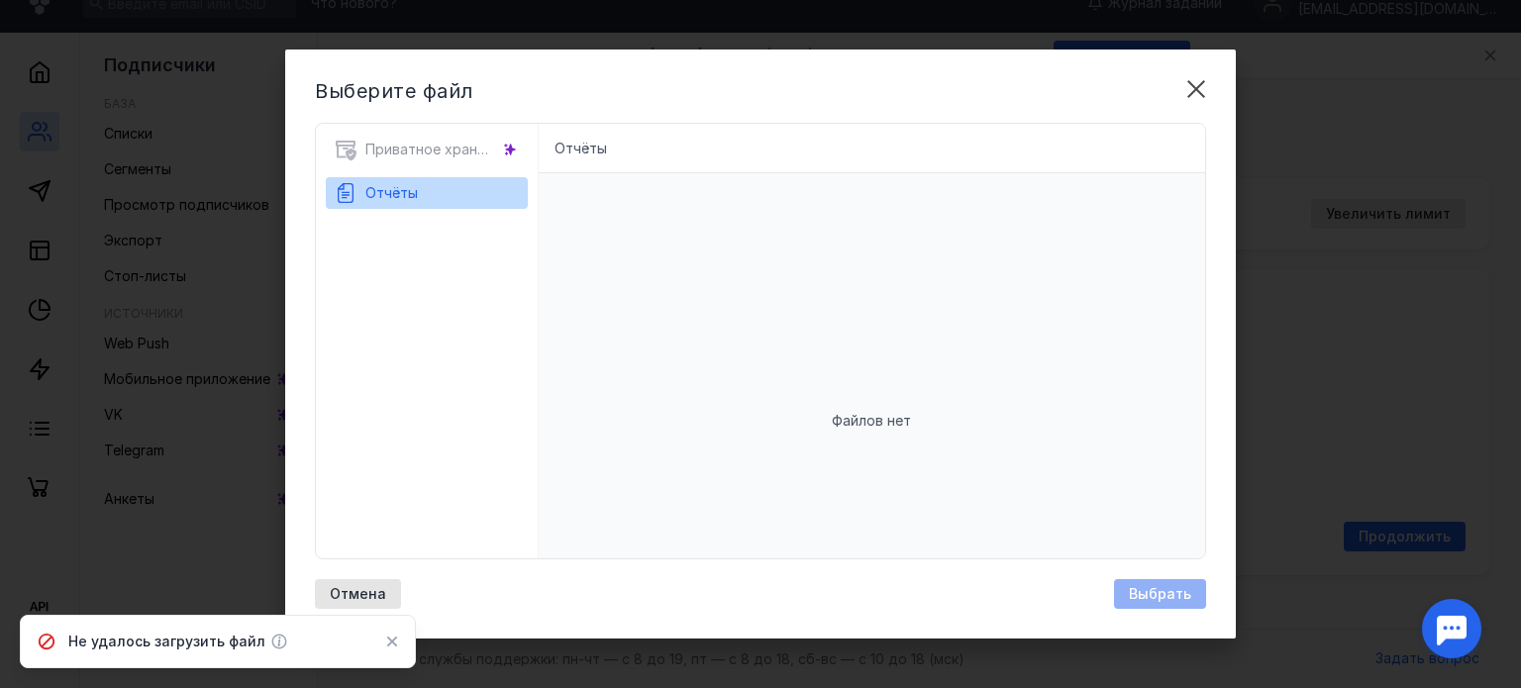
click at [392, 646] on icon at bounding box center [392, 642] width 14 height 16
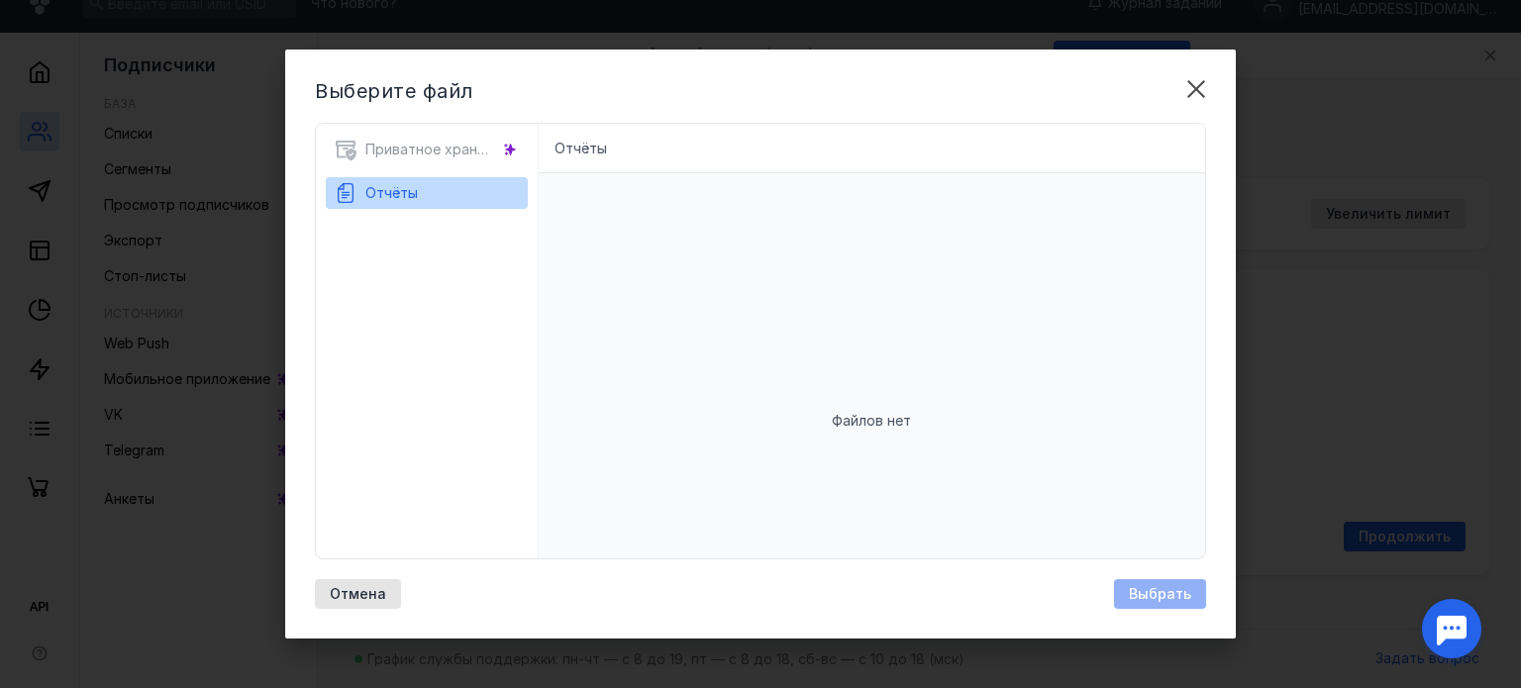
click at [1155, 583] on div "Выбрать" at bounding box center [1160, 594] width 92 height 30
click at [871, 279] on div "Файлов нет" at bounding box center [873, 420] width 668 height 495
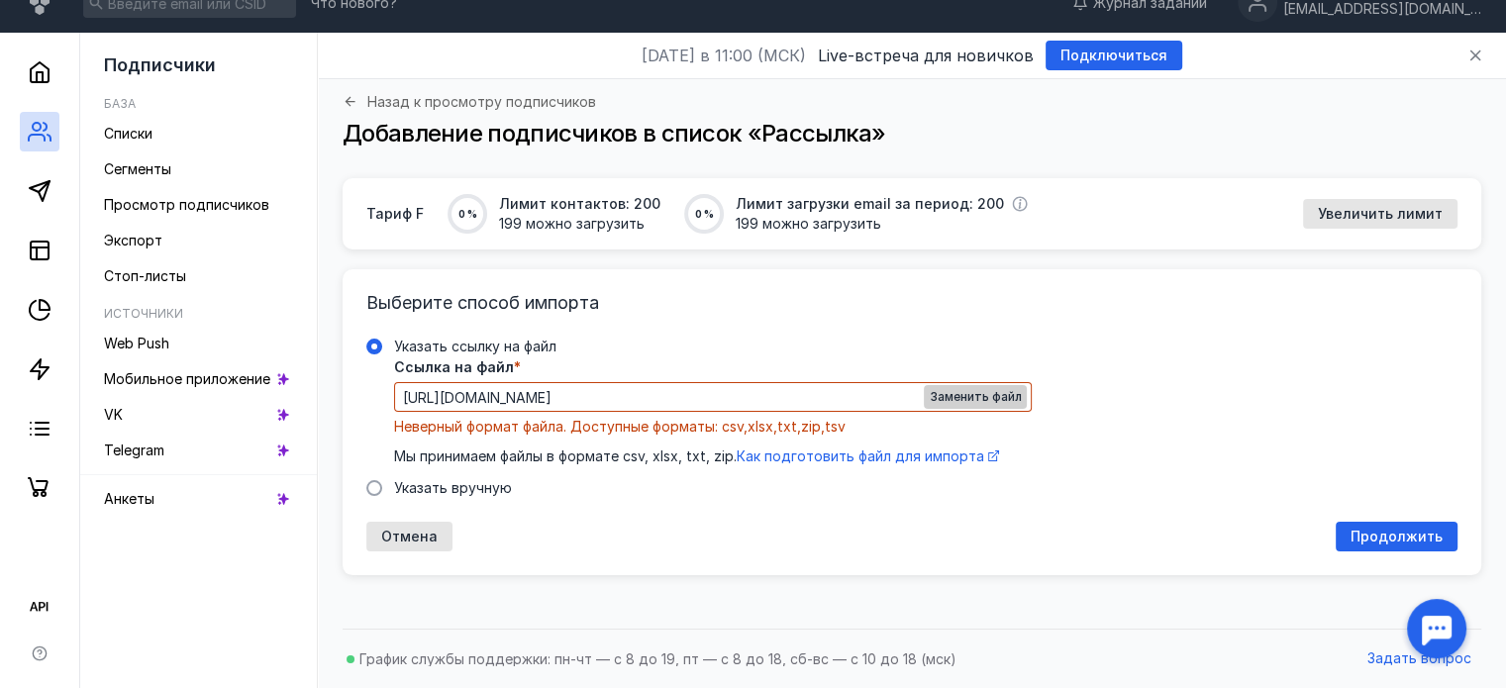
click at [963, 393] on span "Заменить файл" at bounding box center [975, 397] width 91 height 14
click at [884, 459] on span "Как подготовить файл для импорта" at bounding box center [861, 456] width 248 height 17
click at [930, 390] on div "Заменить файл" at bounding box center [975, 397] width 103 height 24
click at [490, 485] on span "Указать вручную" at bounding box center [453, 487] width 118 height 17
click at [0, 0] on input "Указать вручную" at bounding box center [0, 0] width 0 height 0
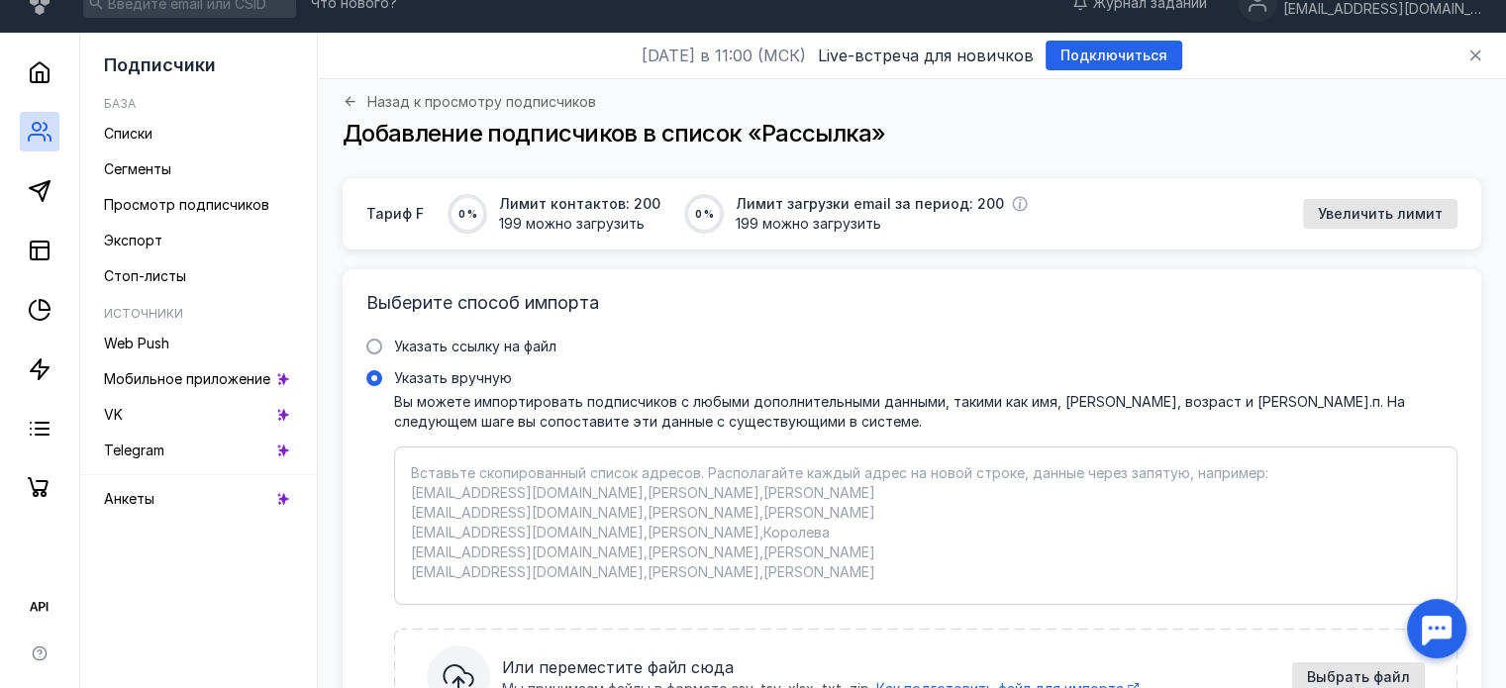
drag, startPoint x: 558, startPoint y: 534, endPoint x: 551, endPoint y: 512, distance: 22.9
click at [557, 534] on textarea "Указать вручную Вы можете импортировать подписчиков с любыми дополнительными да…" at bounding box center [926, 526] width 1030 height 125
paste textarea "loremip.dolors@ametc.ad 1 (999) 783-57-11 elits " Doeiusmod Temporin utlaboree@…"
type textarea "loremip.dolors@ametc.ad 1 (999) 783-57-11 elits " Doeiusmod Temporin utlaboree@…"
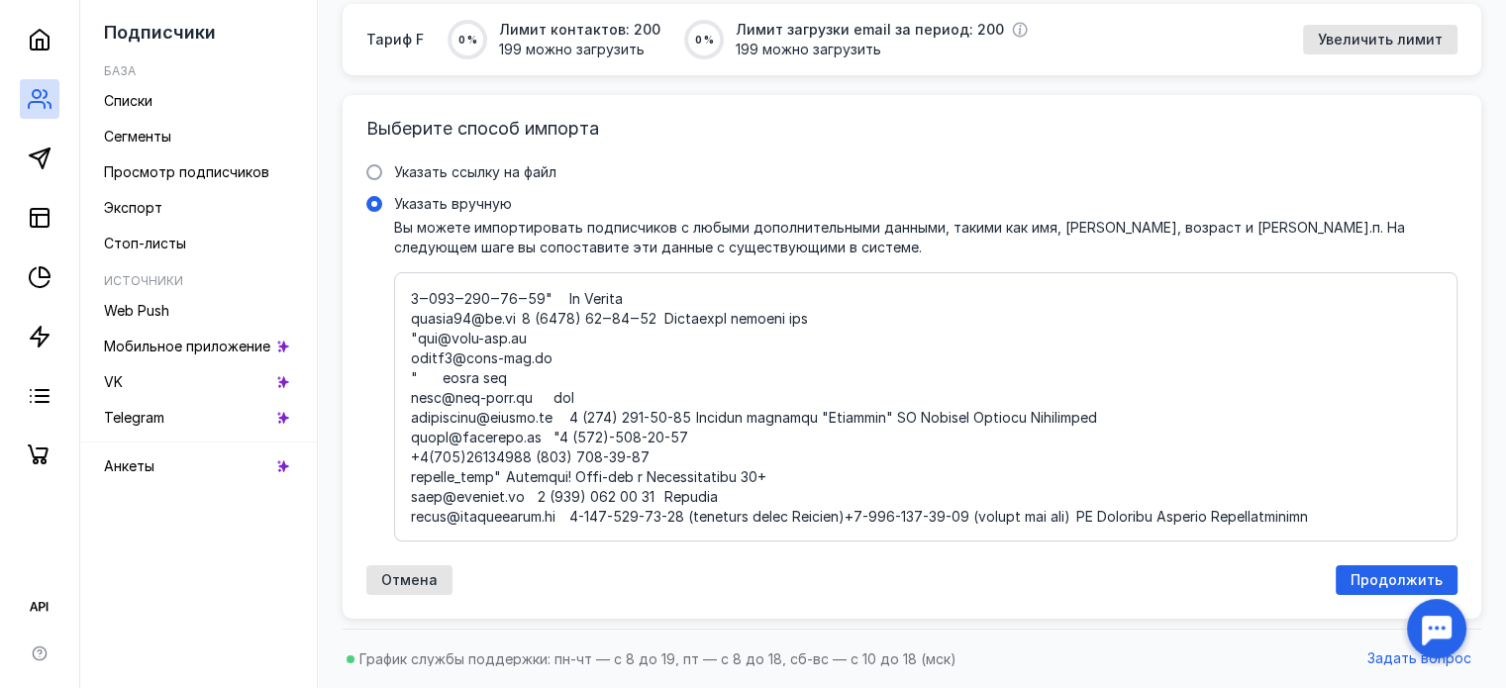
scroll to position [0, 0]
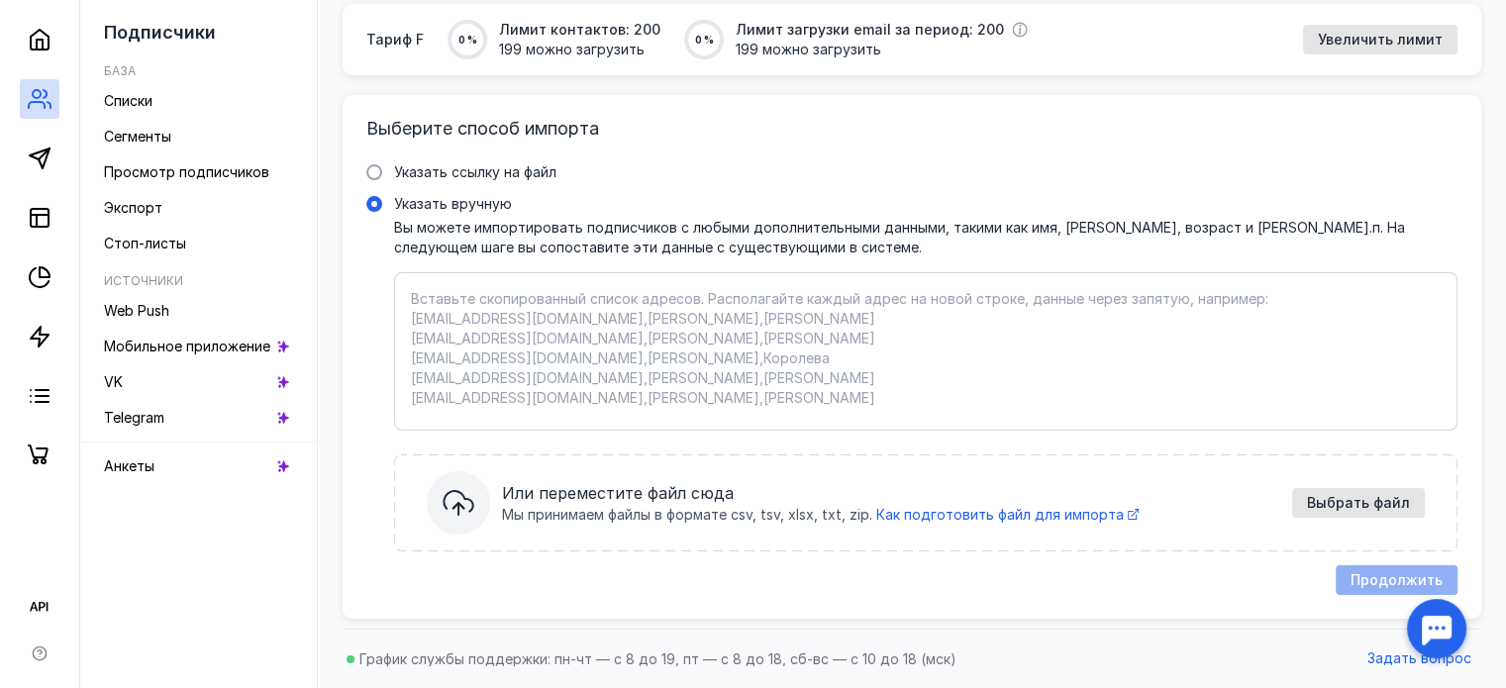
paste textarea "[DOMAIN_NAME][EMAIL_ADDRESS][DOMAIN_NAME] [PERSON_NAME][EMAIL_ADDRESS][DOMAIN_N…"
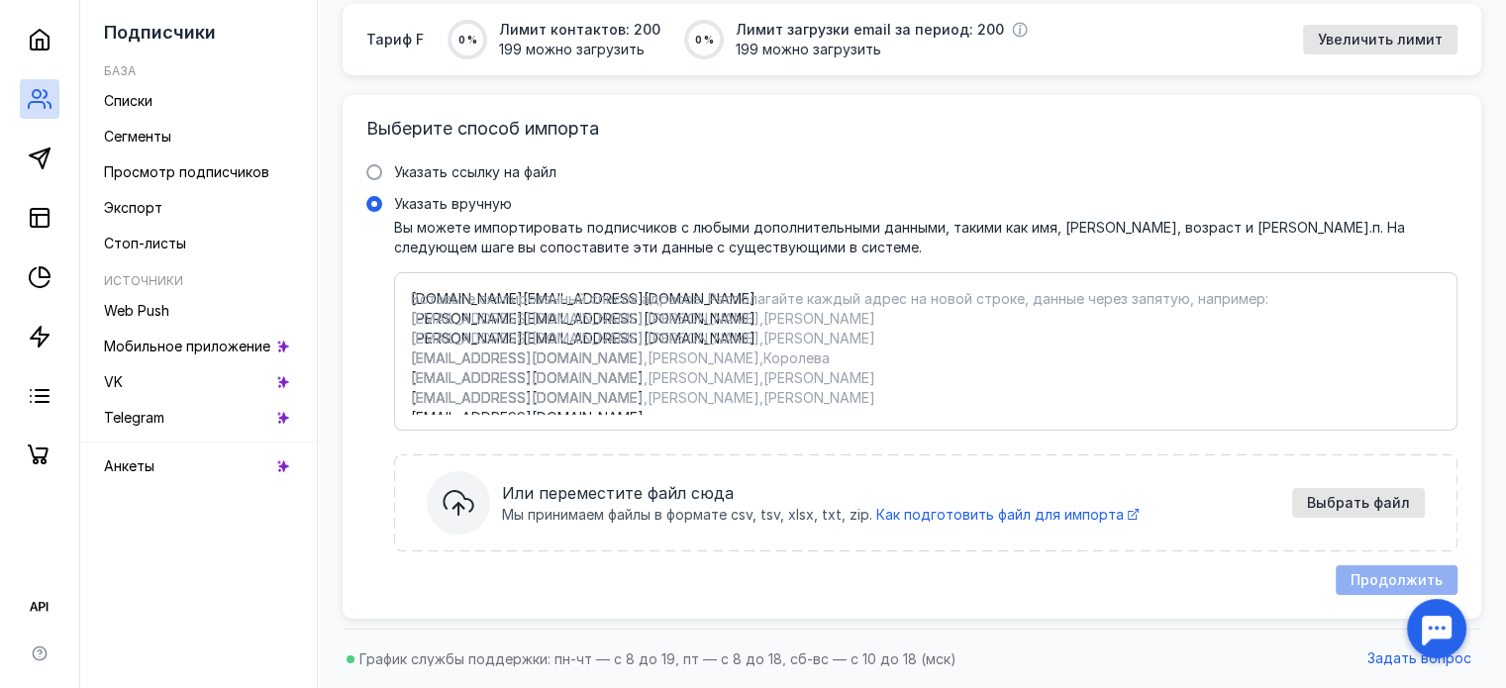
scroll to position [376, 0]
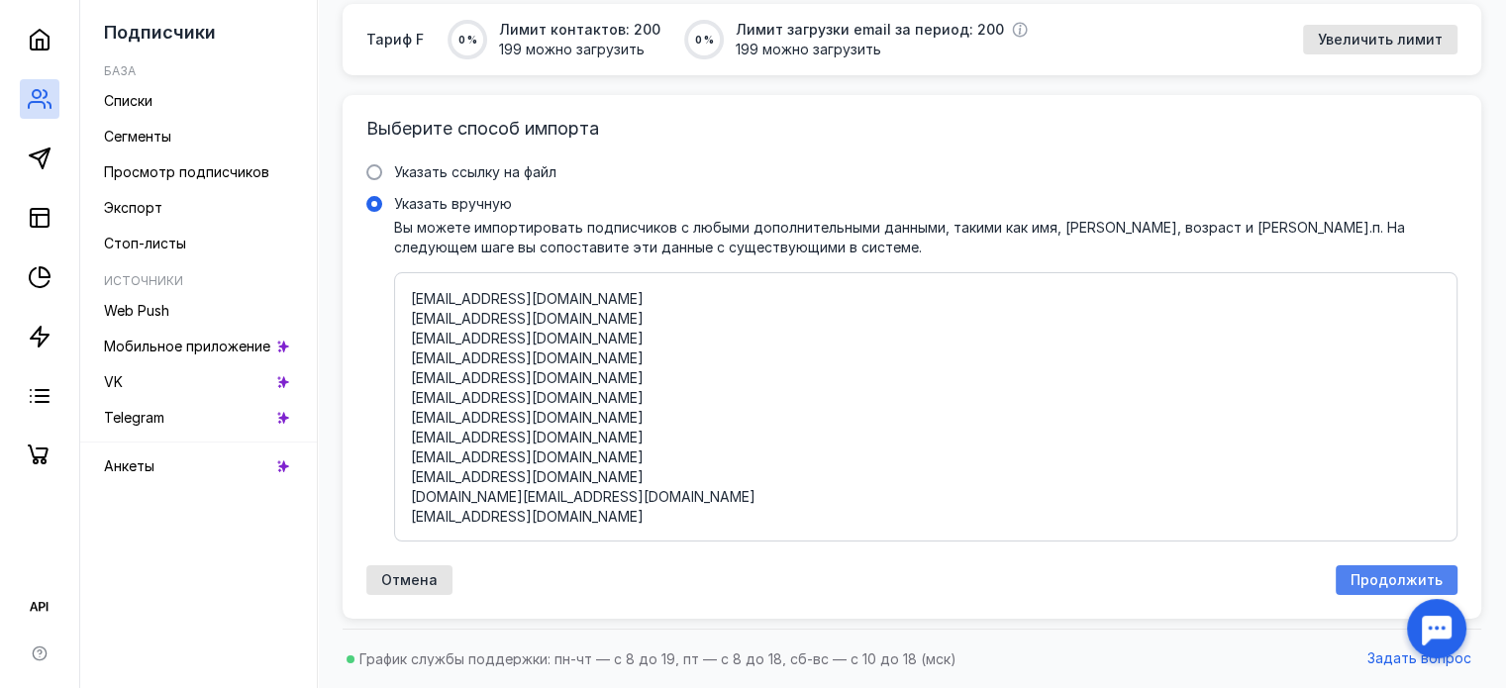
type textarea "[DOMAIN_NAME][EMAIL_ADDRESS][DOMAIN_NAME] [PERSON_NAME][EMAIL_ADDRESS][DOMAIN_N…"
click at [1385, 570] on div "Продолжить" at bounding box center [1397, 581] width 122 height 30
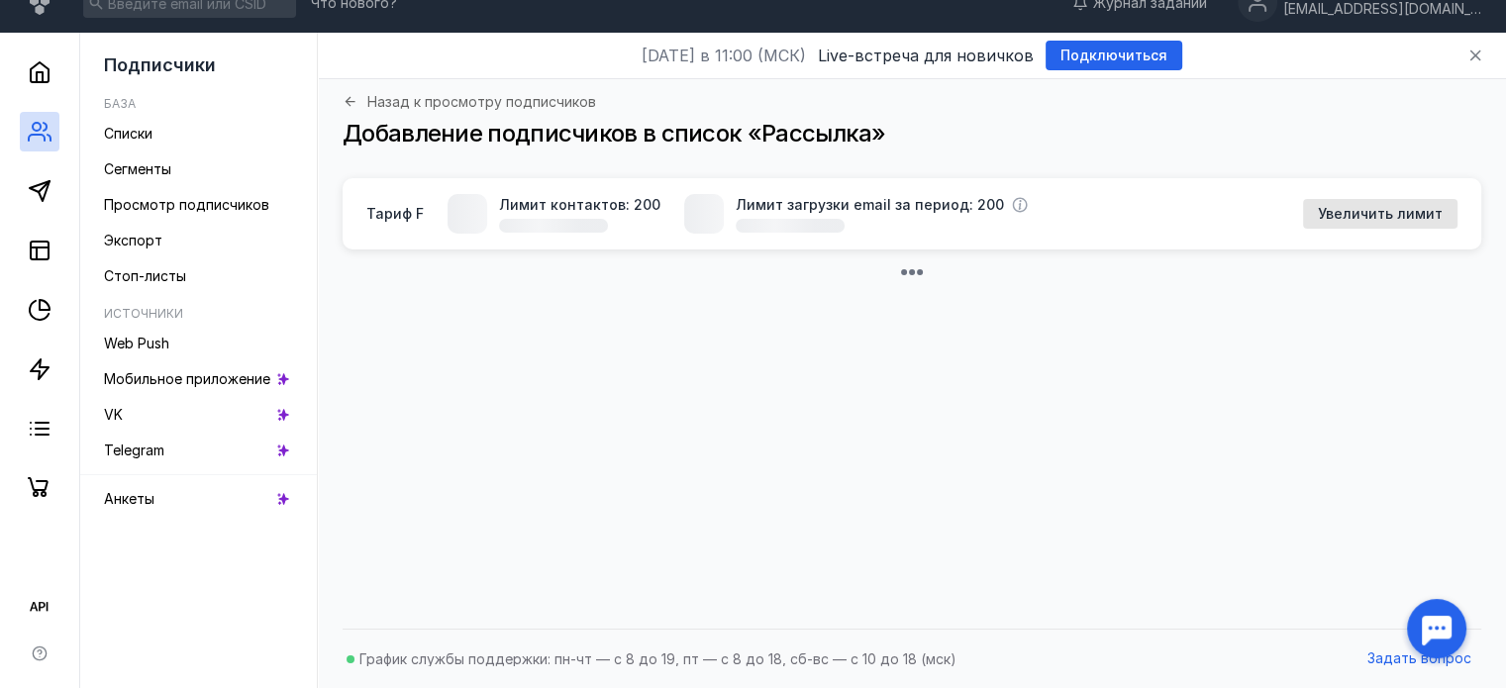
scroll to position [156, 0]
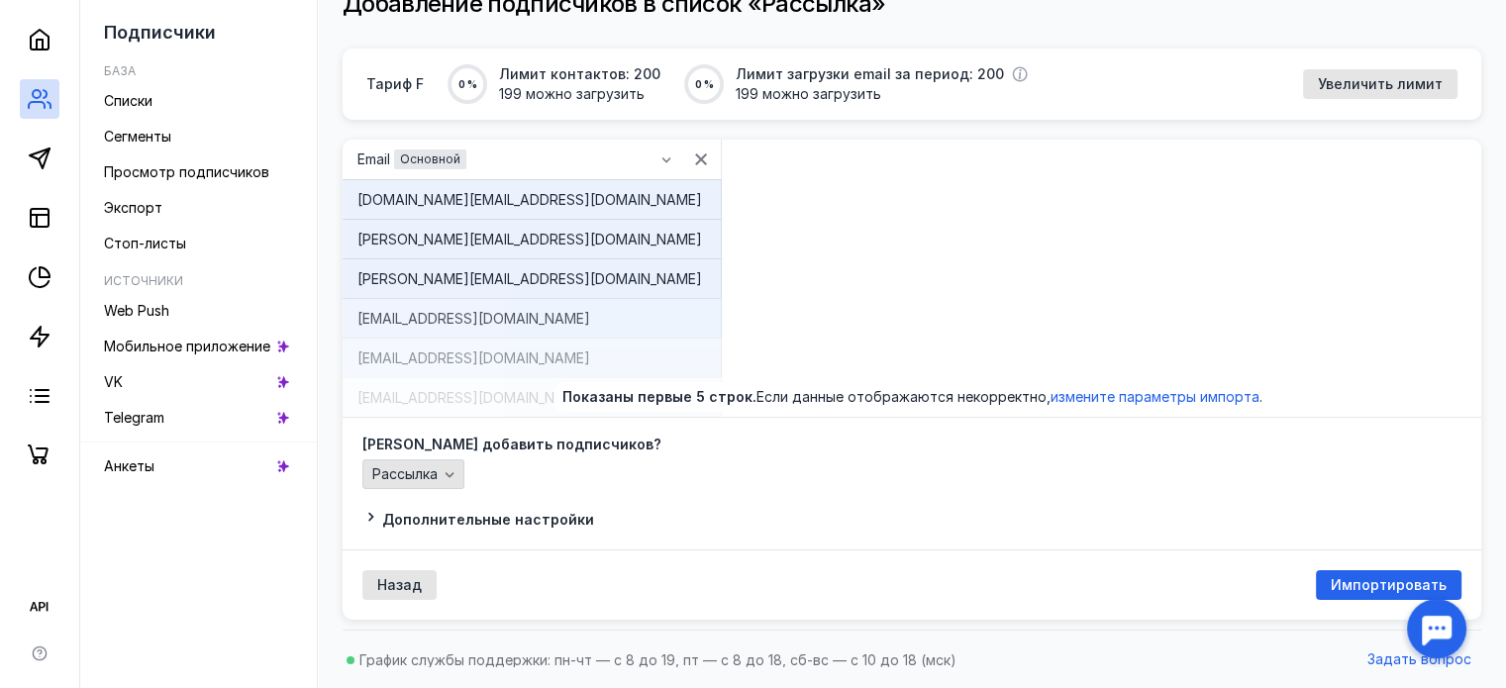
click at [448, 471] on icon "button" at bounding box center [450, 474] width 16 height 16
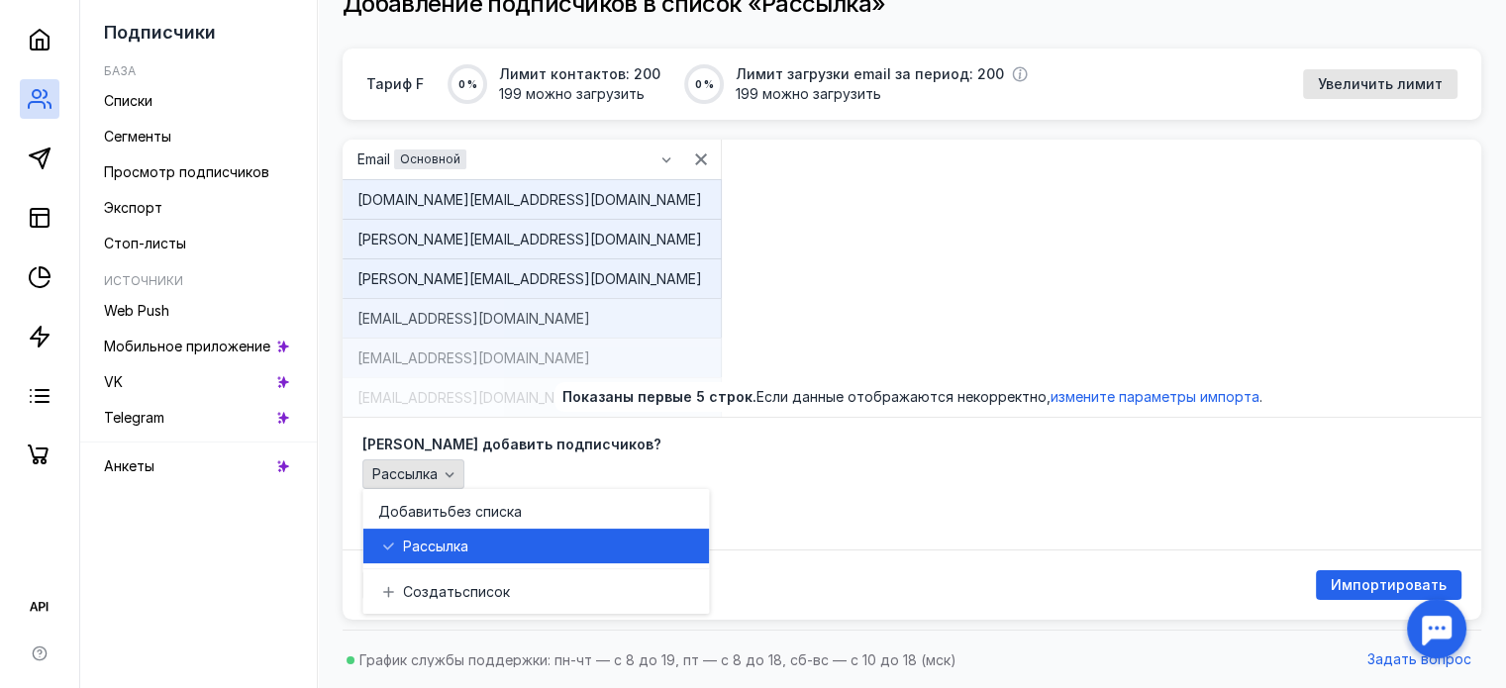
click at [448, 470] on icon "button" at bounding box center [450, 474] width 16 height 16
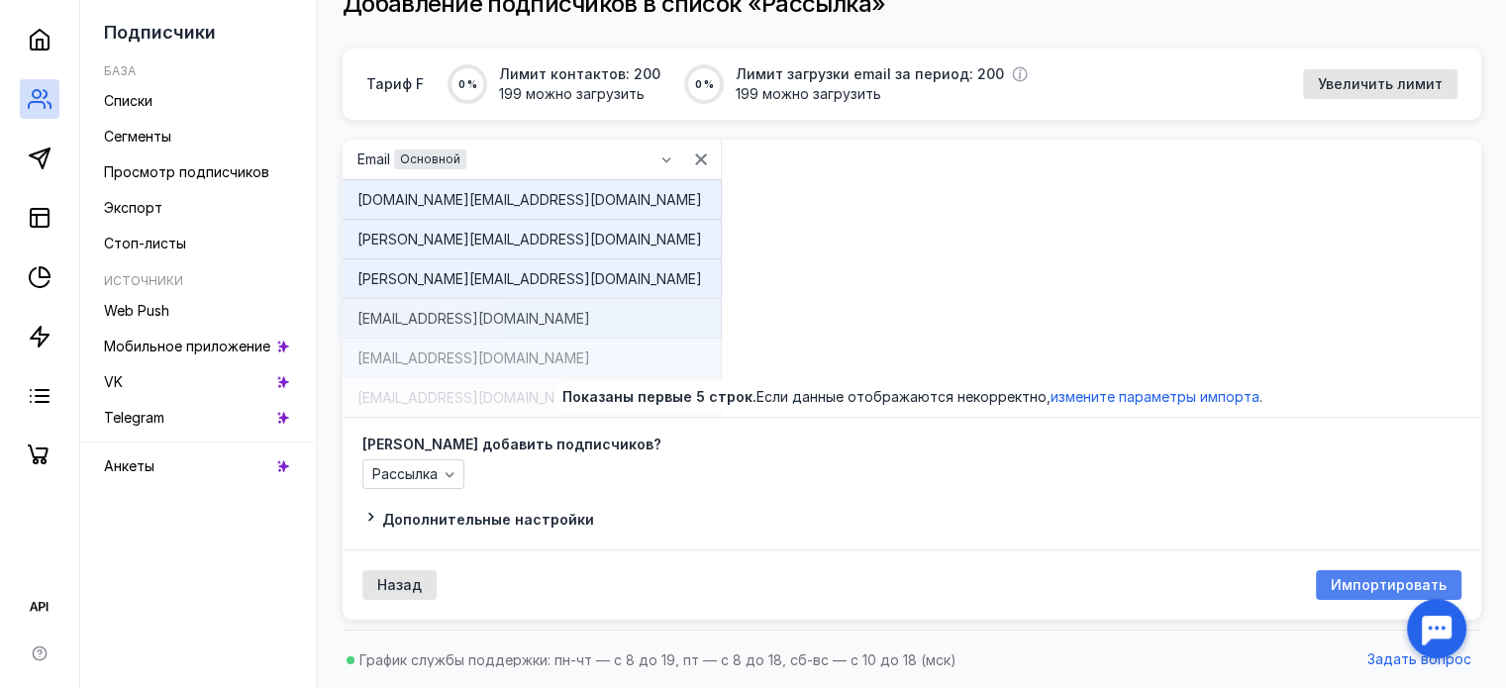
click at [1357, 583] on span "Импортировать" at bounding box center [1389, 585] width 116 height 17
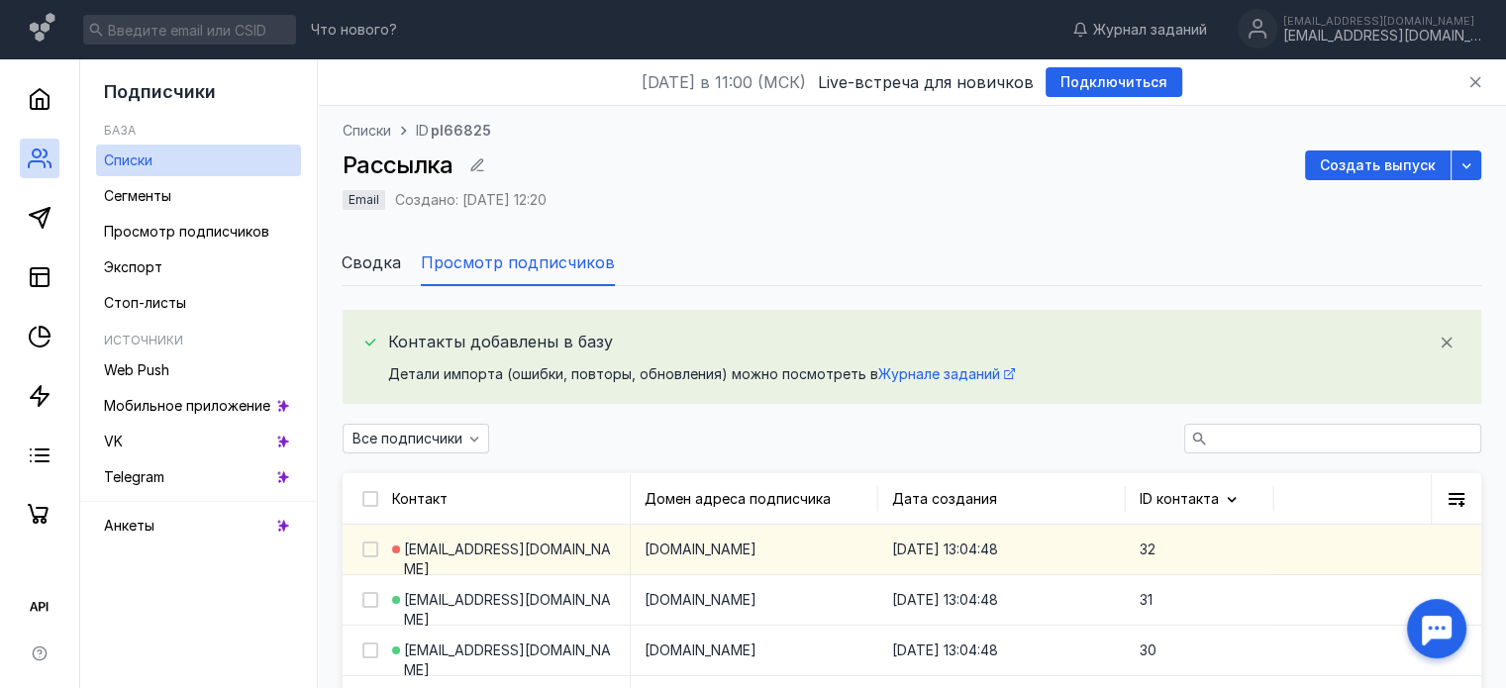
scroll to position [99, 0]
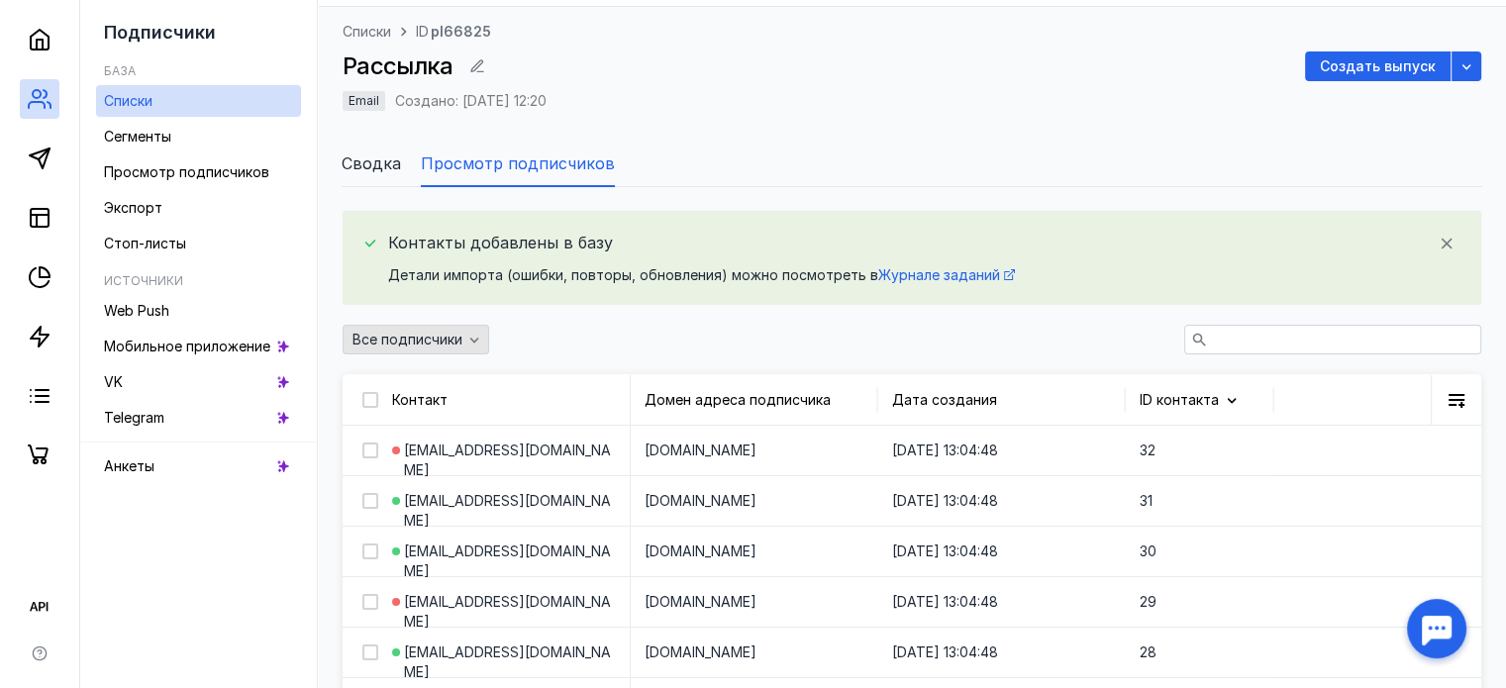
click at [455, 330] on div "Все подписчики" at bounding box center [416, 340] width 147 height 30
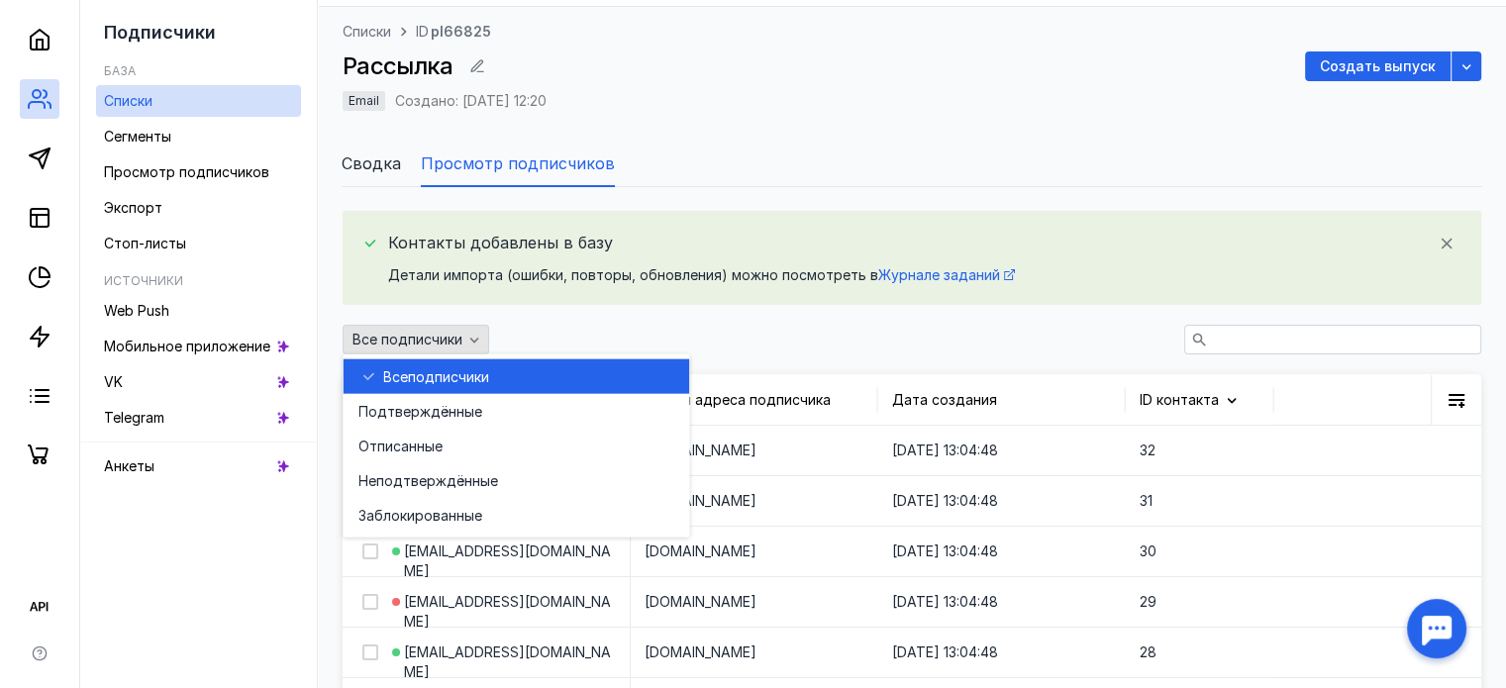
click at [455, 330] on div "Все подписчики" at bounding box center [416, 340] width 147 height 30
